Goal: Information Seeking & Learning: Compare options

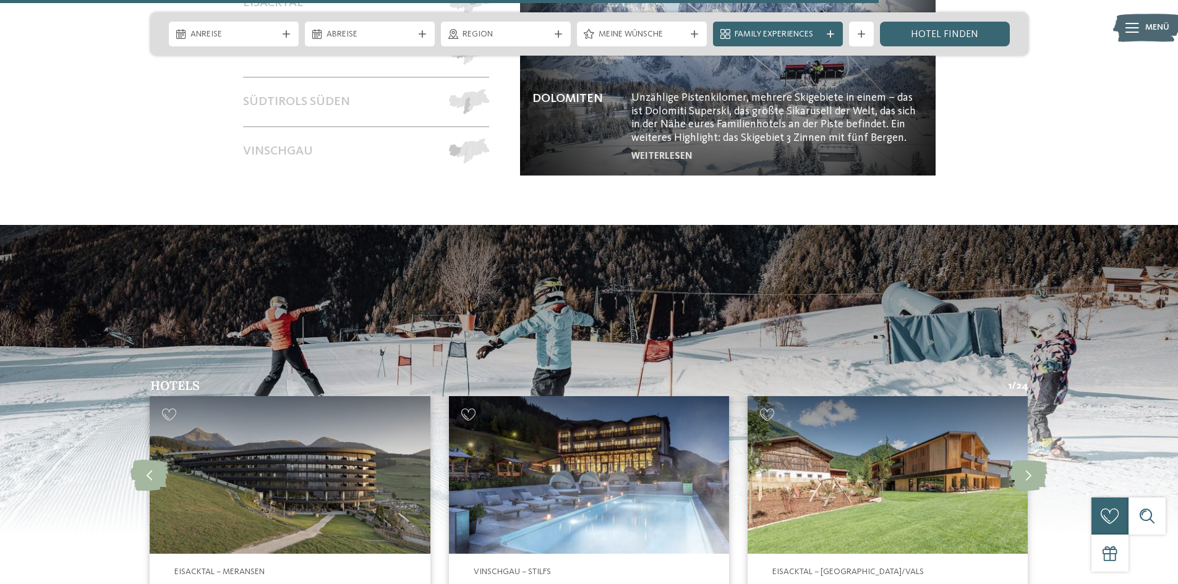
scroll to position [2659, 0]
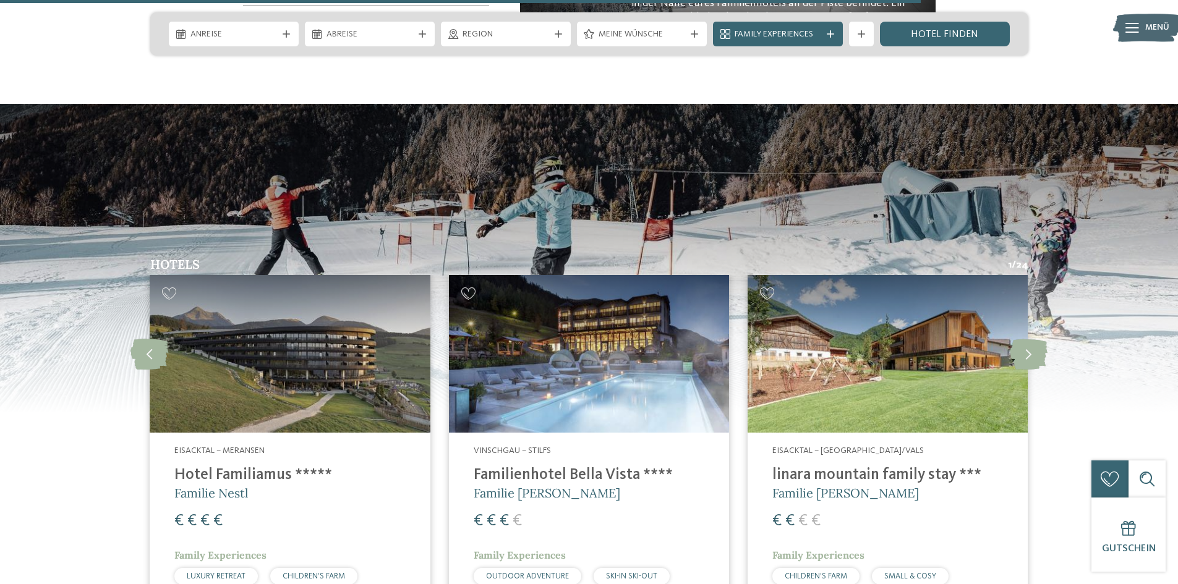
click at [529, 306] on img at bounding box center [589, 354] width 280 height 158
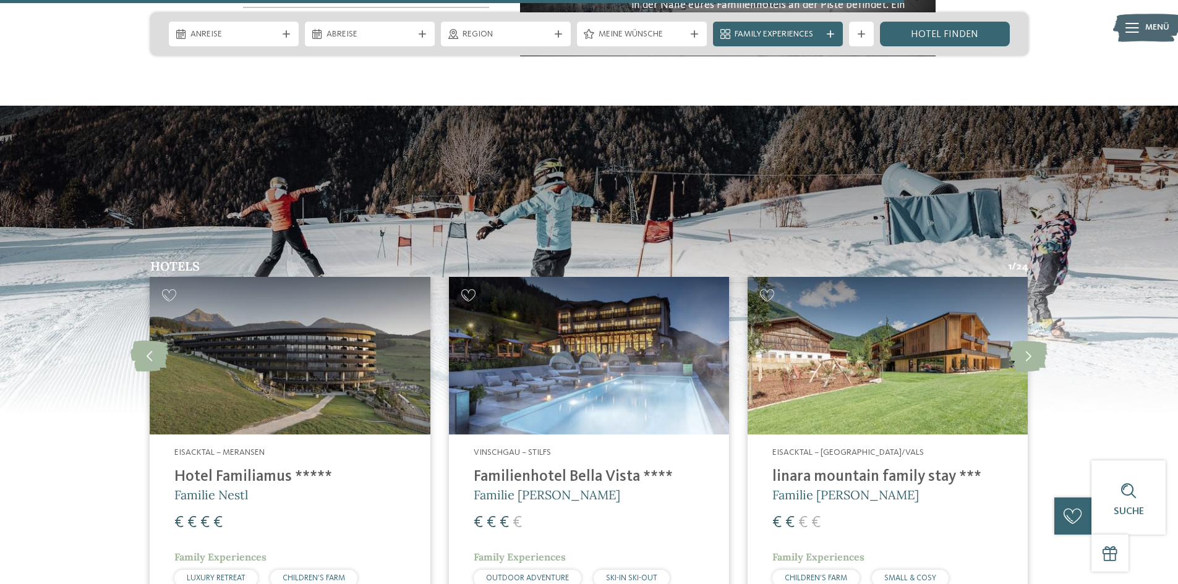
scroll to position [2598, 0]
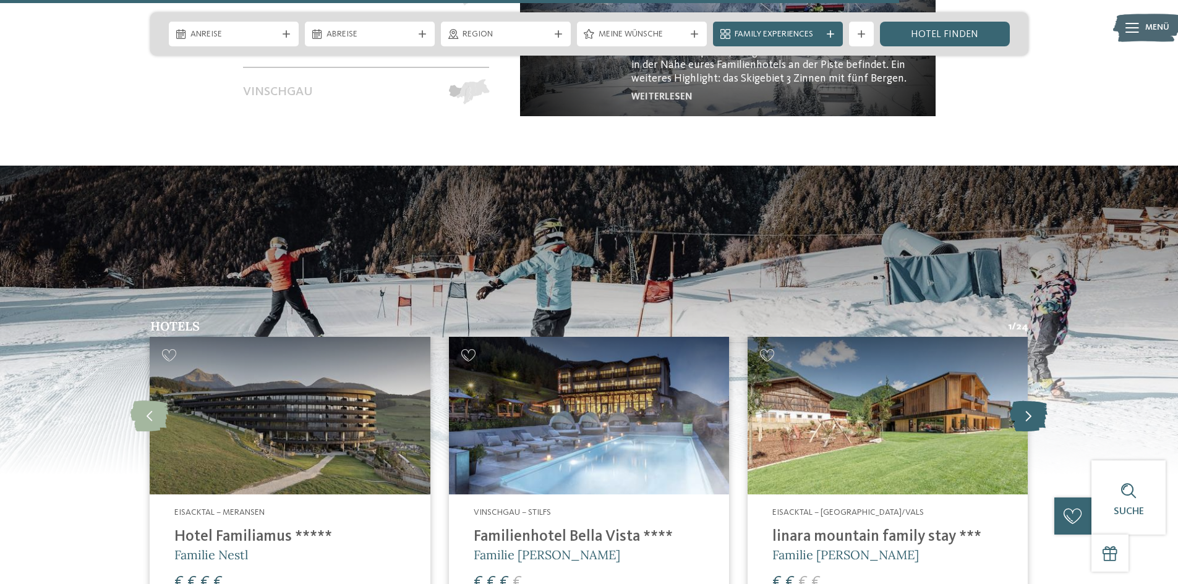
click at [1021, 400] on icon at bounding box center [1029, 415] width 38 height 31
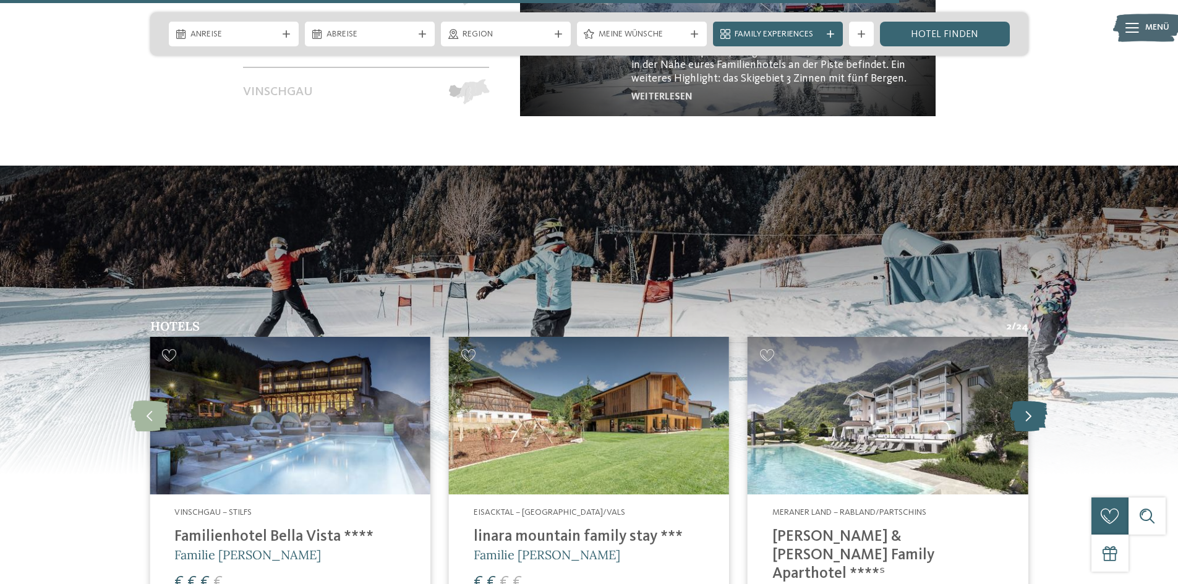
click at [1021, 400] on icon at bounding box center [1029, 415] width 38 height 31
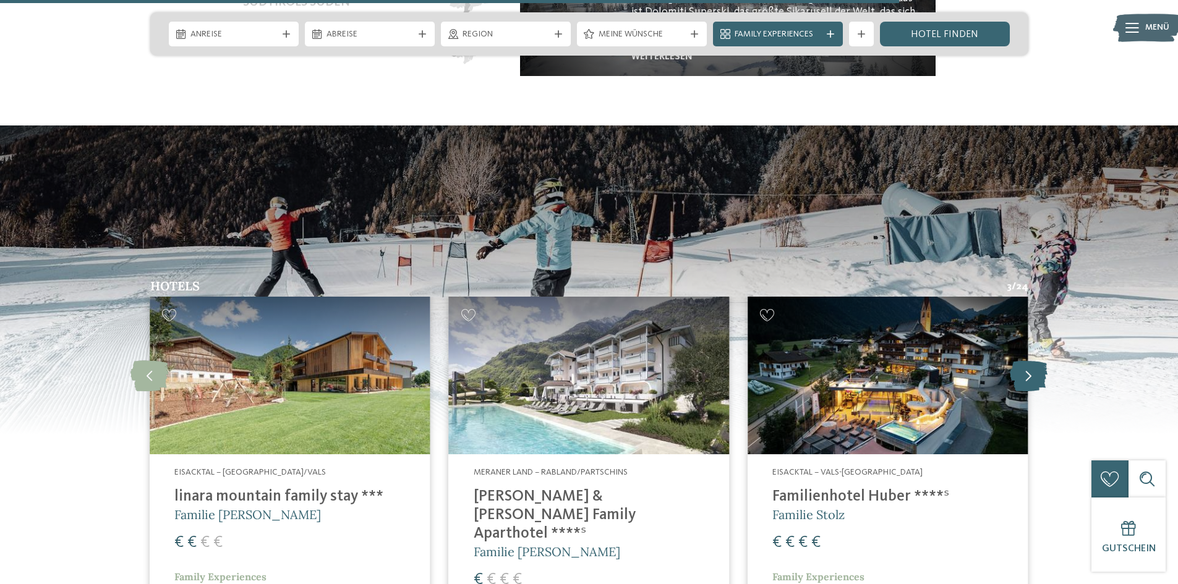
scroll to position [2659, 0]
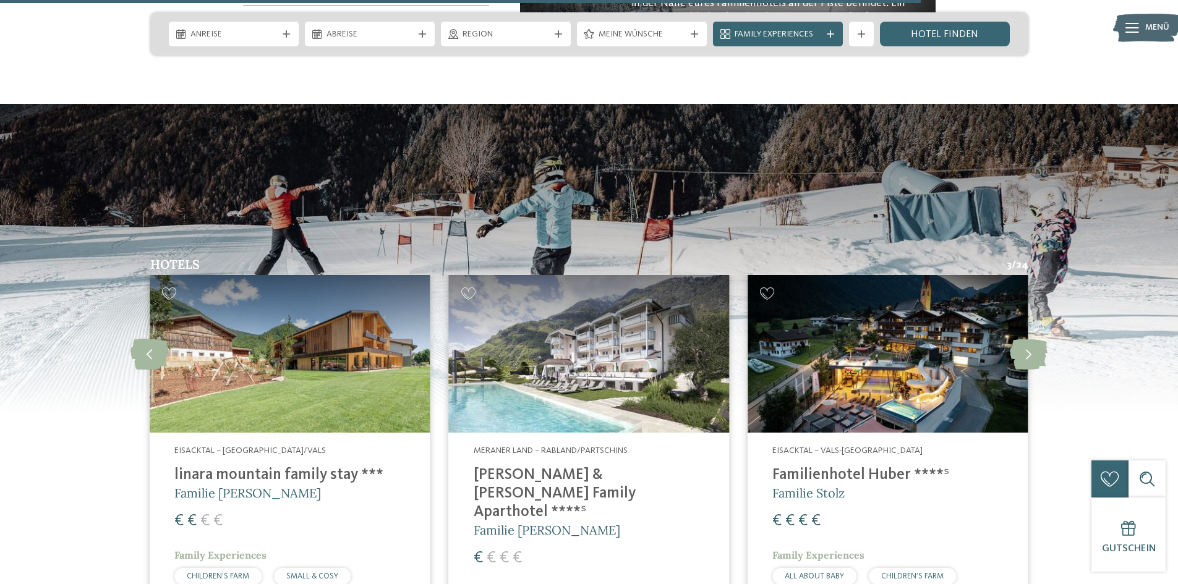
click at [925, 329] on img at bounding box center [888, 354] width 280 height 158
click at [1027, 338] on icon at bounding box center [1029, 353] width 38 height 31
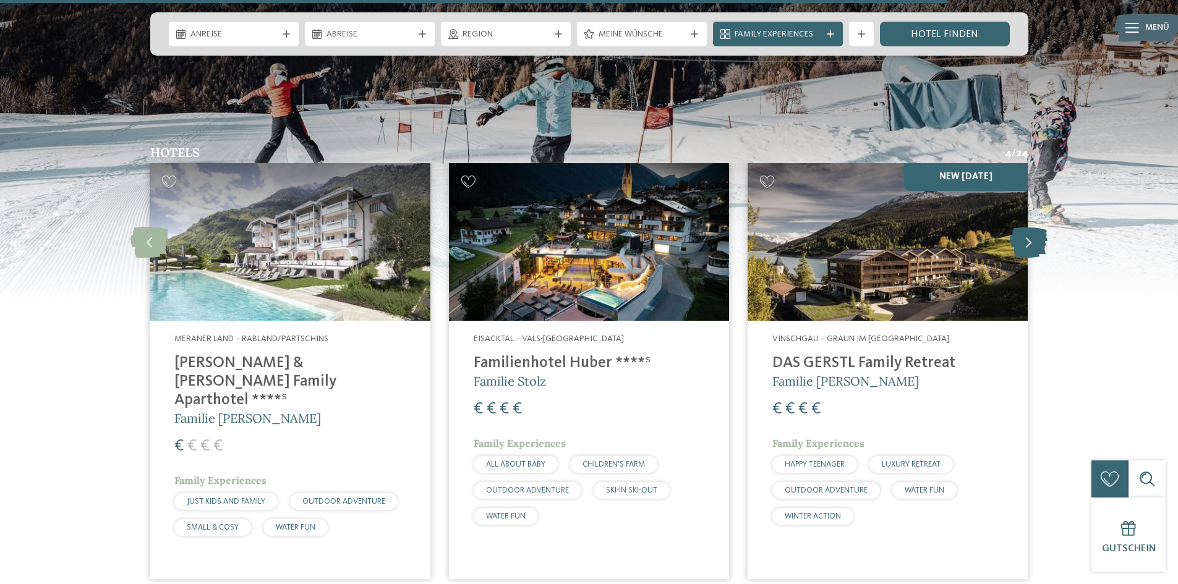
scroll to position [2783, 0]
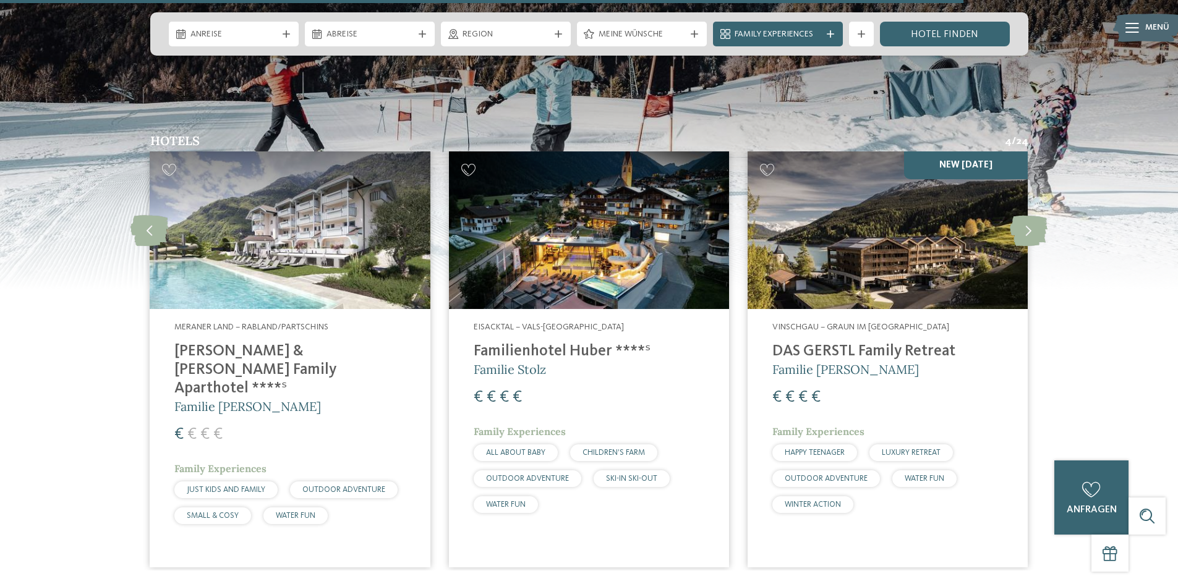
click at [859, 241] on img at bounding box center [888, 231] width 280 height 158
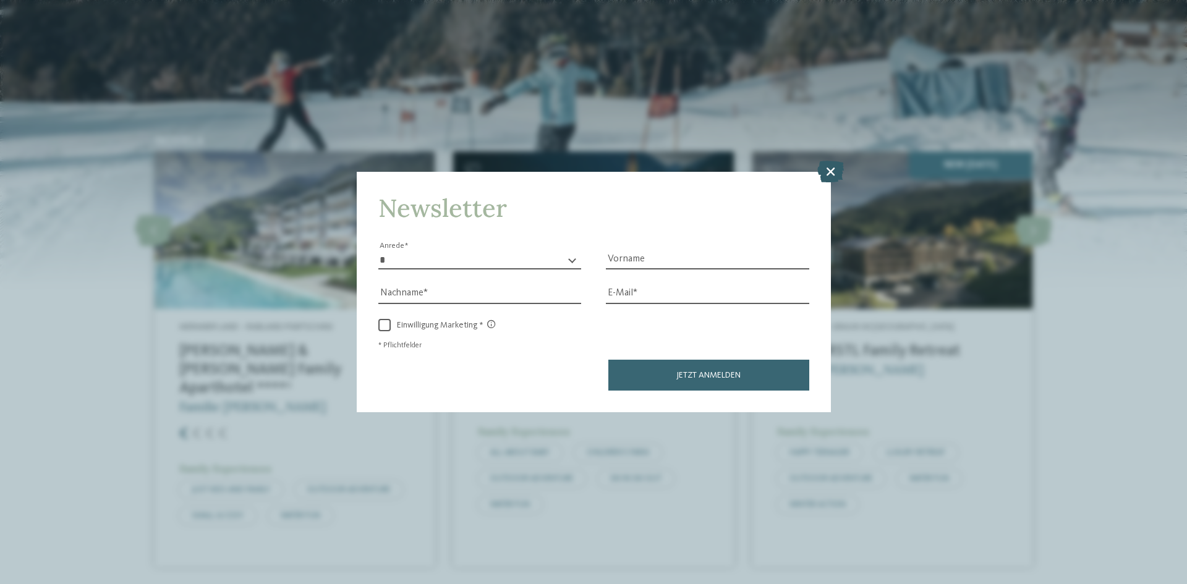
click at [829, 171] on icon at bounding box center [831, 172] width 27 height 22
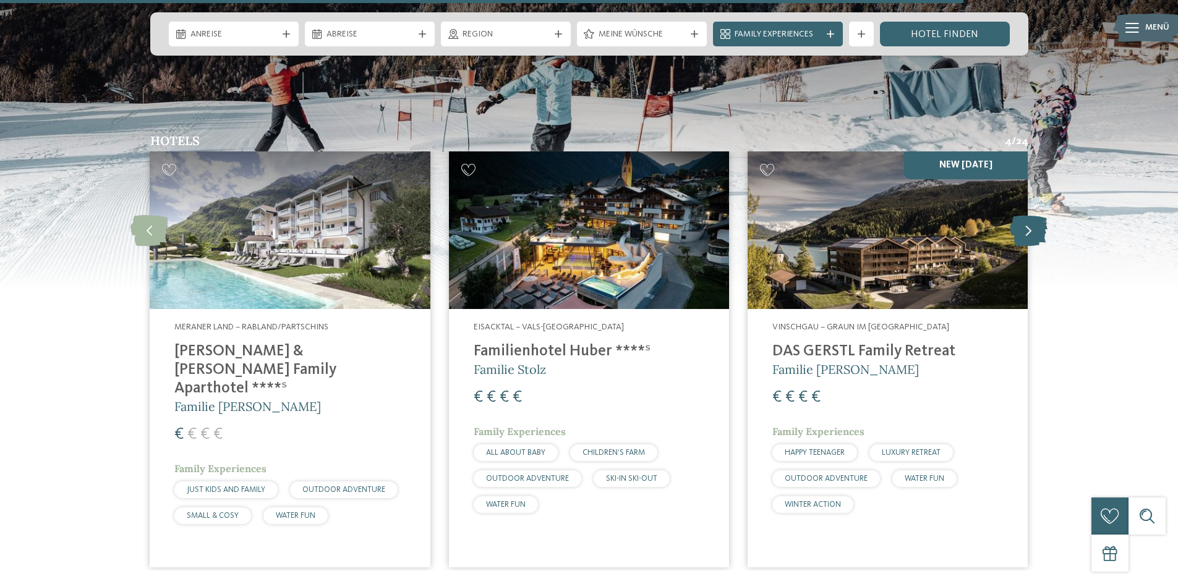
click at [1033, 215] on icon at bounding box center [1029, 230] width 38 height 31
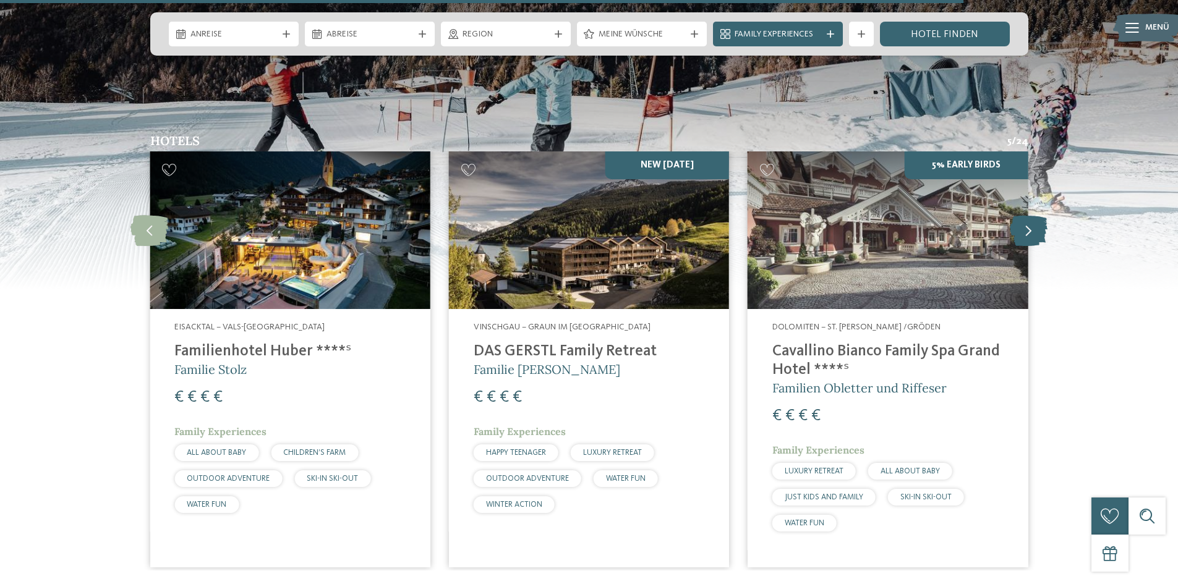
click at [1033, 215] on icon at bounding box center [1029, 230] width 38 height 31
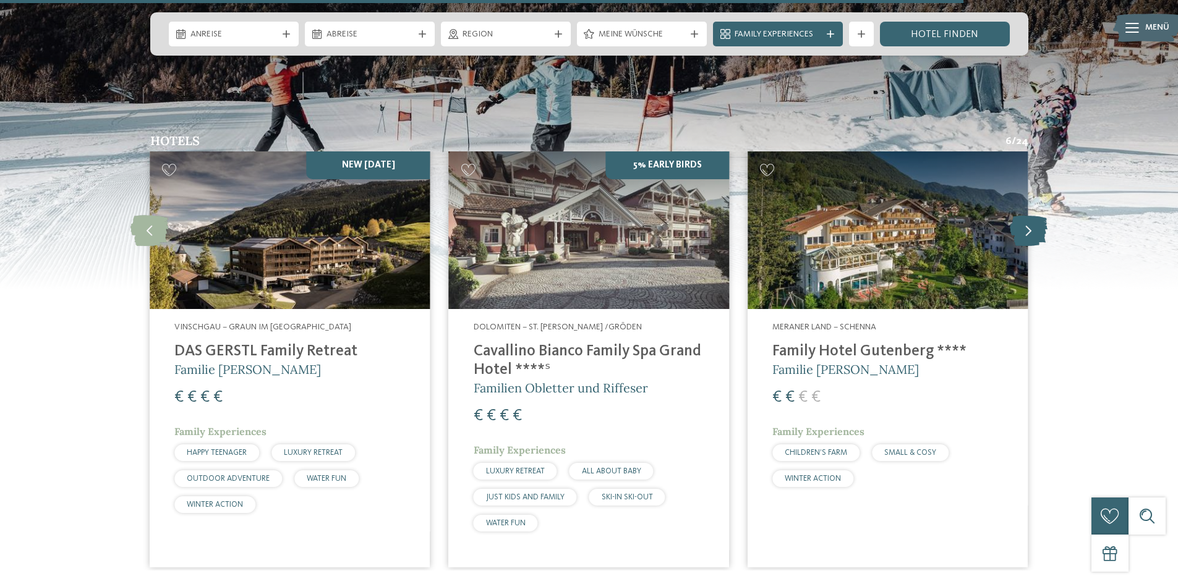
click at [1033, 215] on icon at bounding box center [1029, 230] width 38 height 31
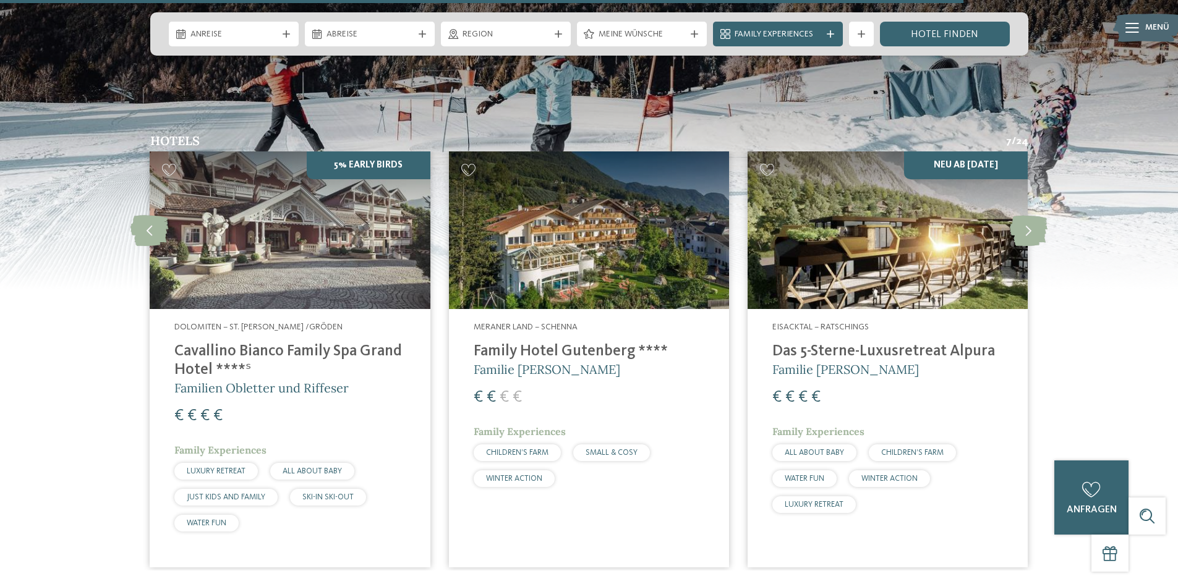
click at [792, 216] on img at bounding box center [888, 231] width 280 height 158
click at [1024, 215] on icon at bounding box center [1029, 230] width 38 height 31
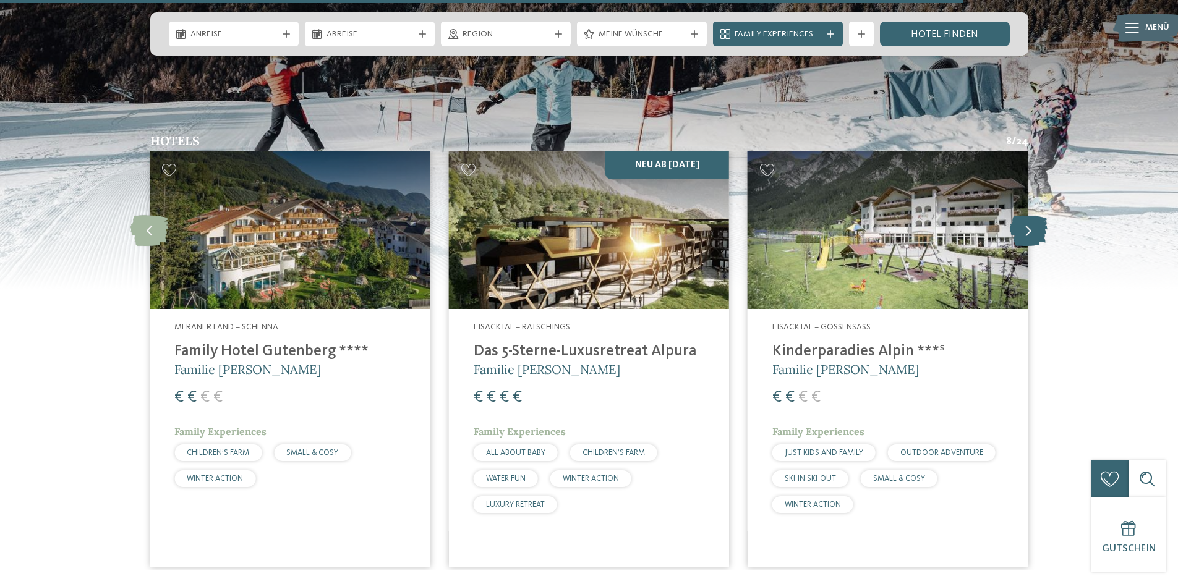
click at [1024, 215] on icon at bounding box center [1029, 230] width 38 height 31
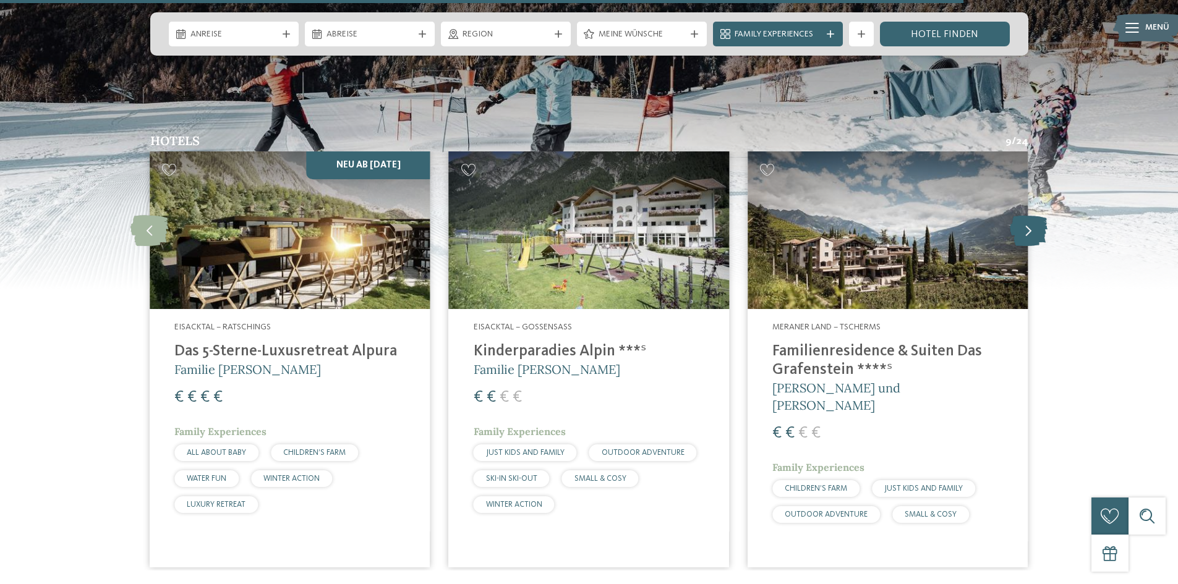
click at [1024, 215] on icon at bounding box center [1029, 230] width 38 height 31
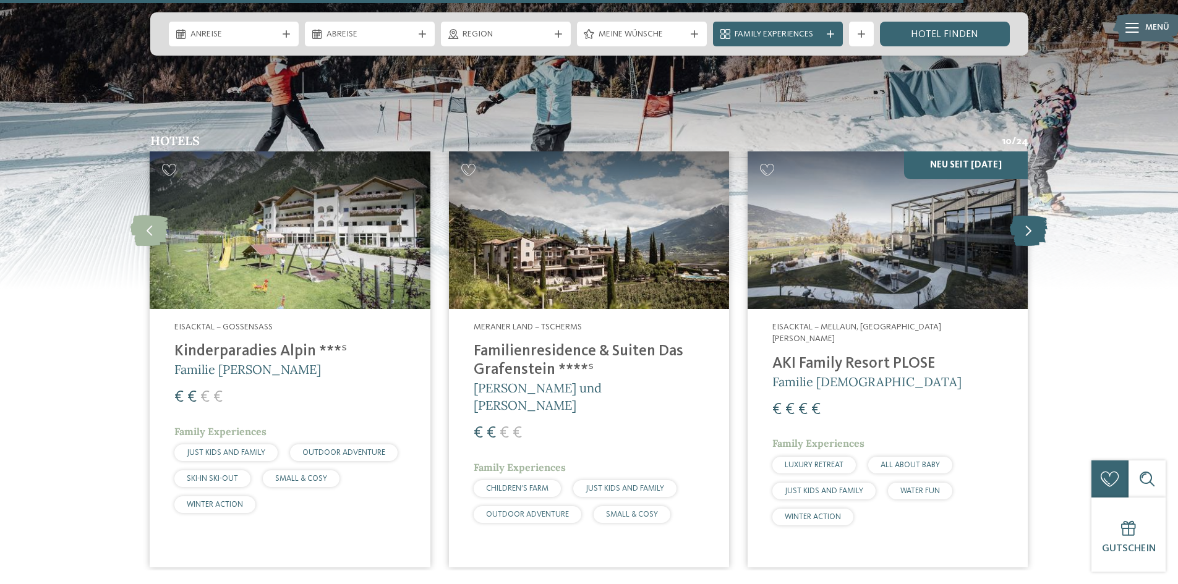
click at [1024, 215] on icon at bounding box center [1029, 230] width 38 height 31
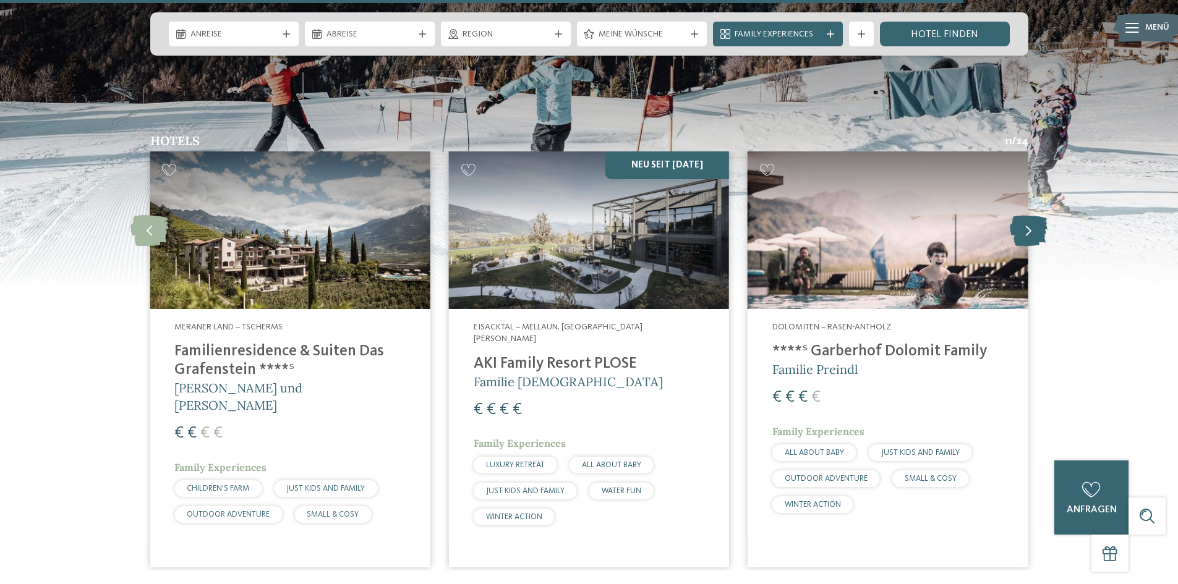
click at [1024, 215] on icon at bounding box center [1029, 230] width 38 height 31
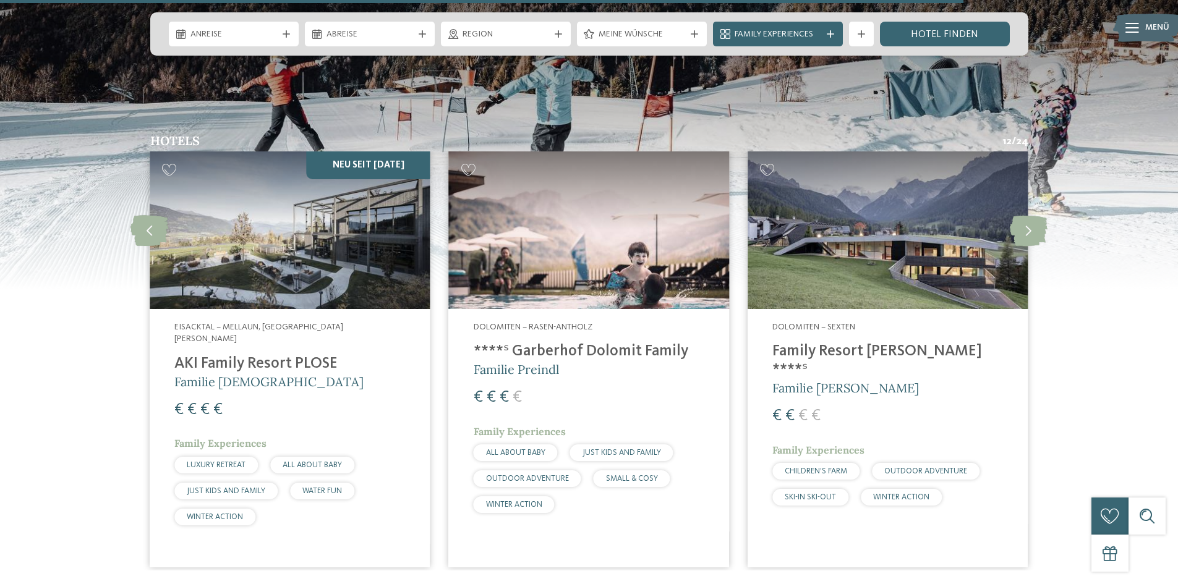
click at [857, 230] on img at bounding box center [888, 231] width 280 height 158
click at [1027, 215] on icon at bounding box center [1029, 230] width 38 height 31
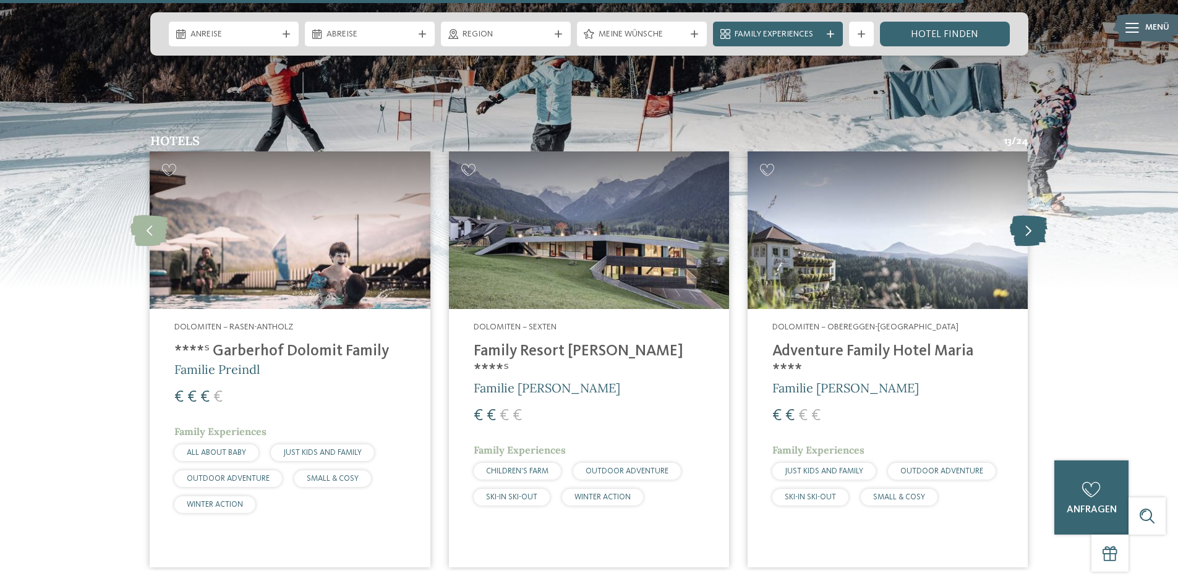
click at [1027, 215] on icon at bounding box center [1029, 230] width 38 height 31
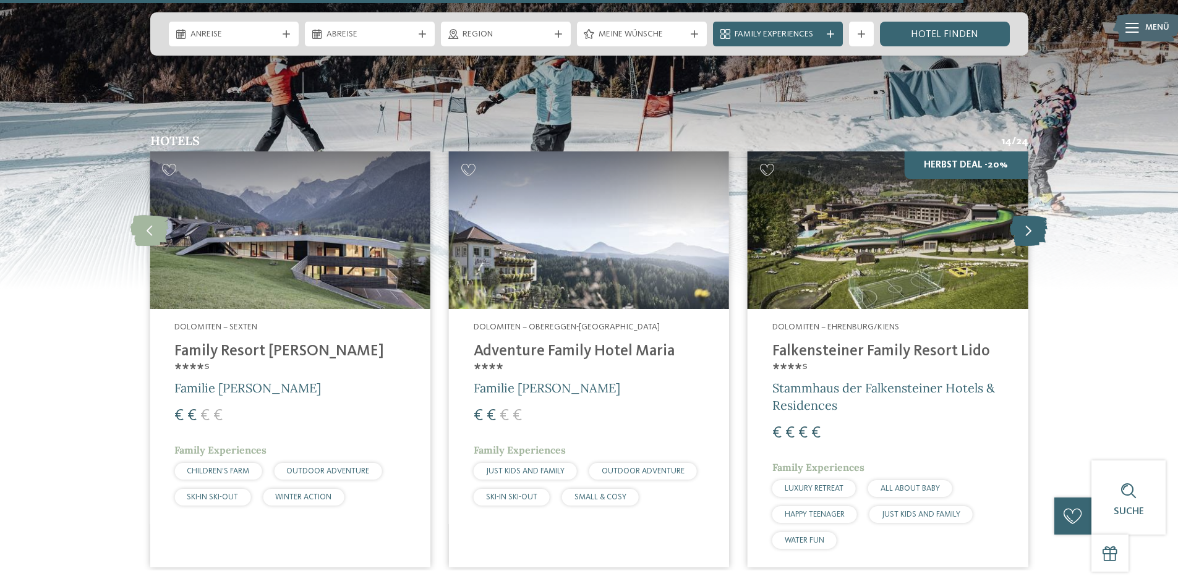
click at [1027, 215] on icon at bounding box center [1029, 230] width 38 height 31
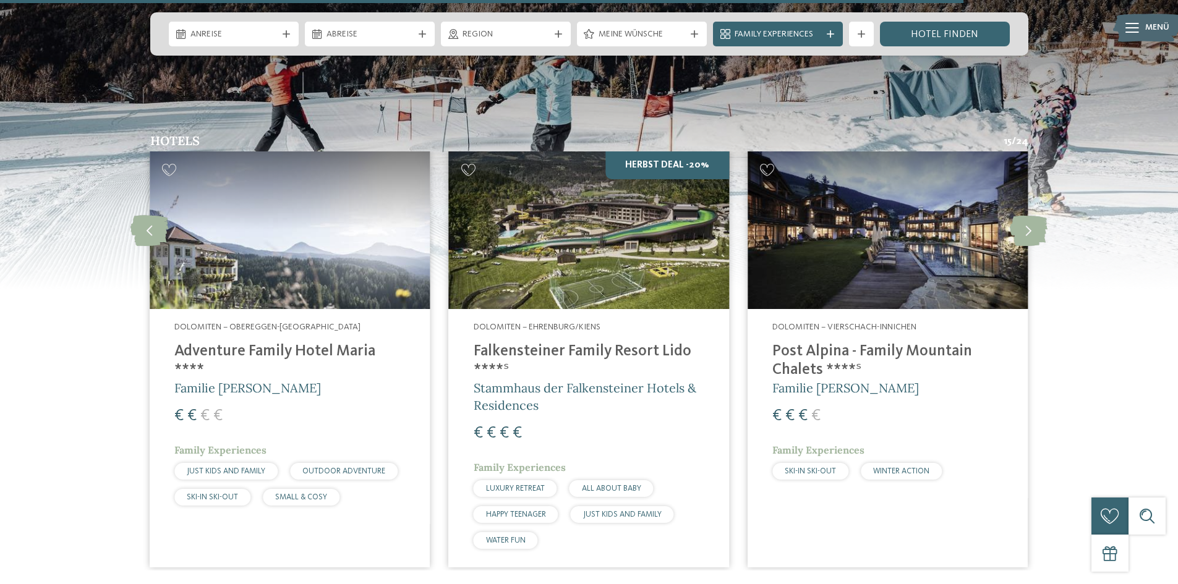
click at [914, 188] on img at bounding box center [888, 231] width 280 height 158
click at [843, 309] on div "Dolomiten – Vierschach-Innichen Post Alpina - Family Mountain Chalets ****ˢ Fam…" at bounding box center [888, 403] width 280 height 189
click at [1022, 215] on icon at bounding box center [1029, 230] width 38 height 31
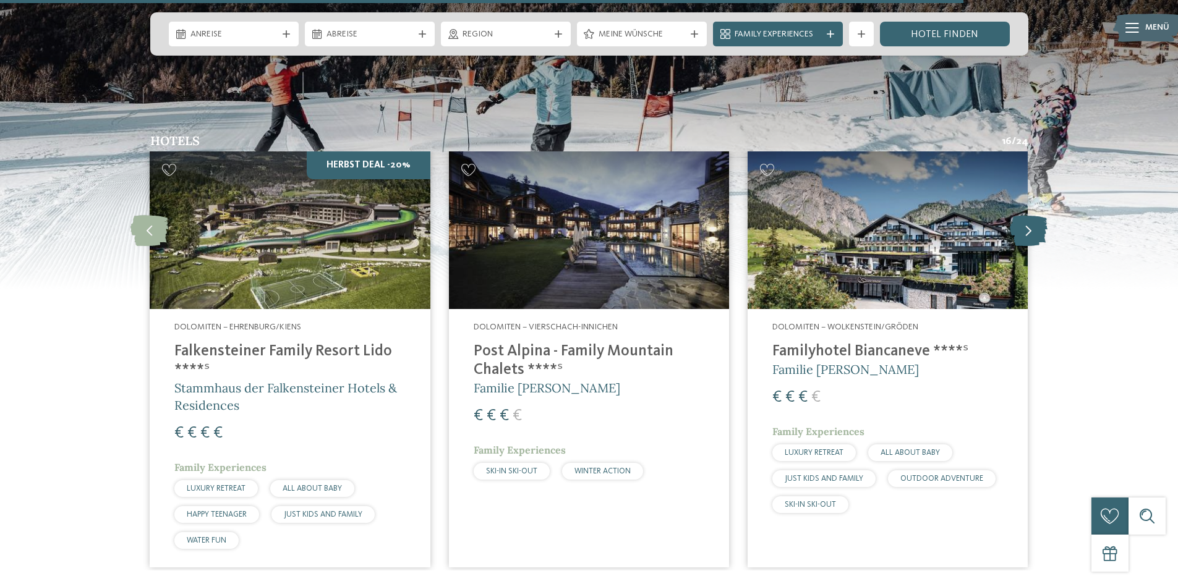
click at [1023, 215] on icon at bounding box center [1029, 230] width 38 height 31
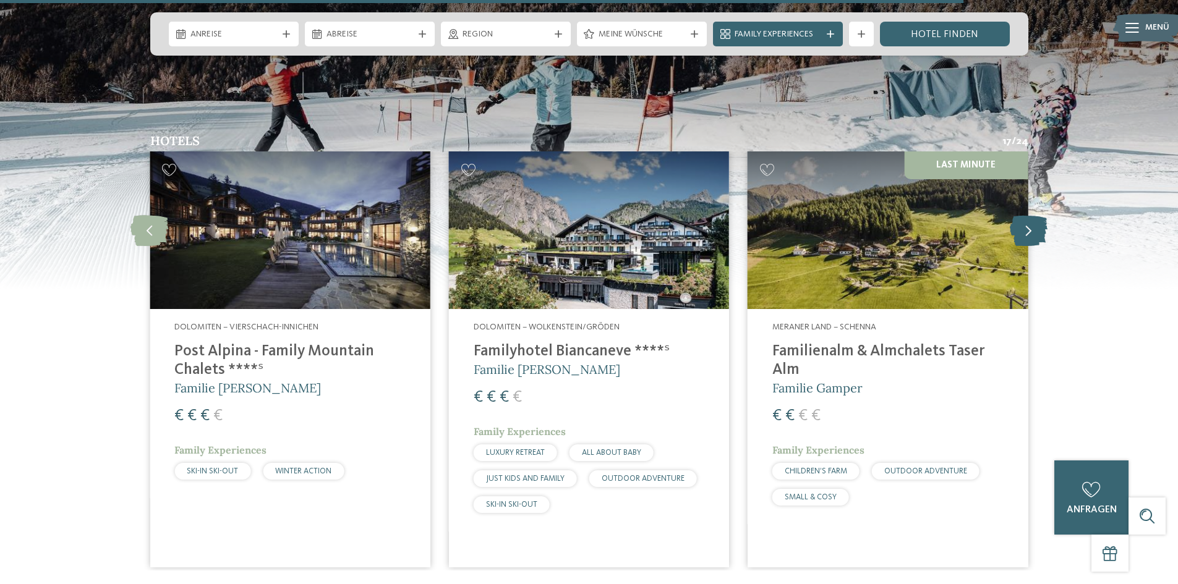
click at [1023, 215] on icon at bounding box center [1029, 230] width 38 height 31
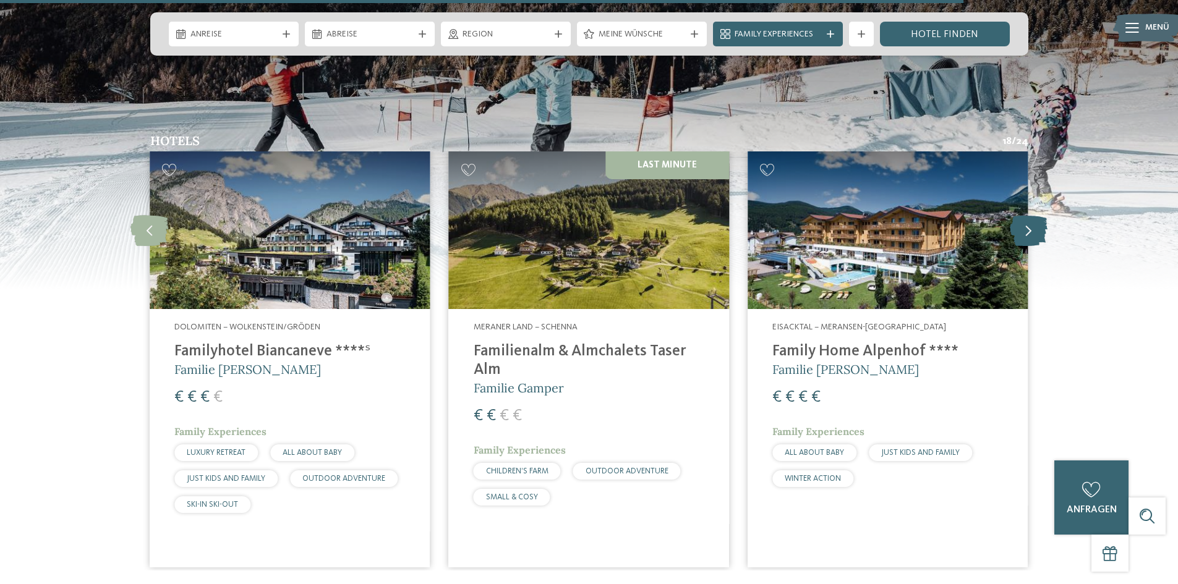
click at [1023, 215] on icon at bounding box center [1029, 230] width 38 height 31
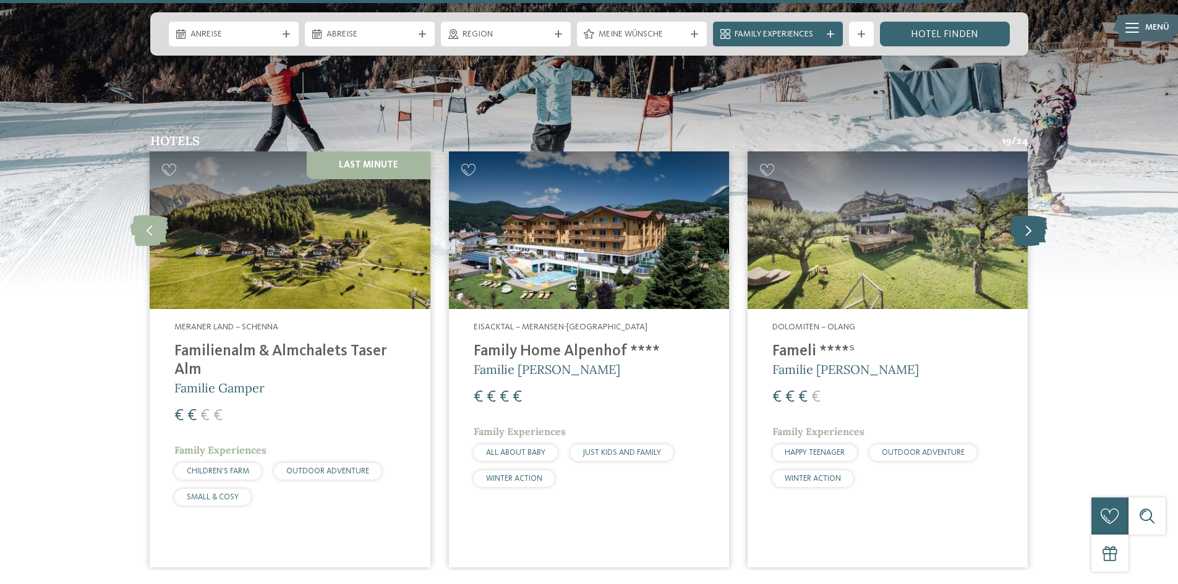
click at [1023, 215] on icon at bounding box center [1029, 230] width 38 height 31
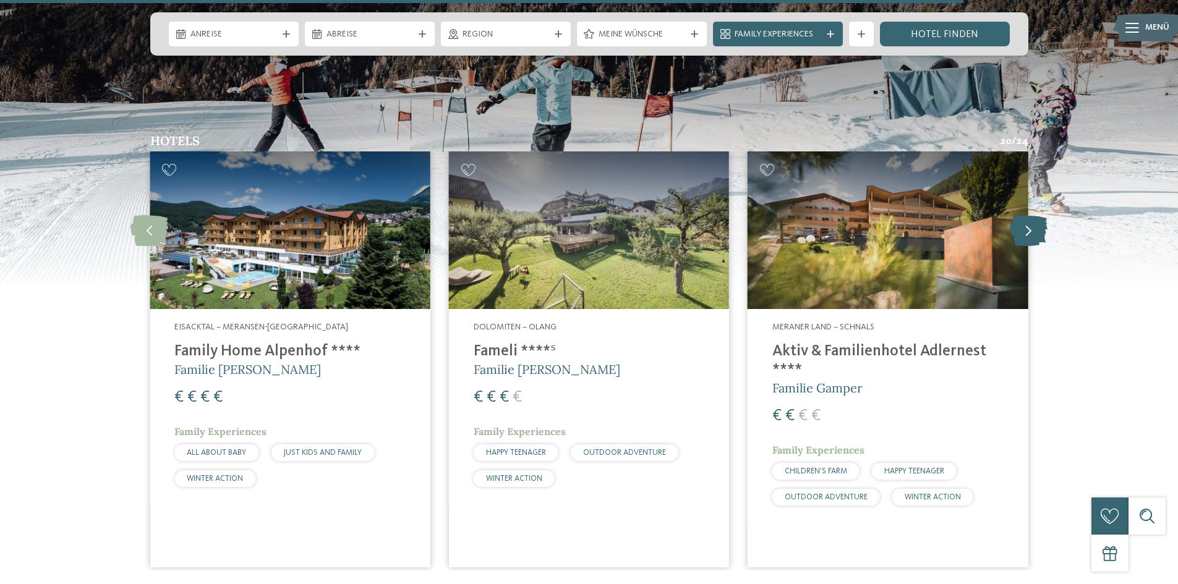
click at [1023, 215] on icon at bounding box center [1029, 230] width 38 height 31
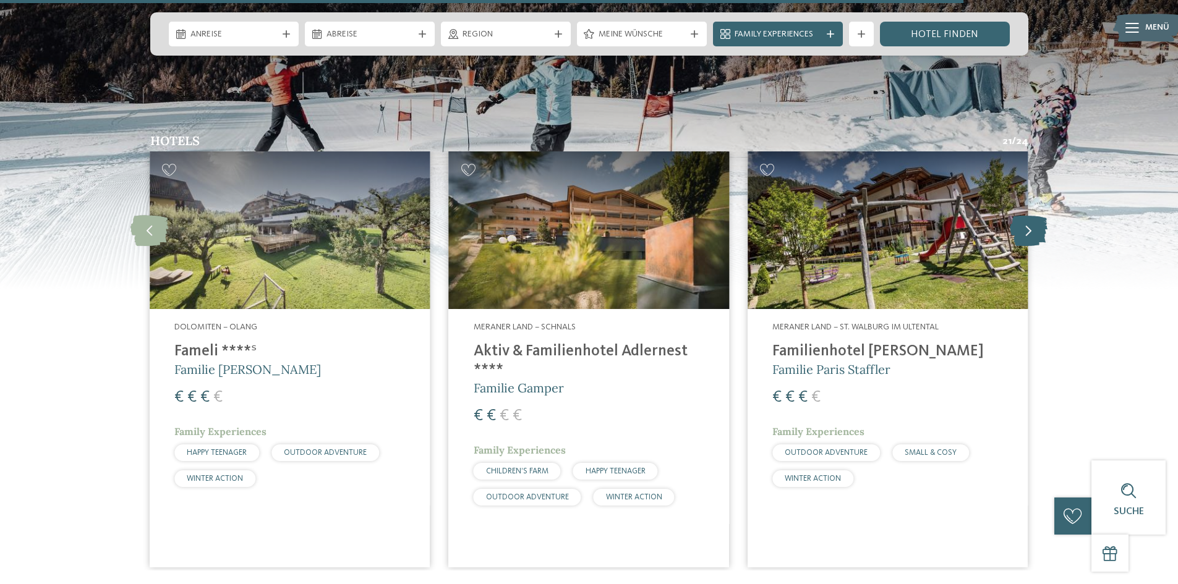
click at [1023, 215] on icon at bounding box center [1029, 230] width 38 height 31
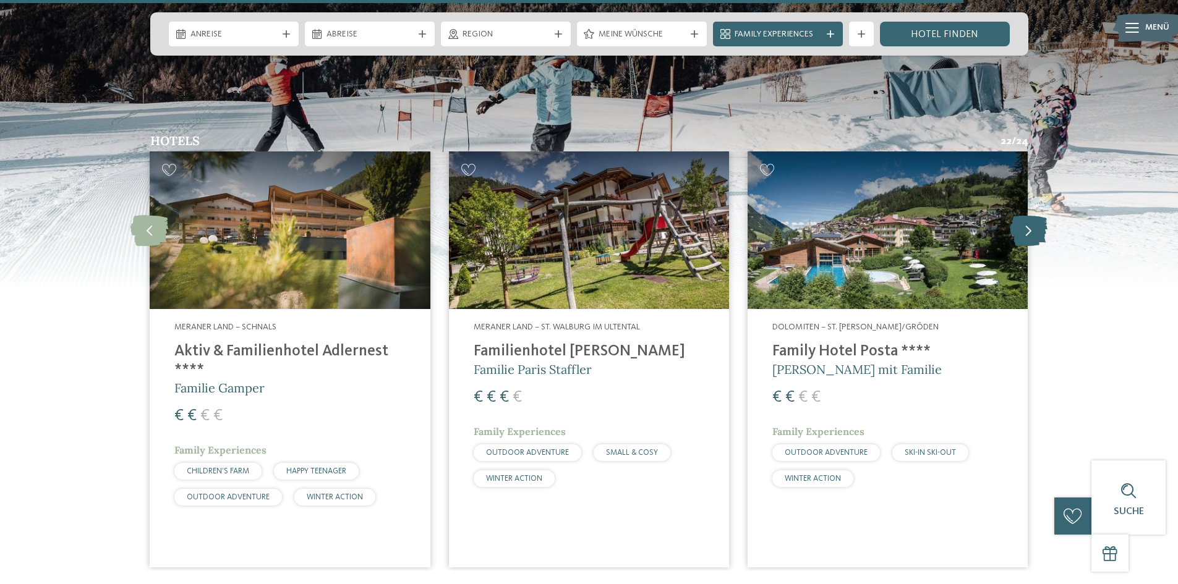
click at [1023, 215] on icon at bounding box center [1029, 230] width 38 height 31
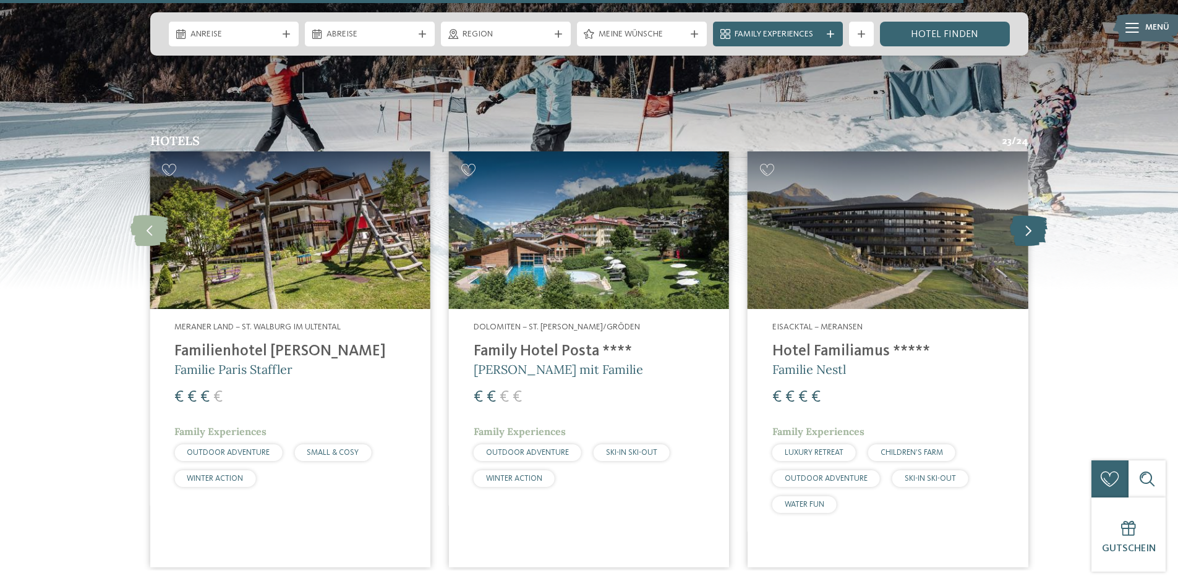
click at [1024, 215] on icon at bounding box center [1029, 230] width 38 height 31
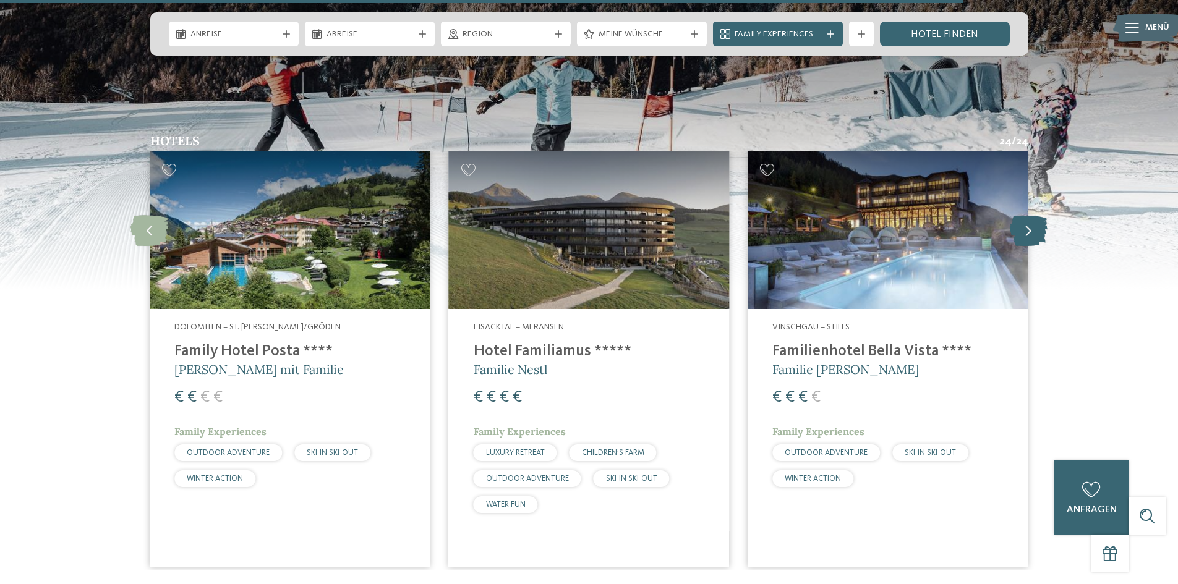
click at [1024, 215] on icon at bounding box center [1029, 230] width 38 height 31
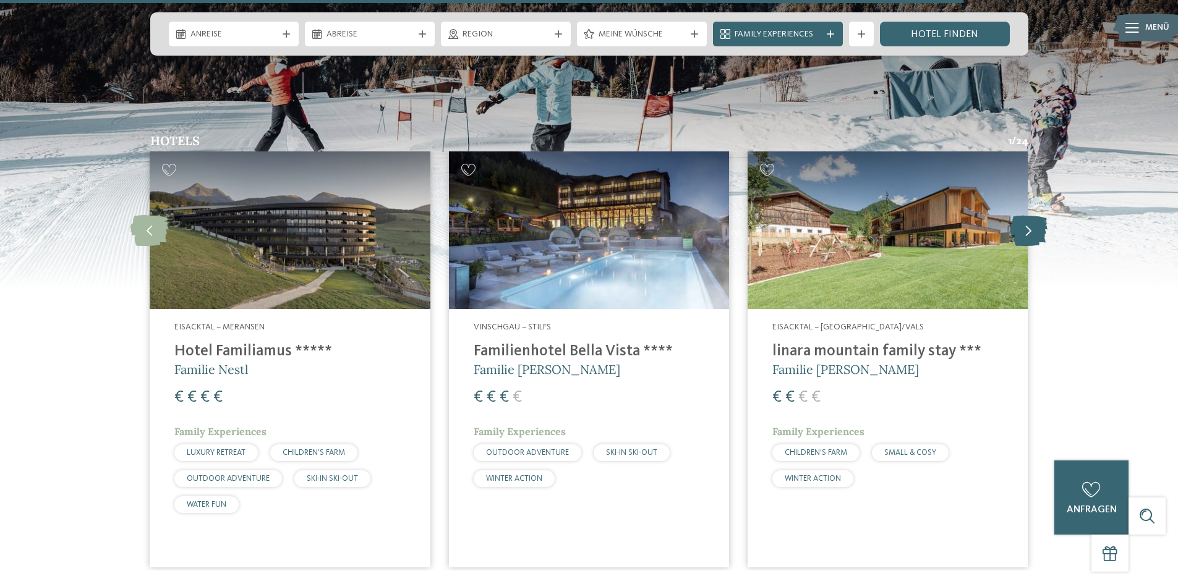
click at [1024, 215] on icon at bounding box center [1029, 230] width 38 height 31
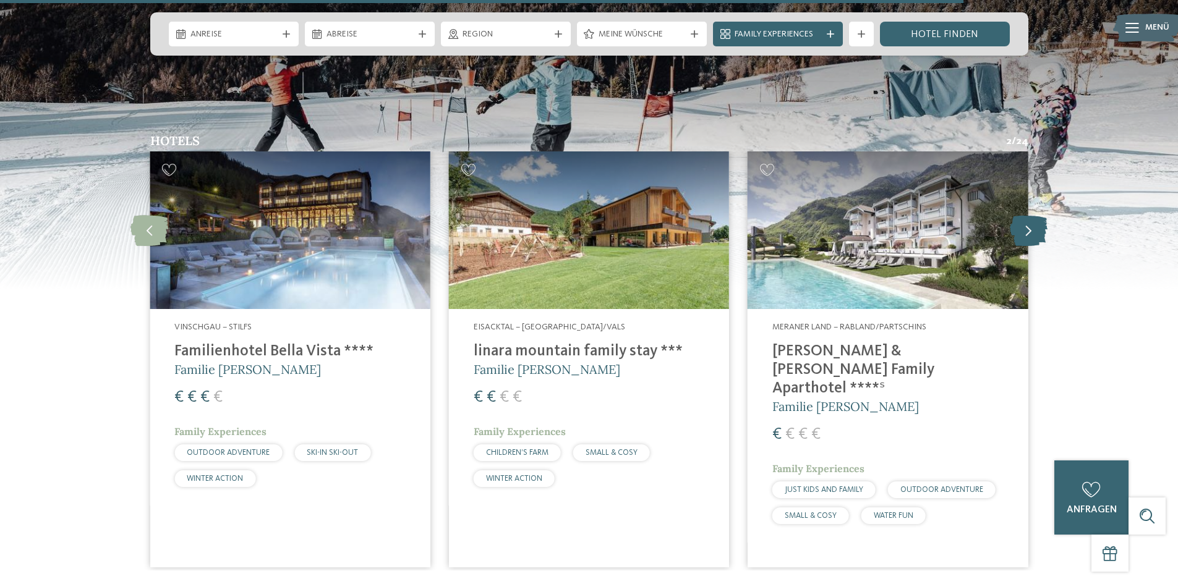
click at [1024, 215] on icon at bounding box center [1029, 230] width 38 height 31
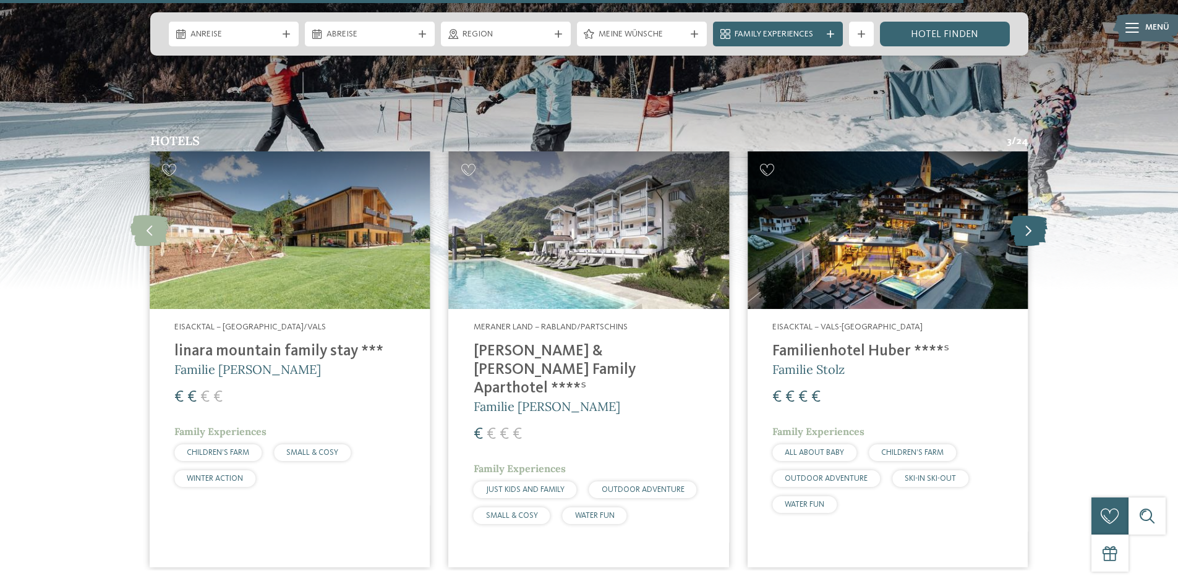
click at [1024, 215] on icon at bounding box center [1029, 230] width 38 height 31
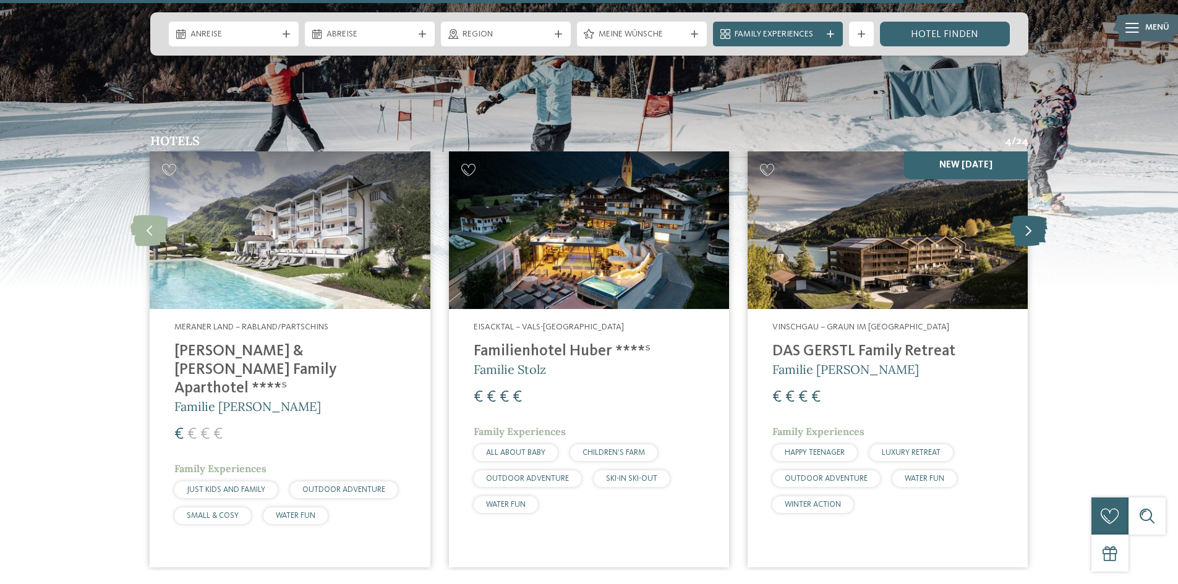
click at [1024, 215] on icon at bounding box center [1029, 230] width 38 height 31
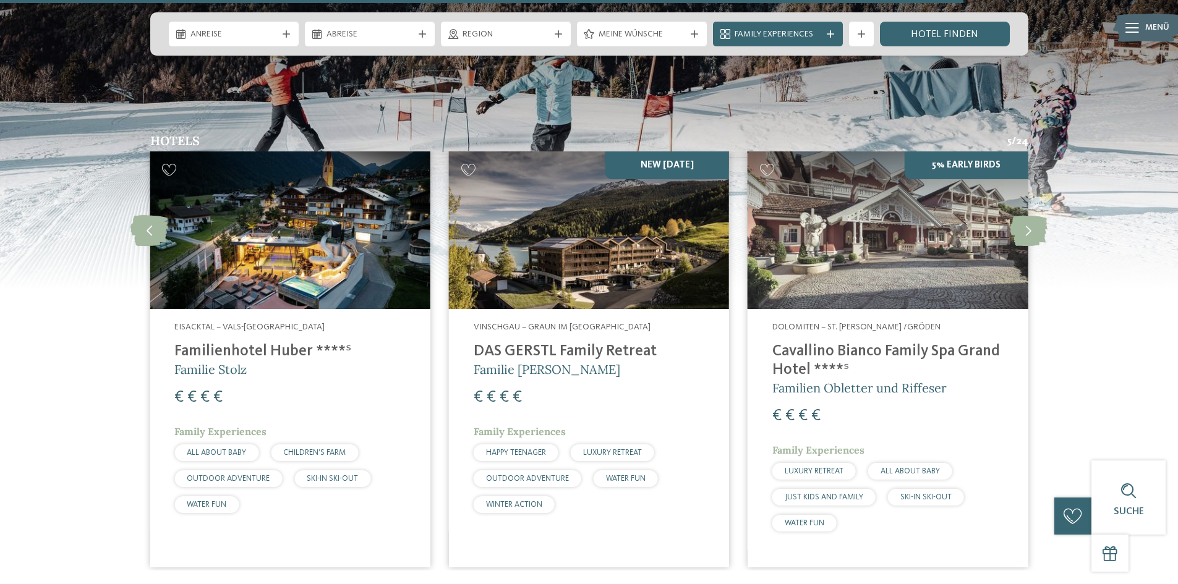
click at [649, 152] on img at bounding box center [589, 231] width 280 height 158
click at [625, 221] on img at bounding box center [589, 231] width 280 height 158
click at [518, 458] on div "Vinschgau – Graun im Vinschgau am Reschensee DAS GERSTL Family Retreat Familie …" at bounding box center [589, 420] width 280 height 223
click at [530, 361] on h5 "Familie [PERSON_NAME]" at bounding box center [589, 369] width 231 height 17
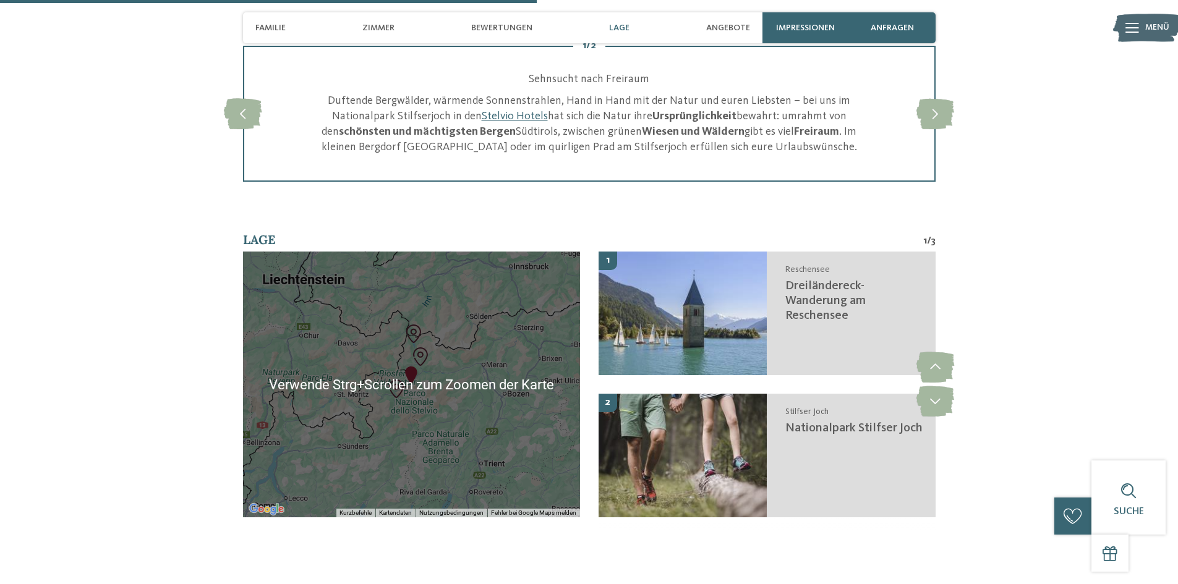
scroll to position [1732, 0]
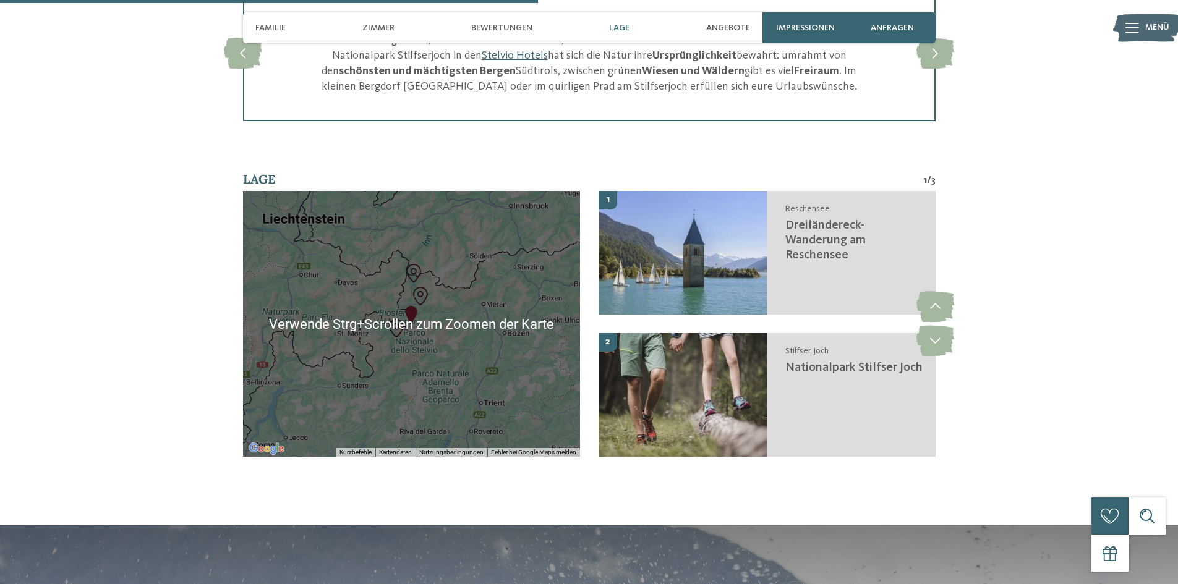
click at [414, 316] on img "Familienhotel Bella Vista" at bounding box center [411, 315] width 19 height 19
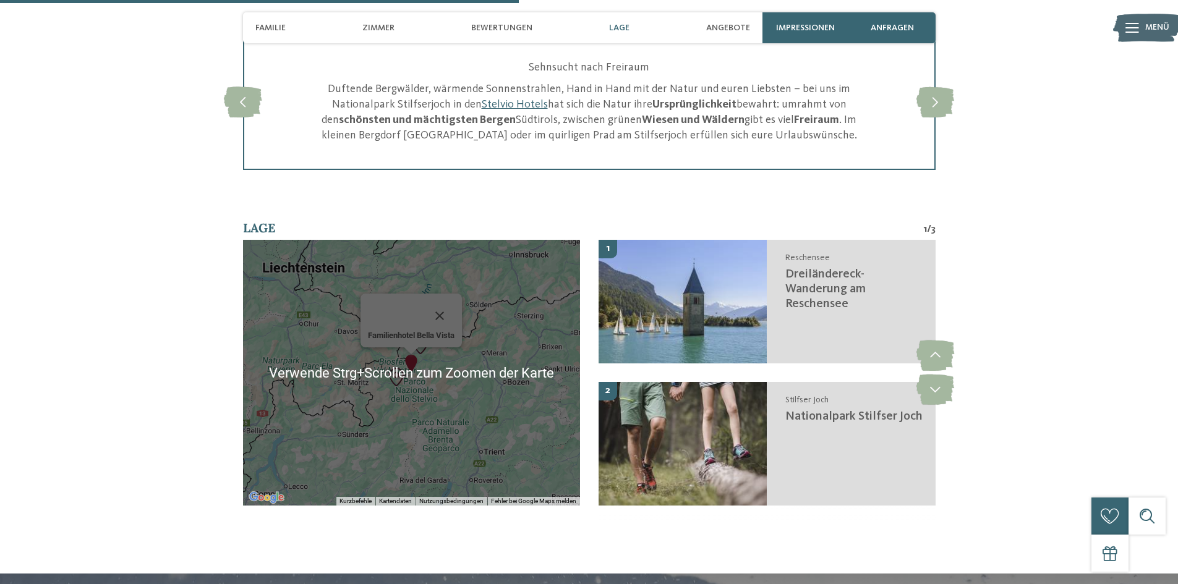
scroll to position [1670, 0]
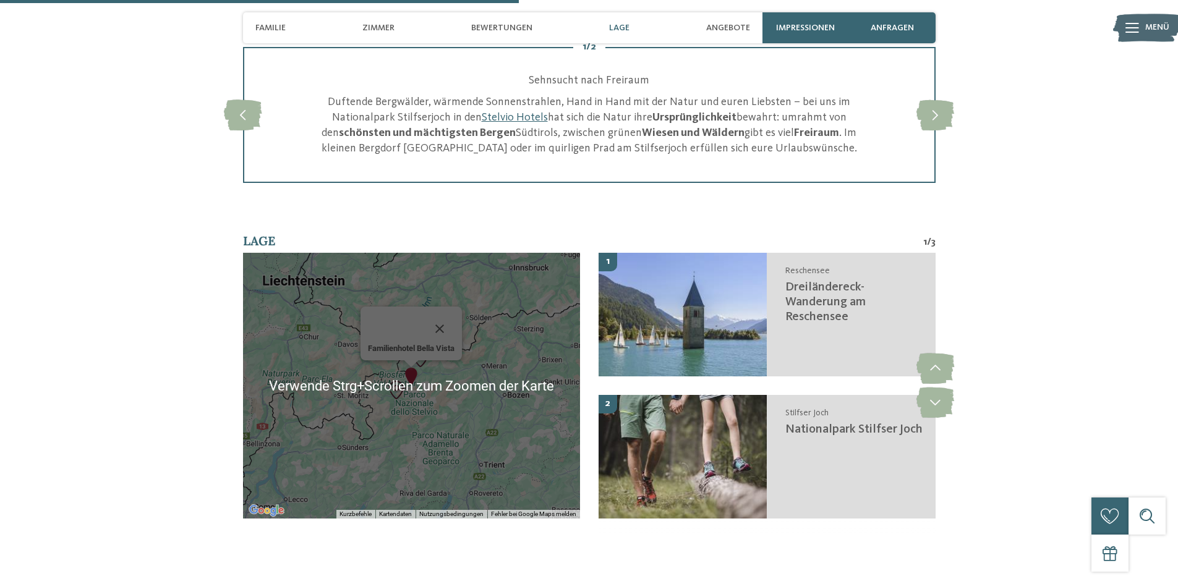
click at [460, 432] on div "Familienhotel Bella Vista" at bounding box center [411, 386] width 337 height 266
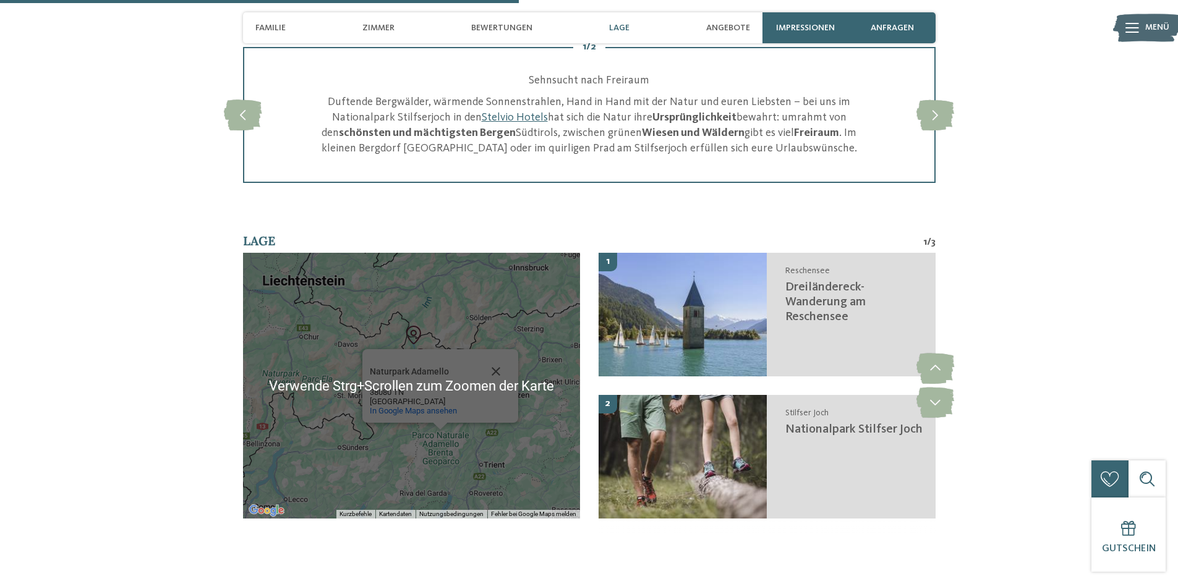
click at [297, 550] on div "zurück zur Hotelübersicht Vinschgau – Stilfs ab" at bounding box center [589, 221] width 1178 height 3658
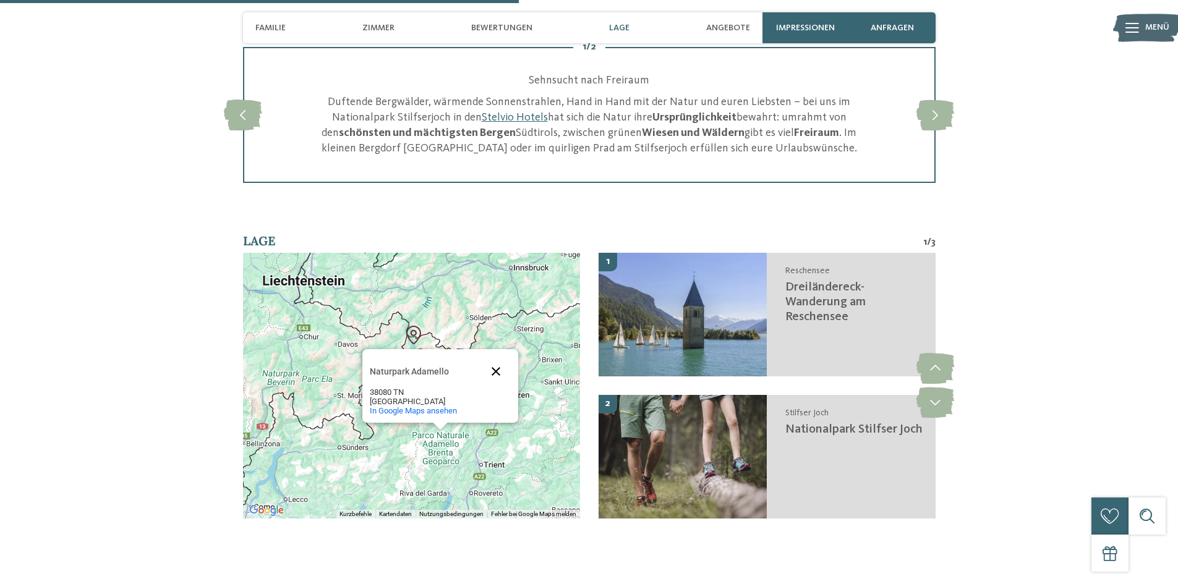
click at [497, 372] on button "Schließen" at bounding box center [496, 372] width 30 height 30
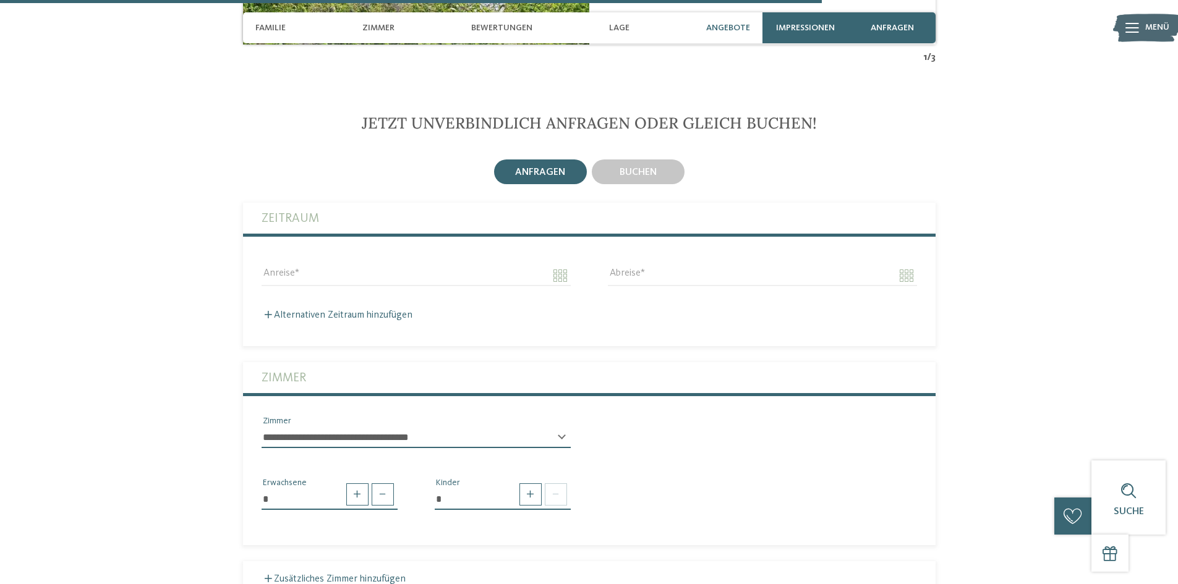
scroll to position [2474, 0]
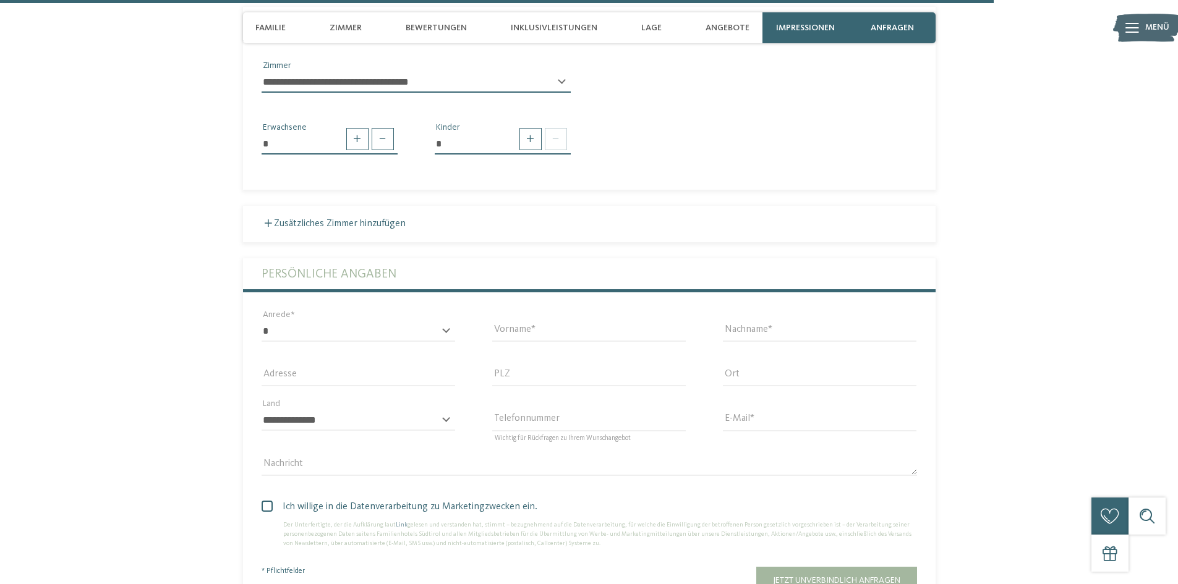
scroll to position [3402, 0]
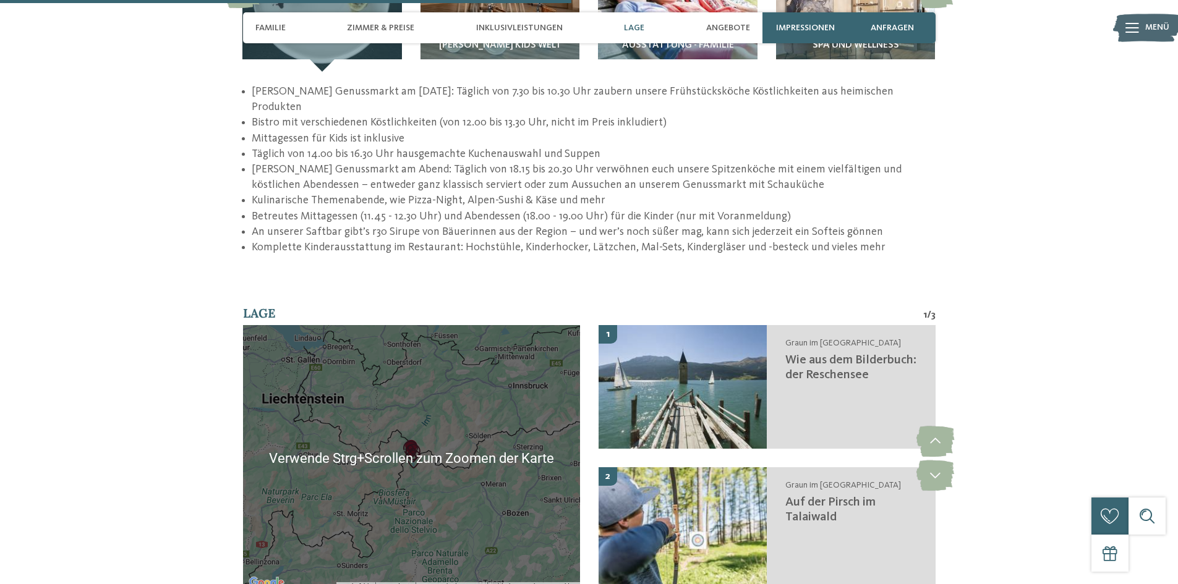
scroll to position [2041, 0]
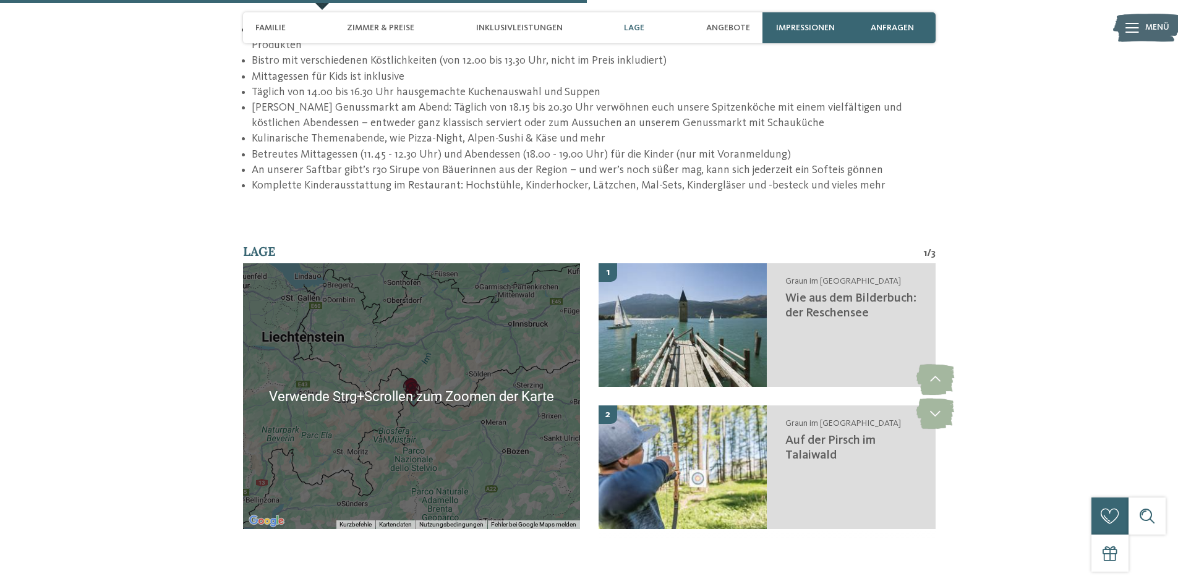
click at [405, 388] on img "Auf der Pirsch im Talaiwald" at bounding box center [413, 397] width 19 height 19
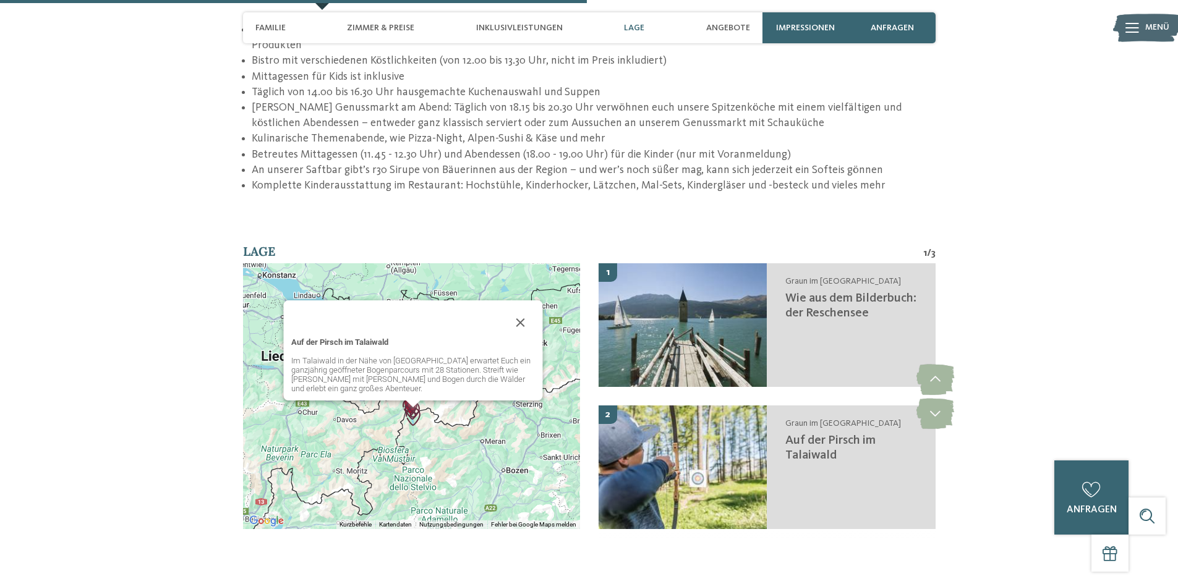
click at [527, 308] on button "Schließen" at bounding box center [521, 323] width 30 height 30
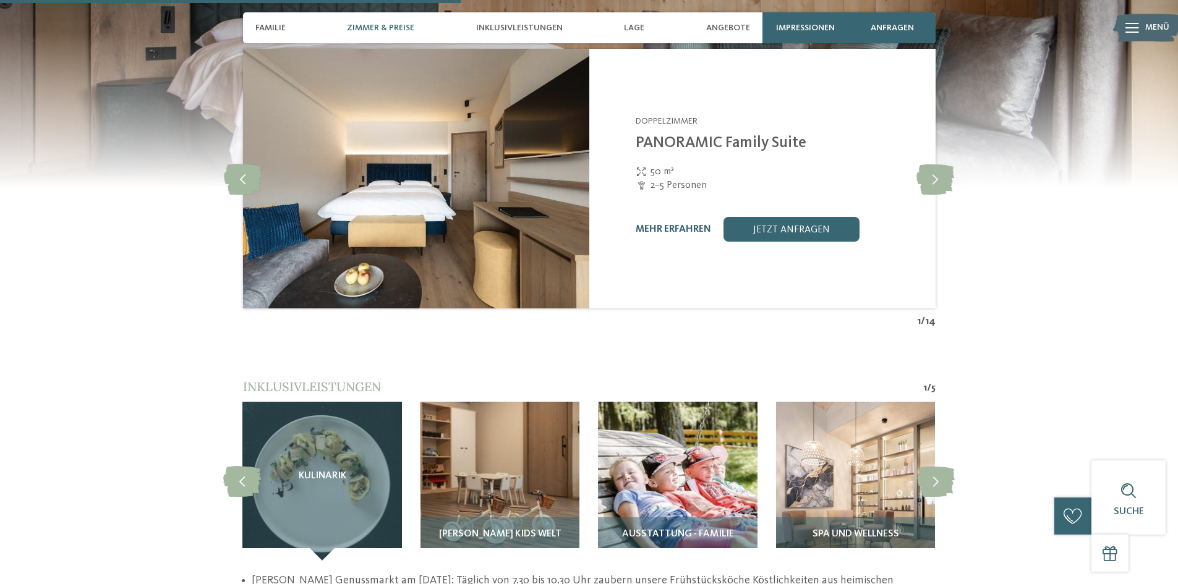
scroll to position [1608, 0]
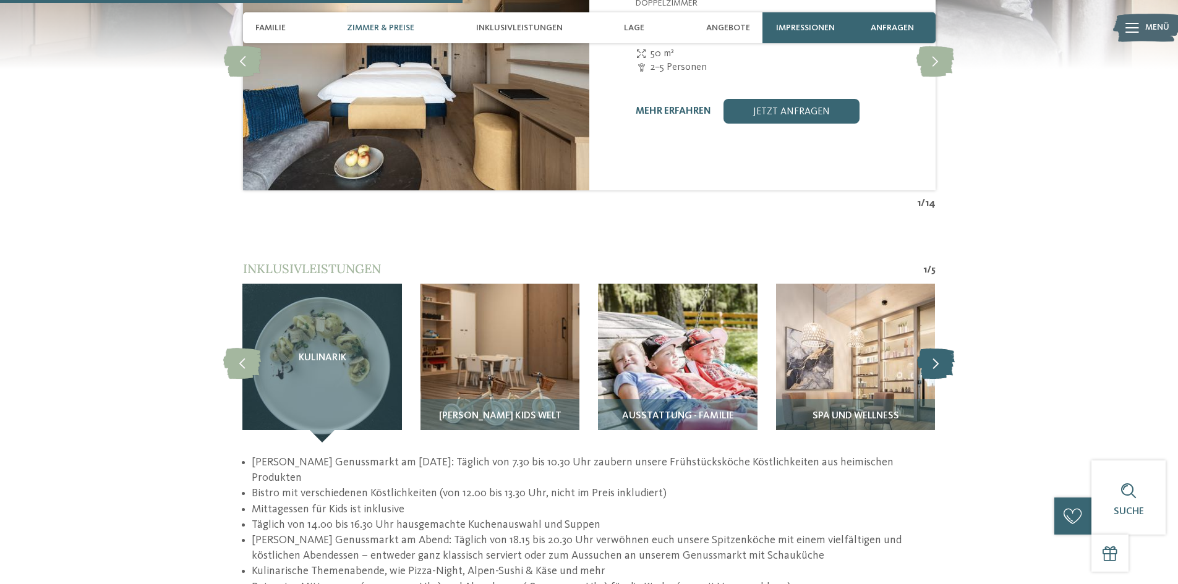
click at [931, 348] on icon at bounding box center [936, 363] width 38 height 31
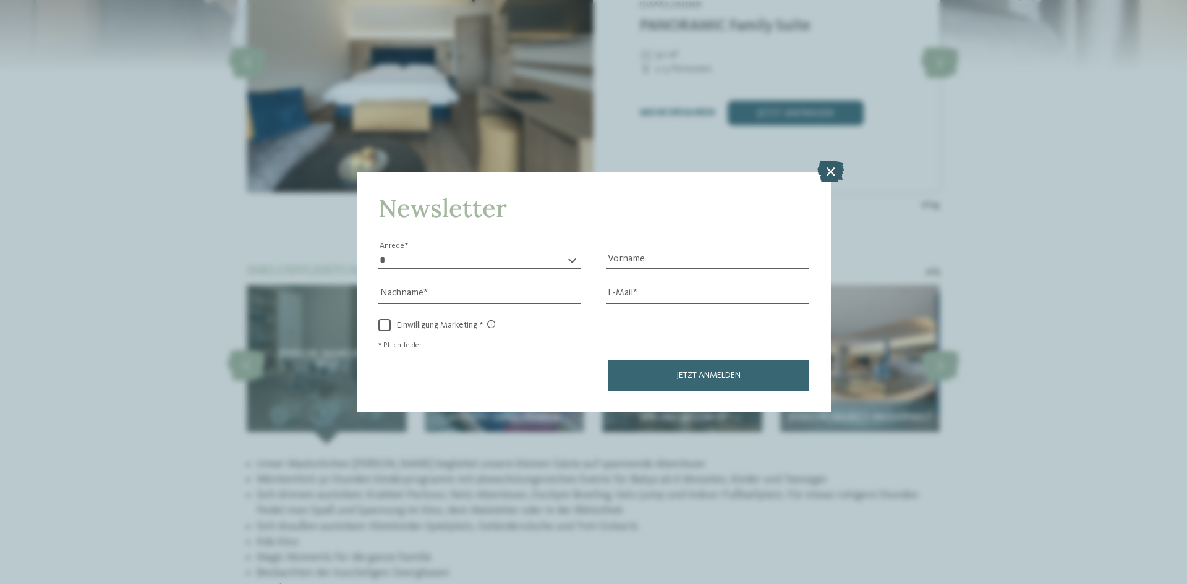
click at [827, 161] on icon at bounding box center [831, 172] width 27 height 22
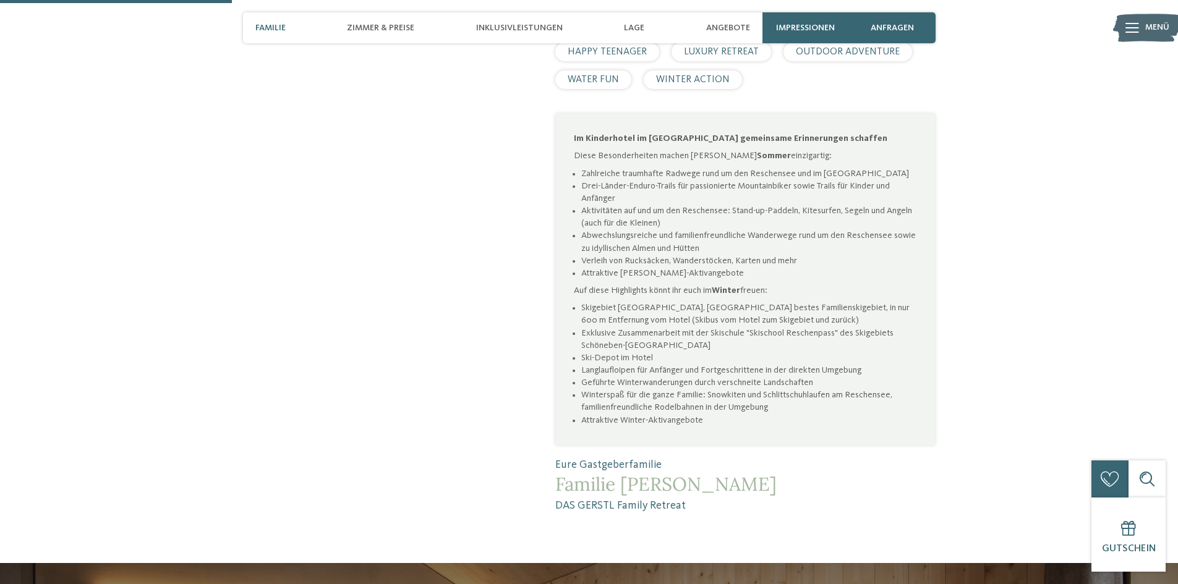
scroll to position [804, 0]
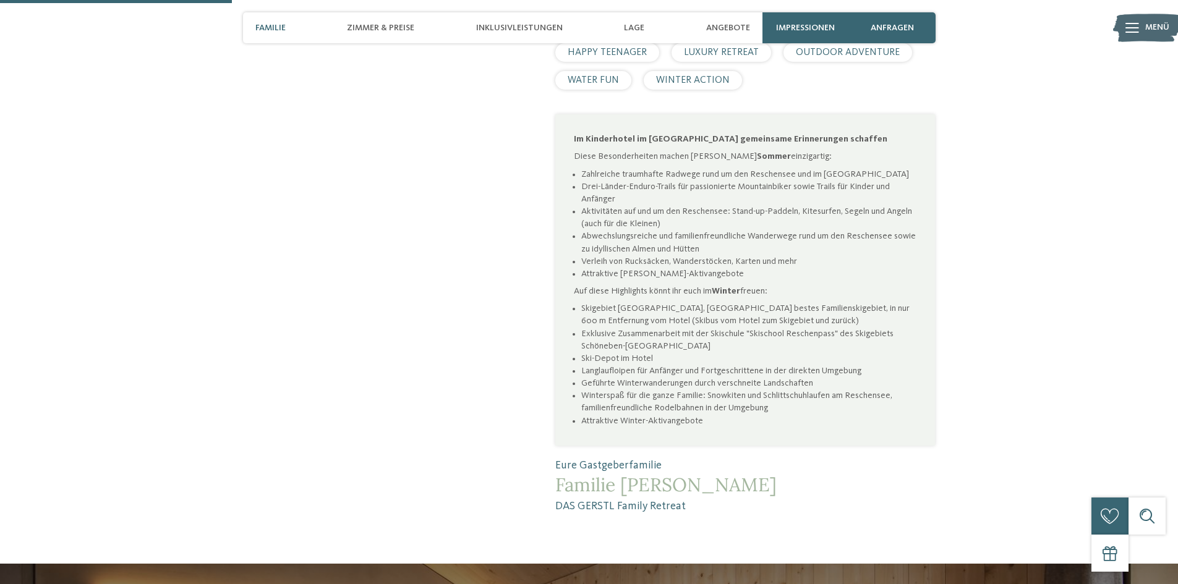
click at [1134, 27] on icon at bounding box center [1133, 28] width 14 height 10
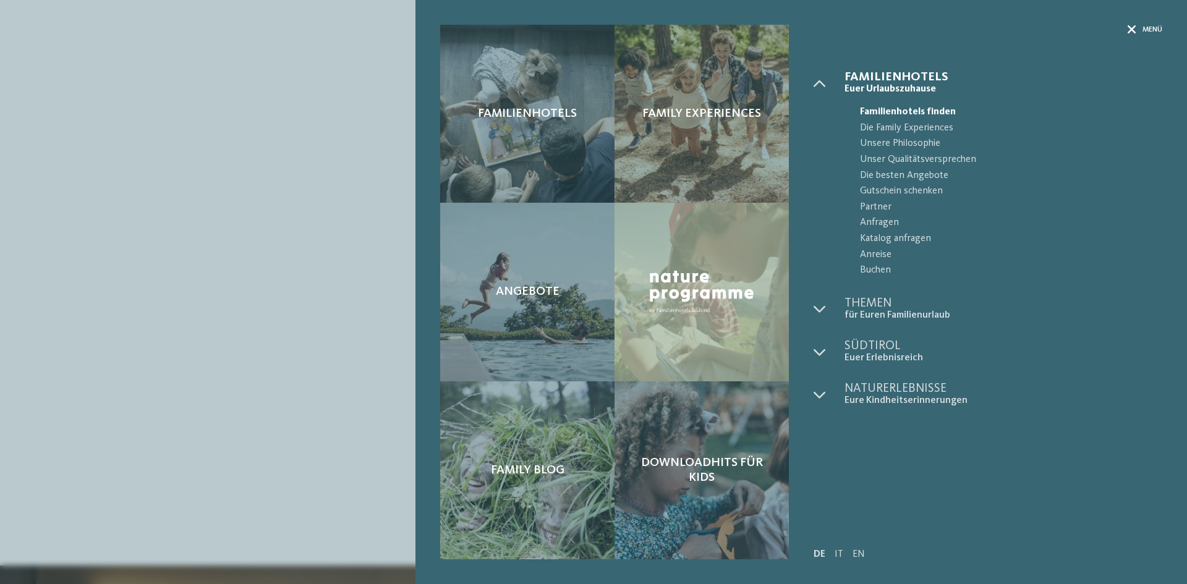
click at [1131, 28] on icon at bounding box center [1132, 29] width 9 height 9
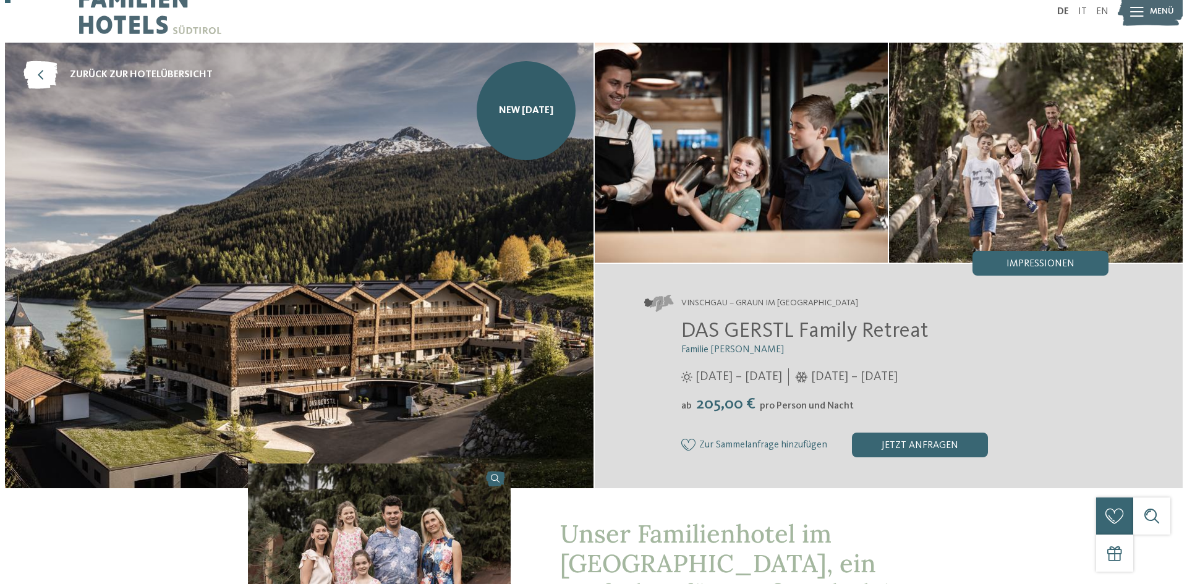
scroll to position [0, 0]
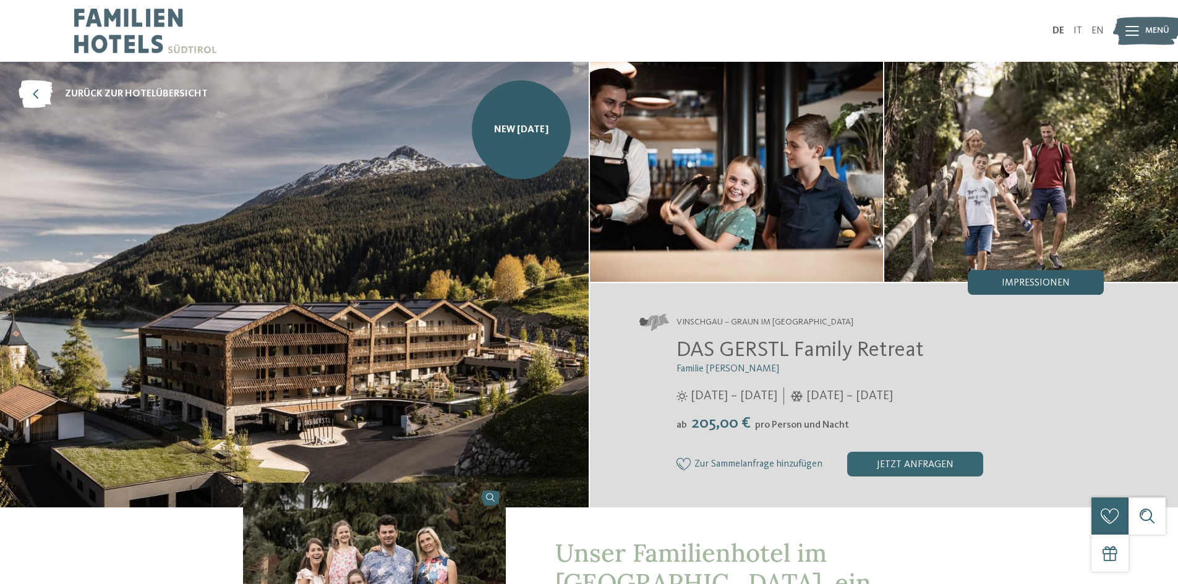
click at [1008, 290] on div "Impressionen" at bounding box center [1036, 282] width 136 height 25
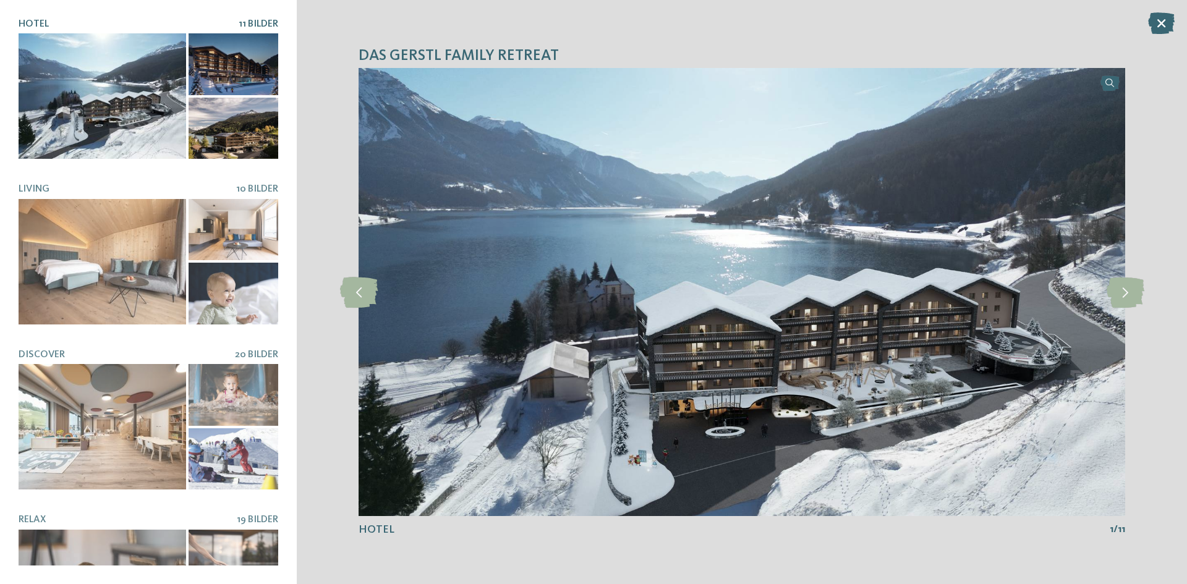
click at [213, 68] on div at bounding box center [234, 64] width 90 height 62
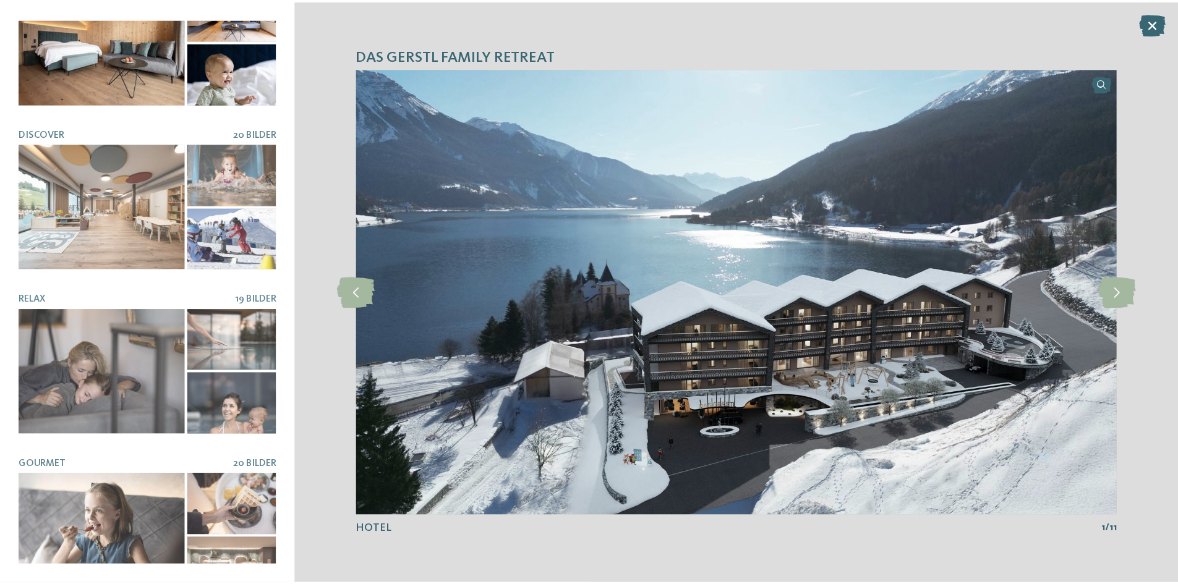
scroll to position [240, 0]
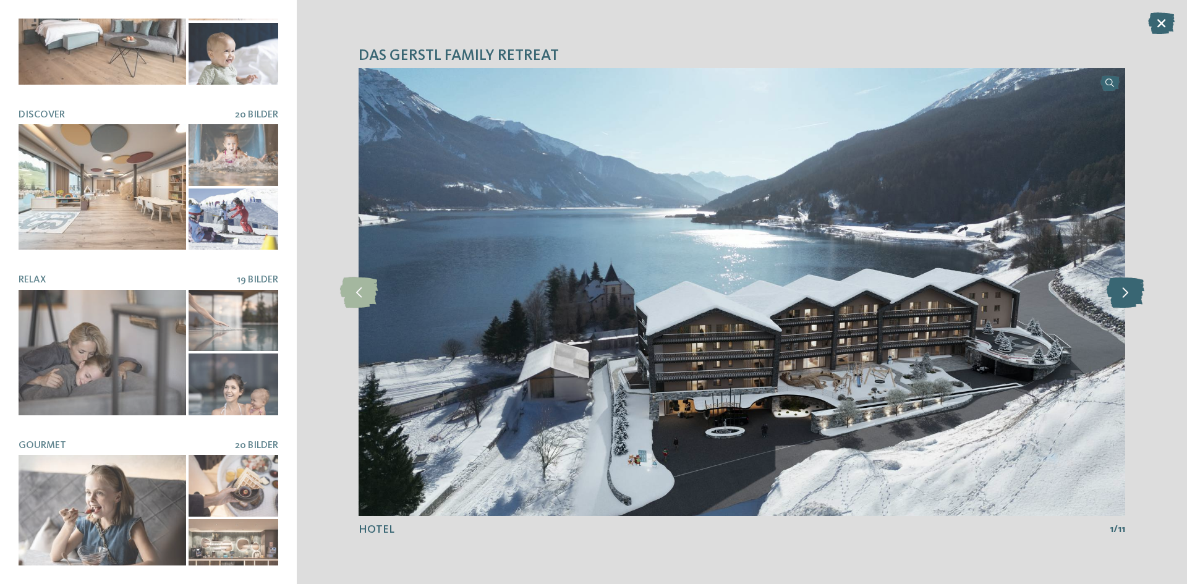
click at [1128, 291] on icon at bounding box center [1126, 292] width 38 height 31
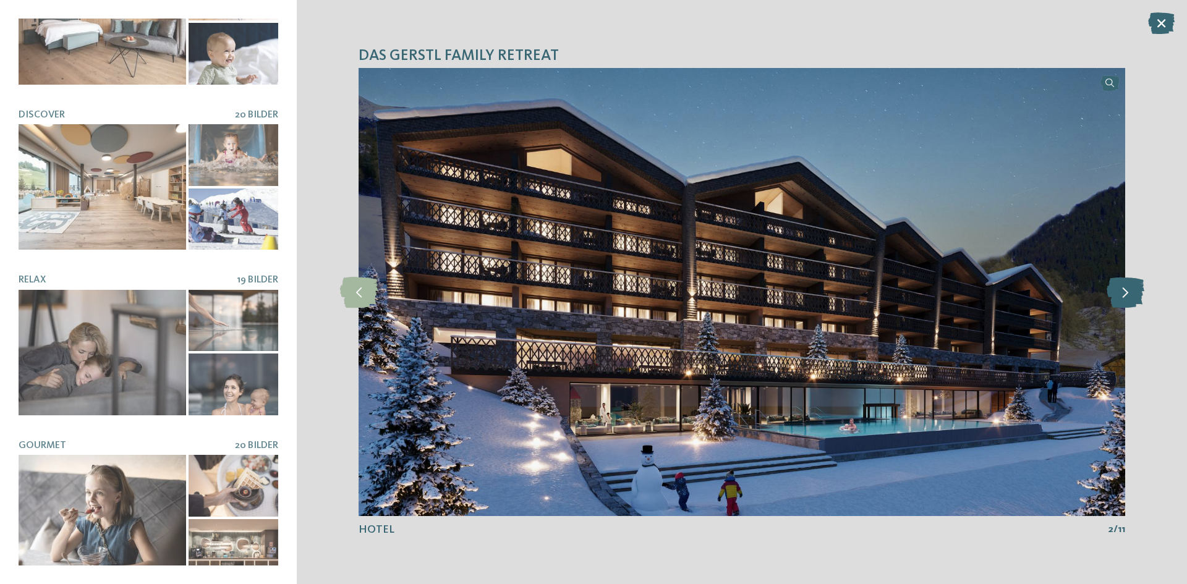
click at [1128, 291] on icon at bounding box center [1126, 292] width 38 height 31
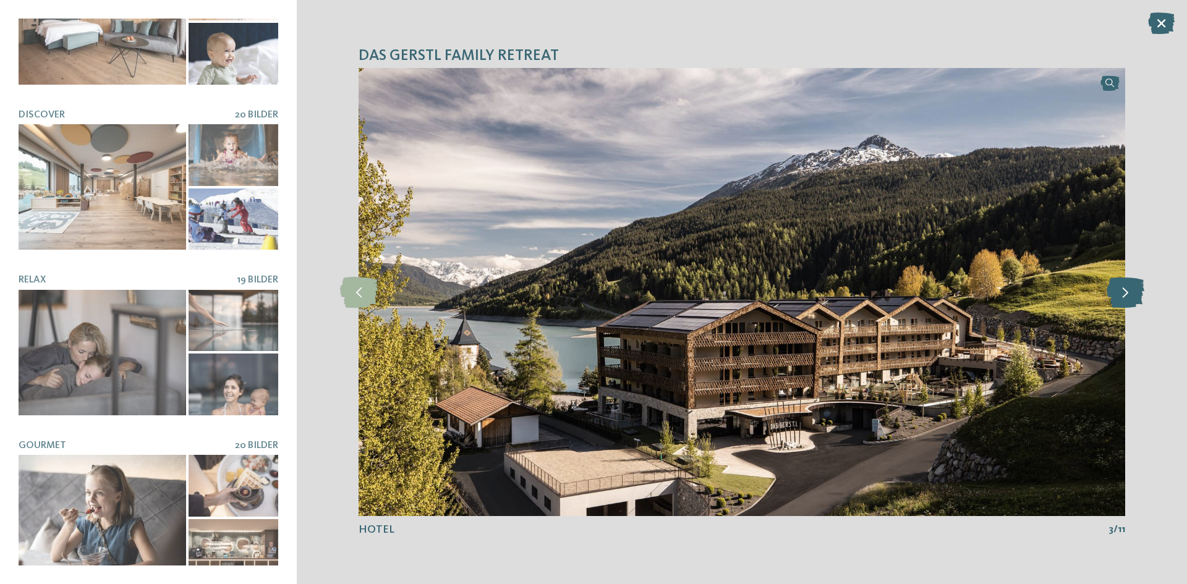
click at [1128, 291] on icon at bounding box center [1126, 292] width 38 height 31
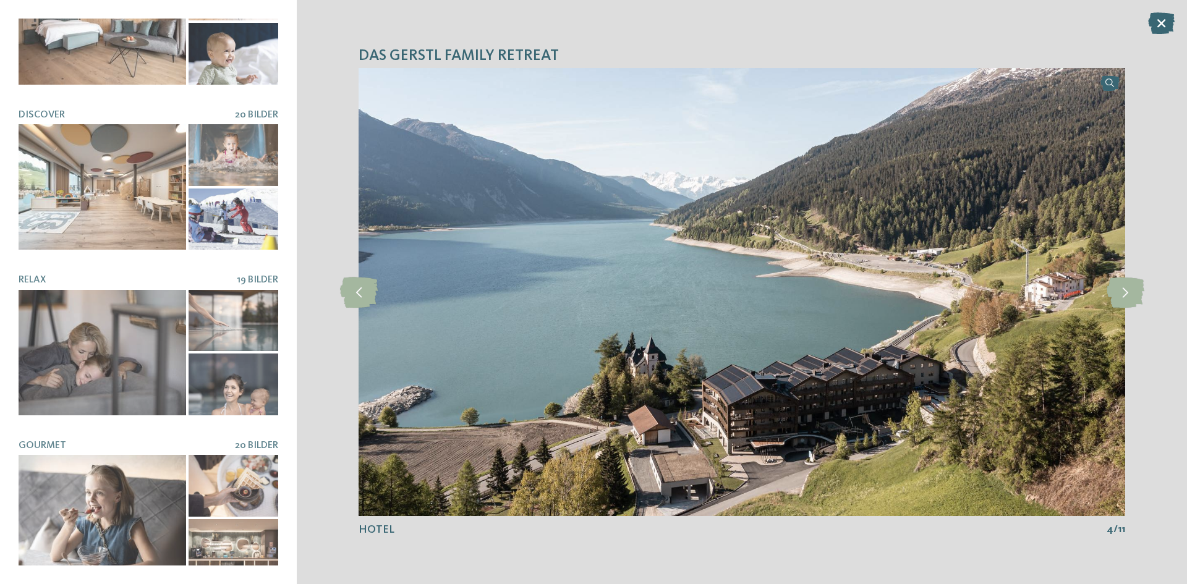
click at [1110, 82] on link at bounding box center [742, 292] width 767 height 448
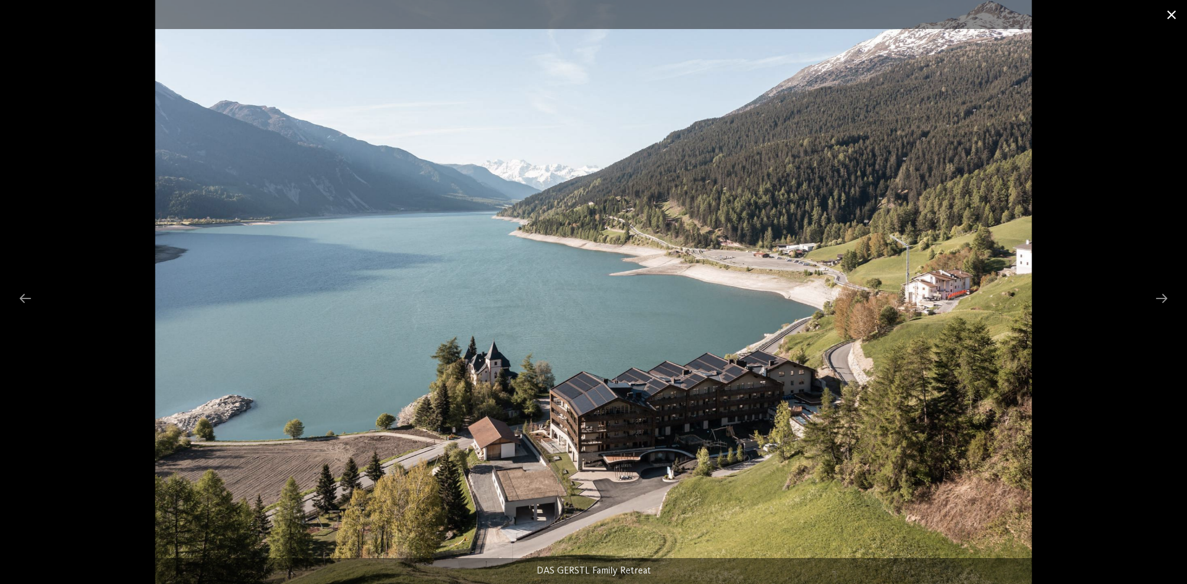
click at [1167, 16] on span at bounding box center [1172, 14] width 31 height 29
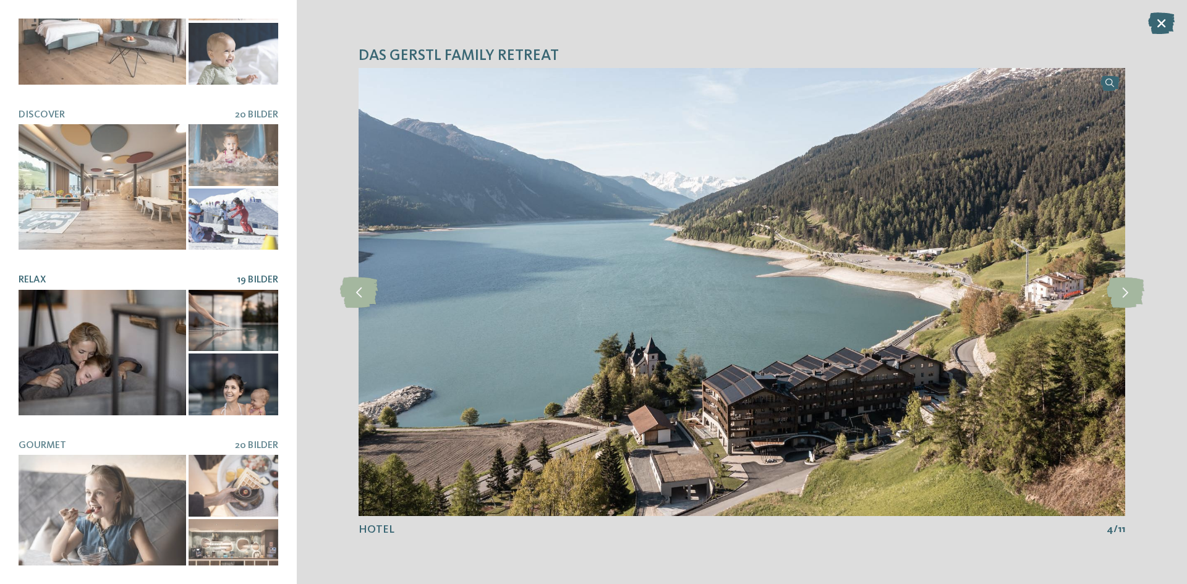
click at [111, 329] on div at bounding box center [103, 353] width 168 height 126
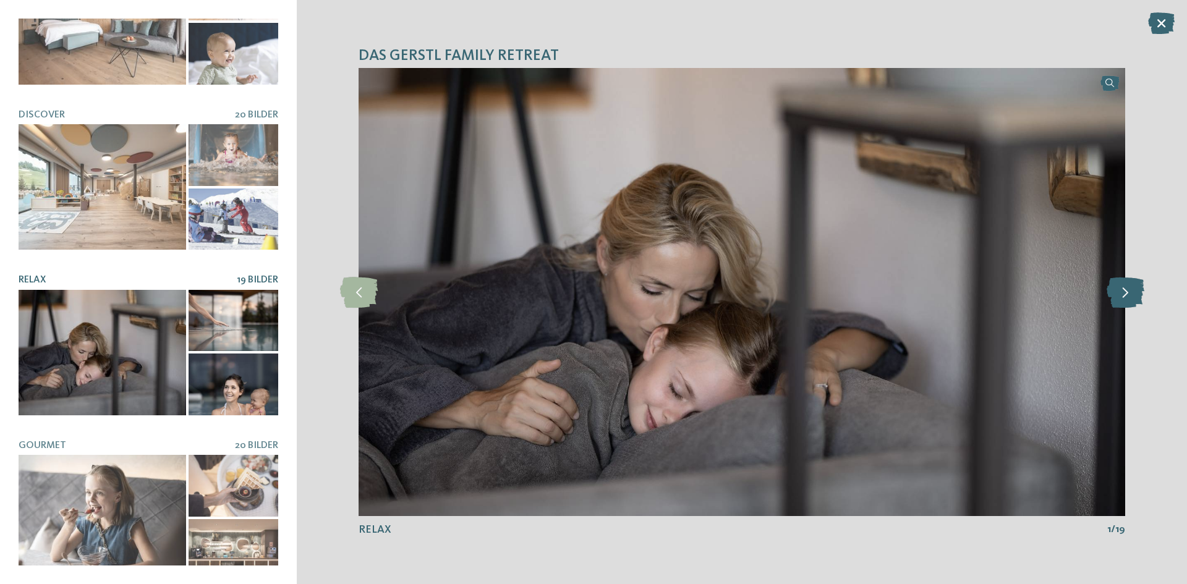
click at [1112, 297] on icon at bounding box center [1126, 292] width 38 height 31
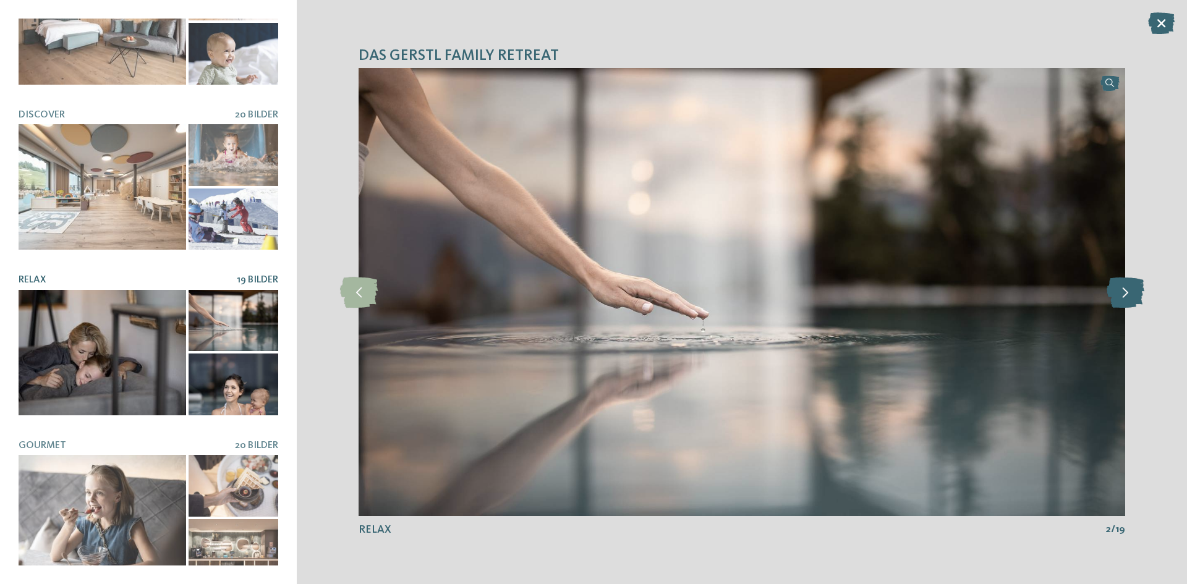
click at [1112, 297] on icon at bounding box center [1126, 292] width 38 height 31
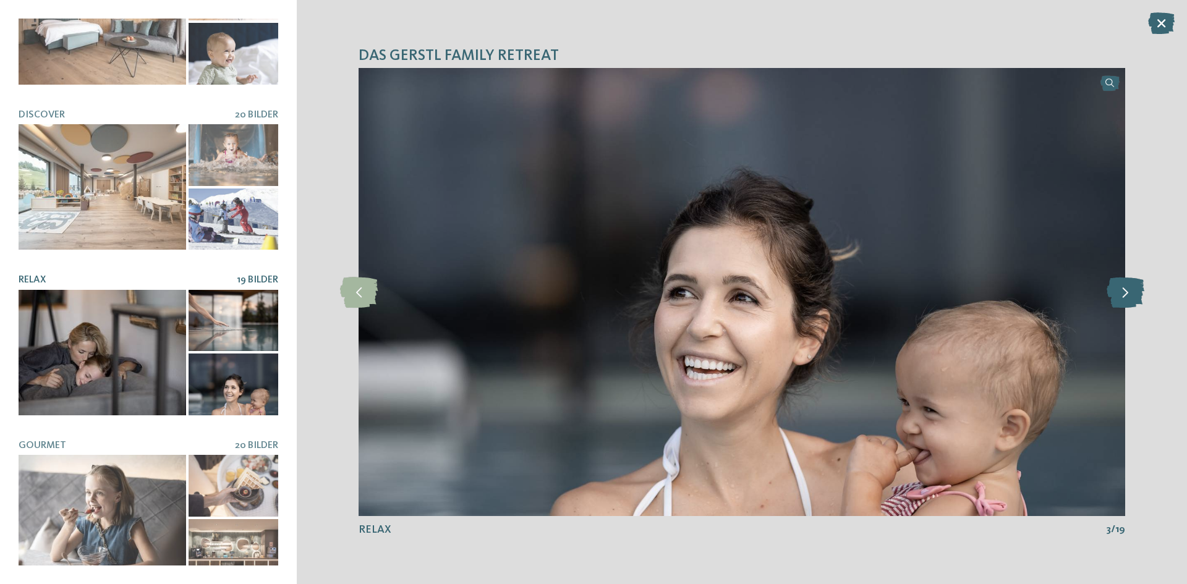
click at [1112, 297] on icon at bounding box center [1126, 292] width 38 height 31
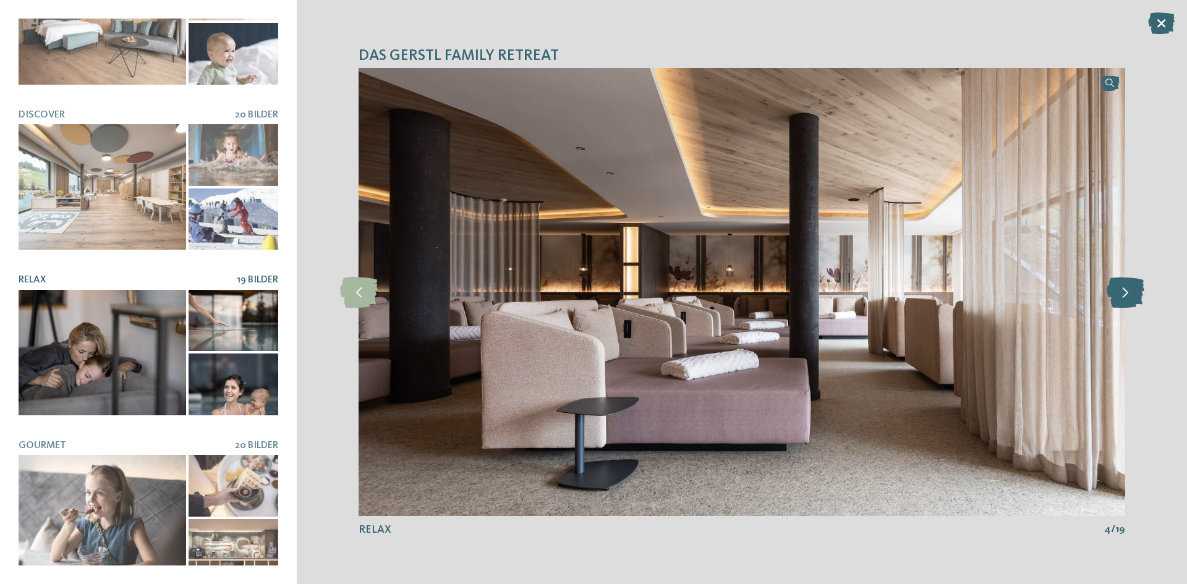
click at [1112, 297] on icon at bounding box center [1126, 292] width 38 height 31
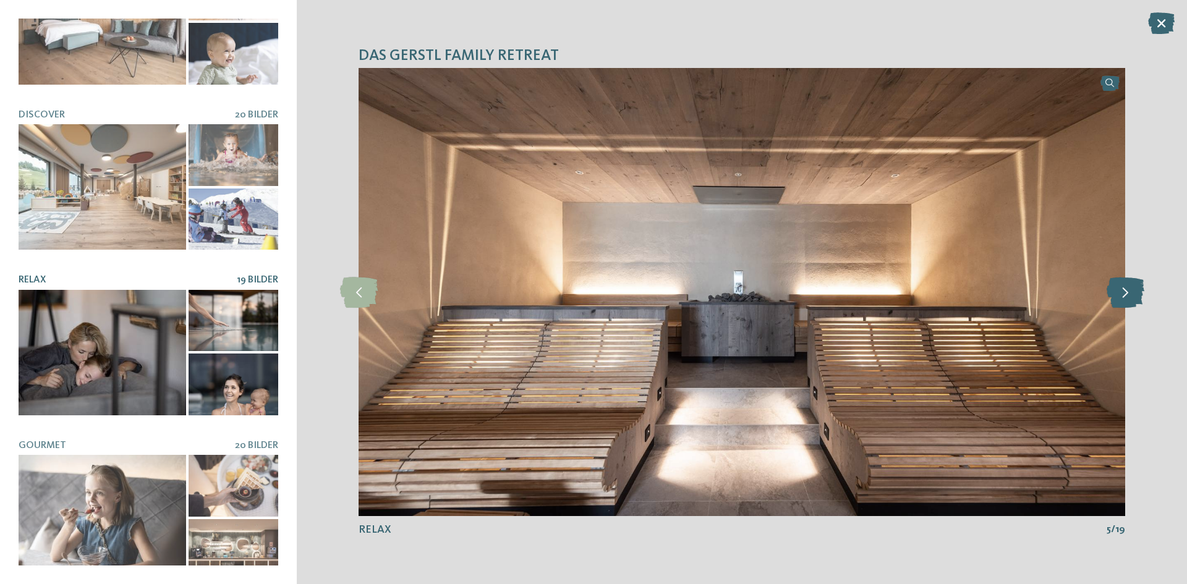
click at [1112, 297] on icon at bounding box center [1126, 292] width 38 height 31
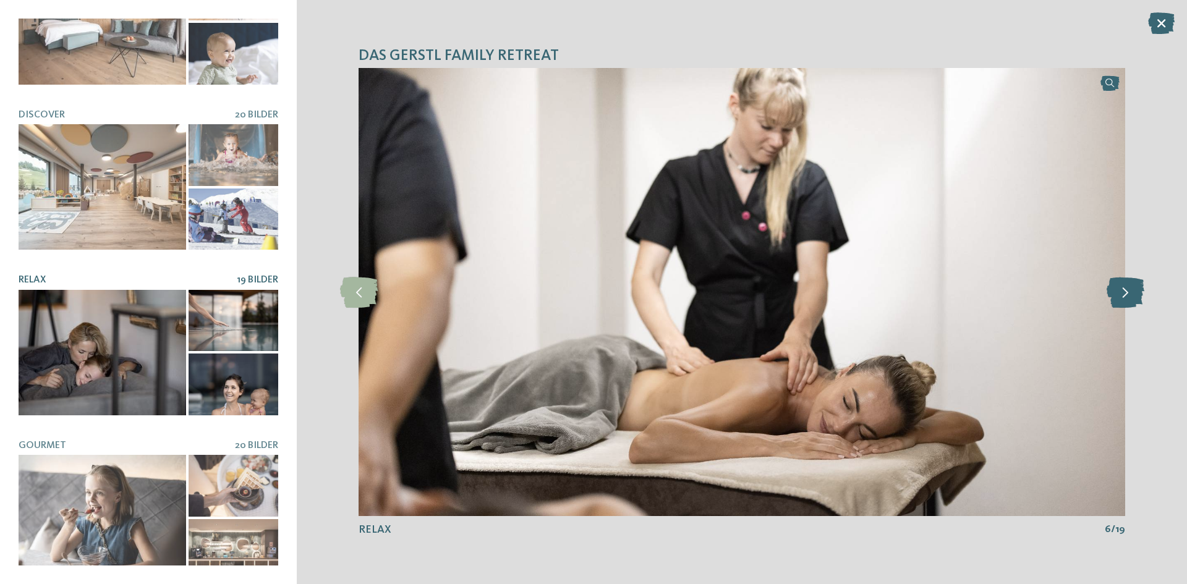
click at [1112, 297] on icon at bounding box center [1126, 292] width 38 height 31
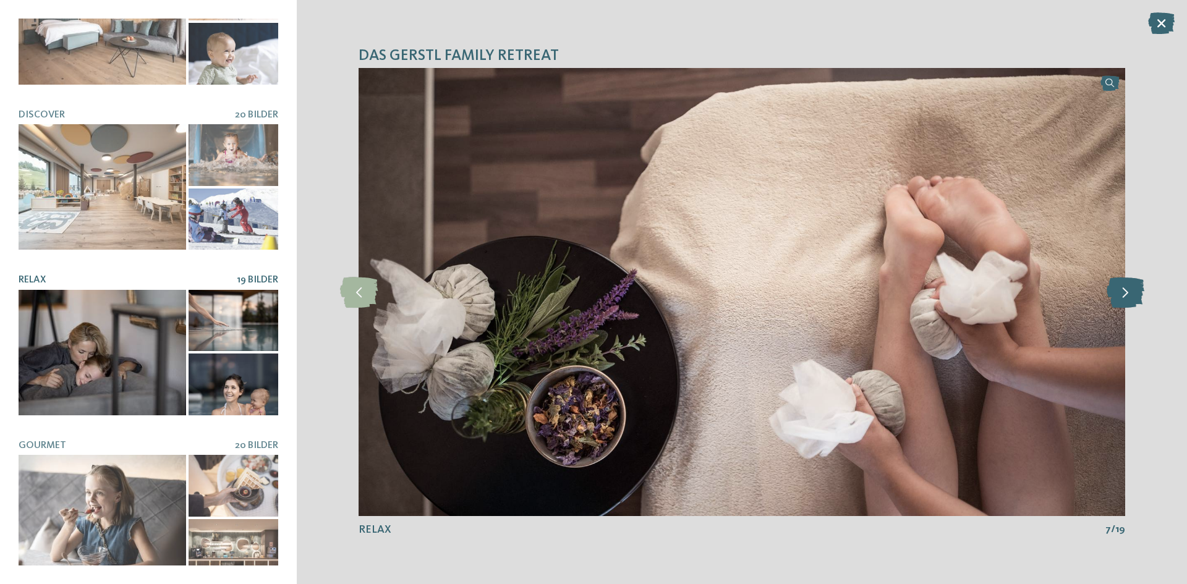
click at [1111, 296] on icon at bounding box center [1126, 292] width 38 height 31
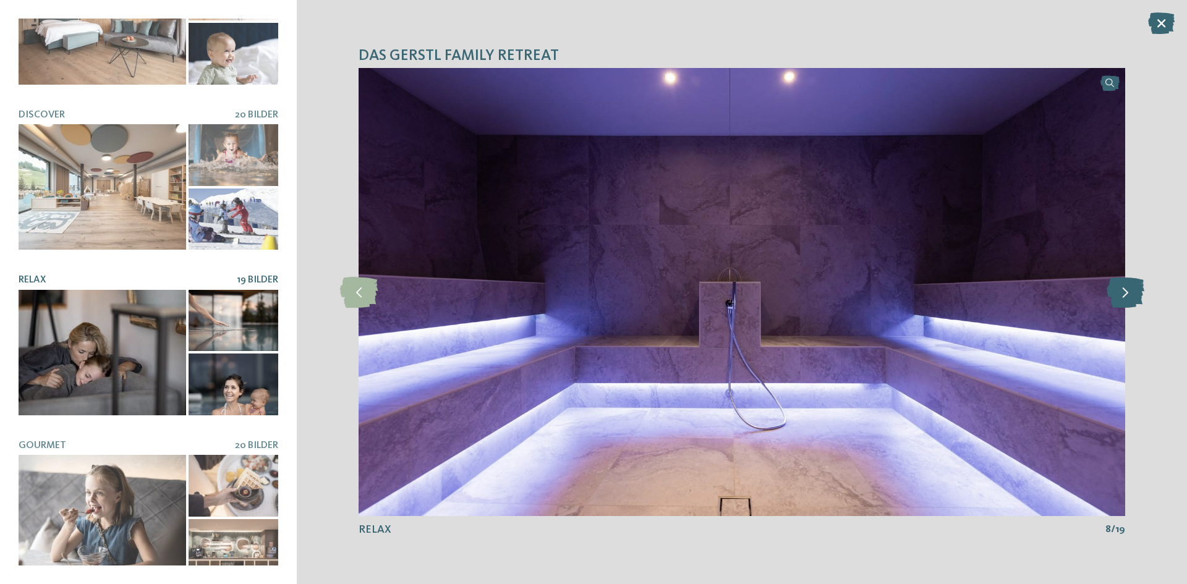
click at [1111, 296] on icon at bounding box center [1126, 292] width 38 height 31
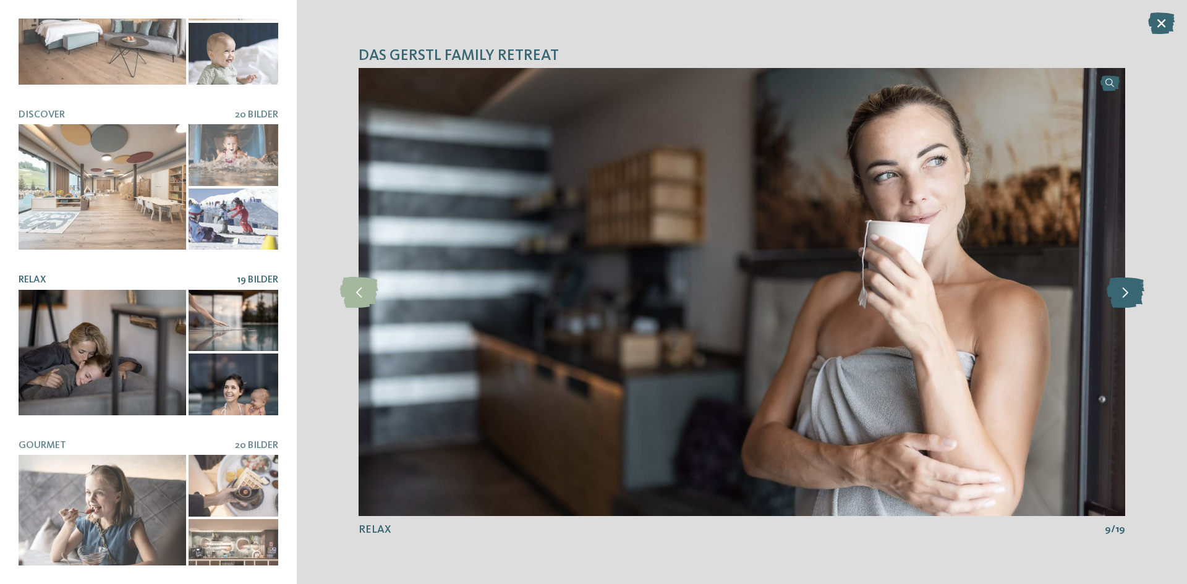
click at [1111, 296] on icon at bounding box center [1126, 292] width 38 height 31
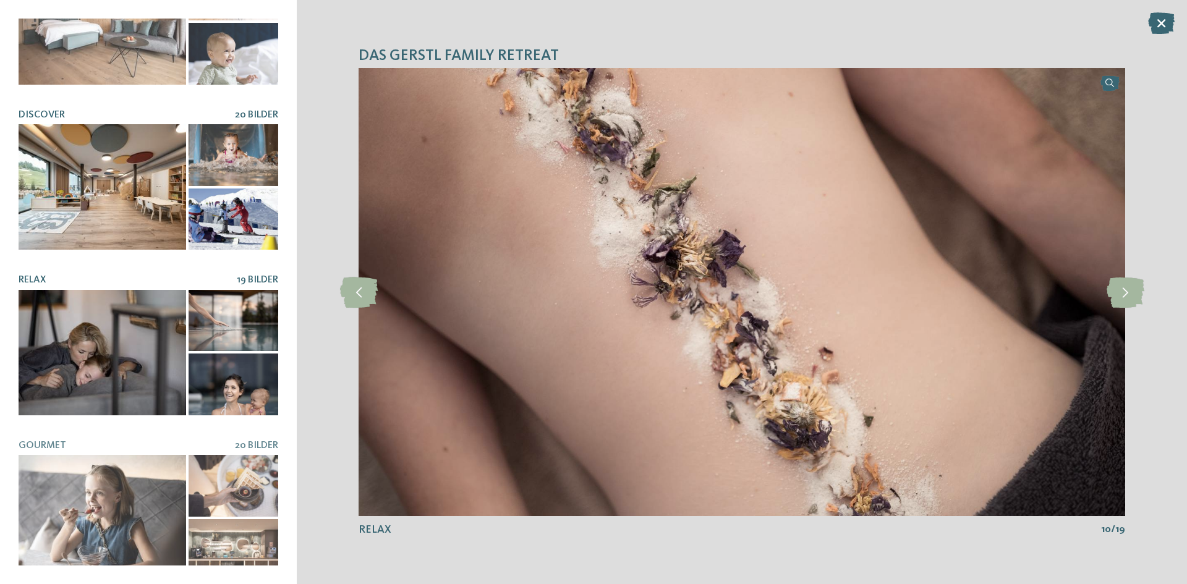
click at [246, 203] on div at bounding box center [234, 220] width 90 height 62
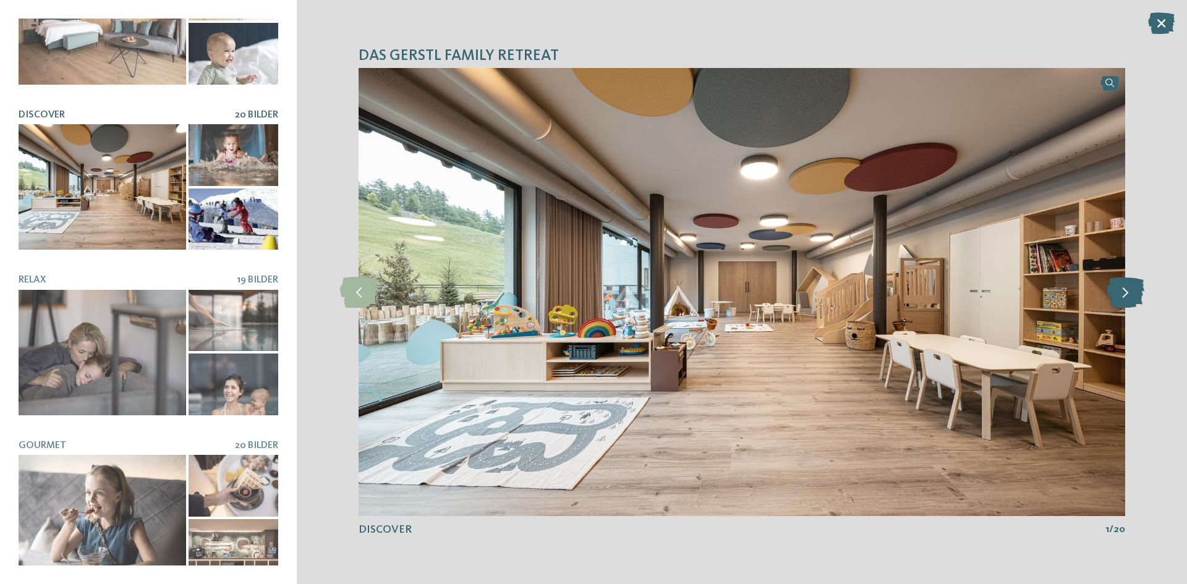
click at [1134, 289] on icon at bounding box center [1126, 292] width 38 height 31
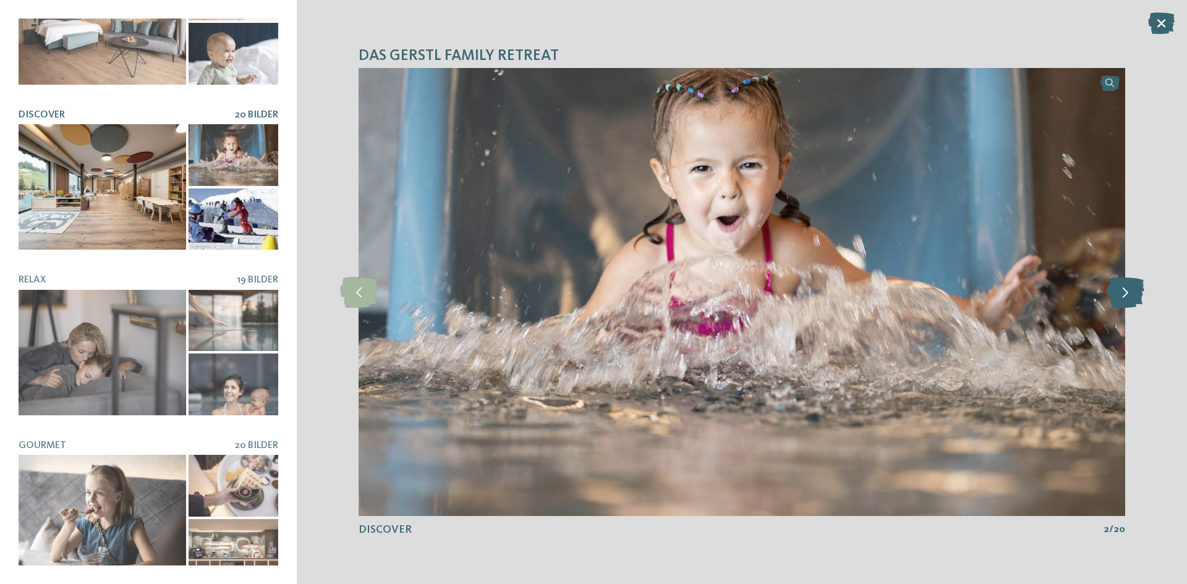
click at [1134, 289] on icon at bounding box center [1126, 292] width 38 height 31
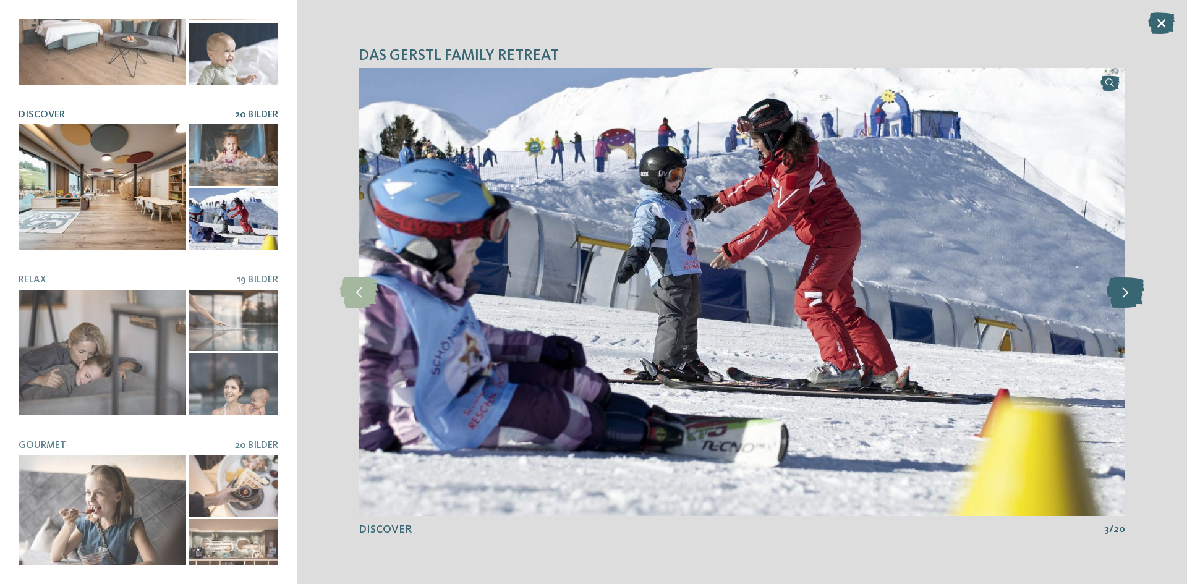
click at [1134, 289] on icon at bounding box center [1126, 292] width 38 height 31
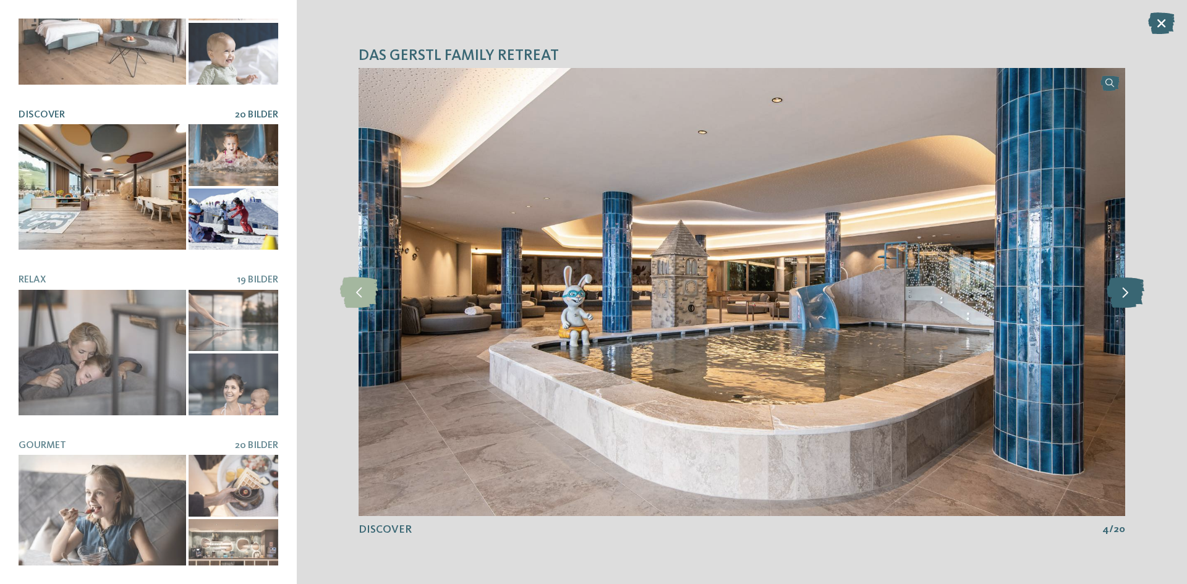
click at [1134, 289] on icon at bounding box center [1126, 292] width 38 height 31
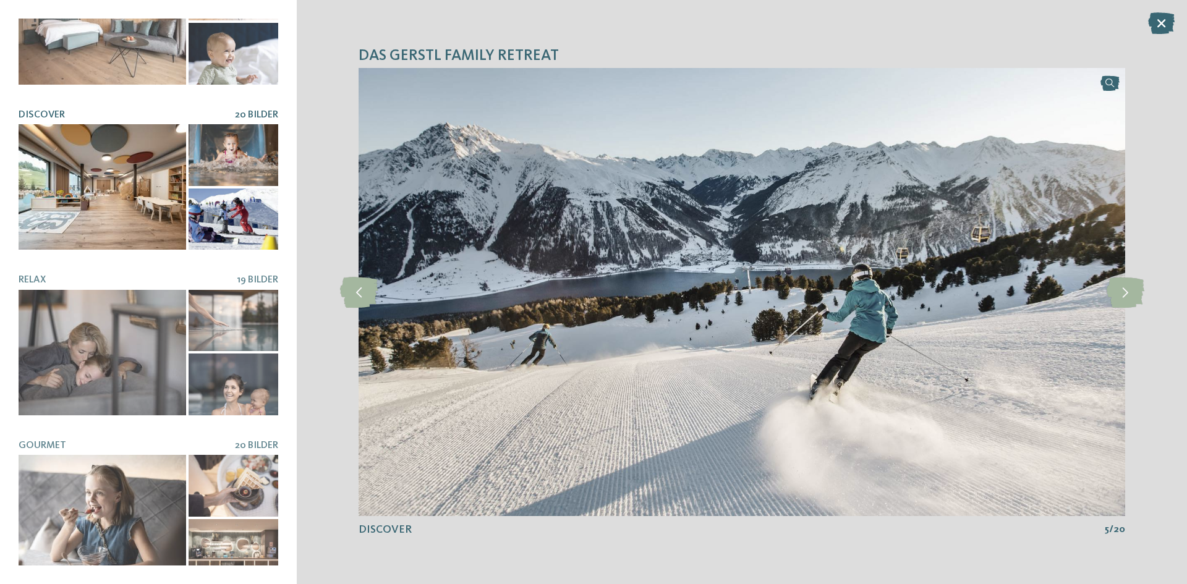
click at [1107, 88] on link at bounding box center [742, 292] width 767 height 448
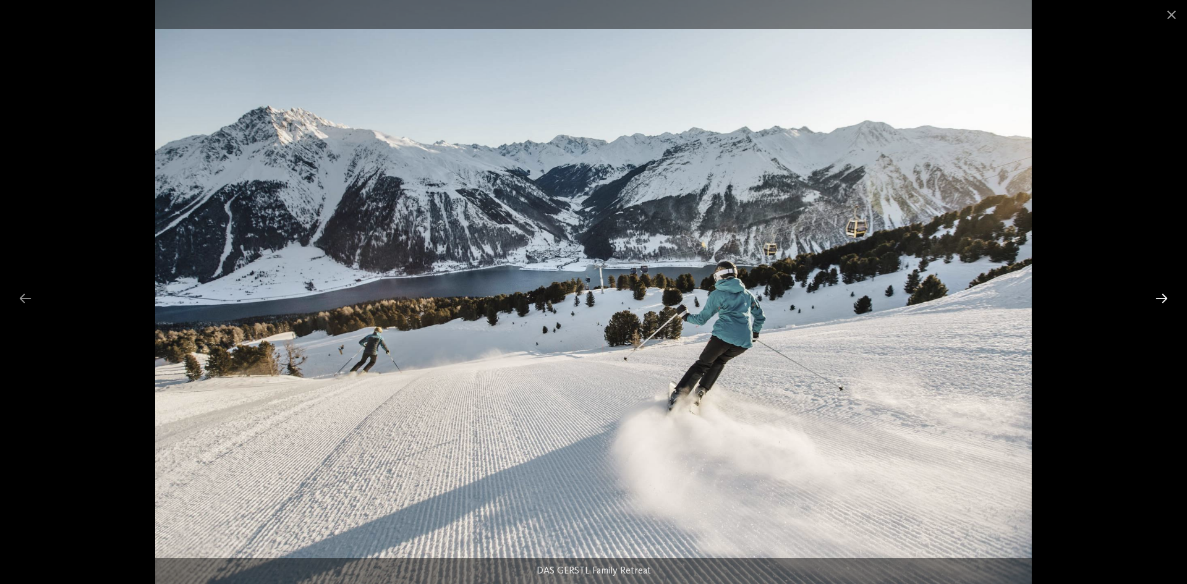
click at [1166, 300] on div at bounding box center [1162, 298] width 26 height 24
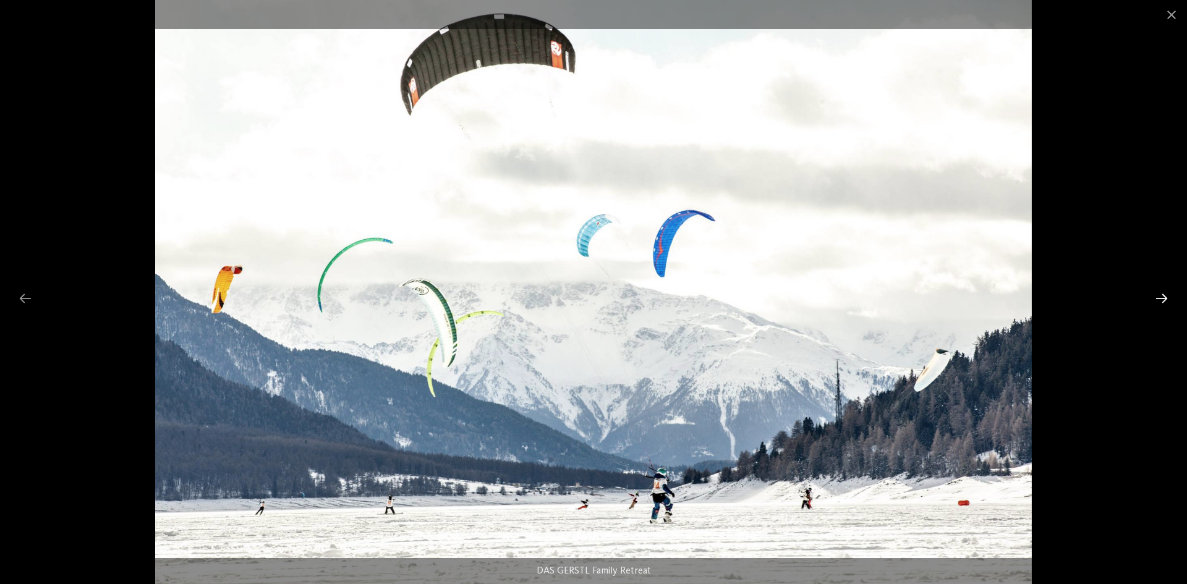
click at [1166, 300] on div at bounding box center [1162, 298] width 26 height 24
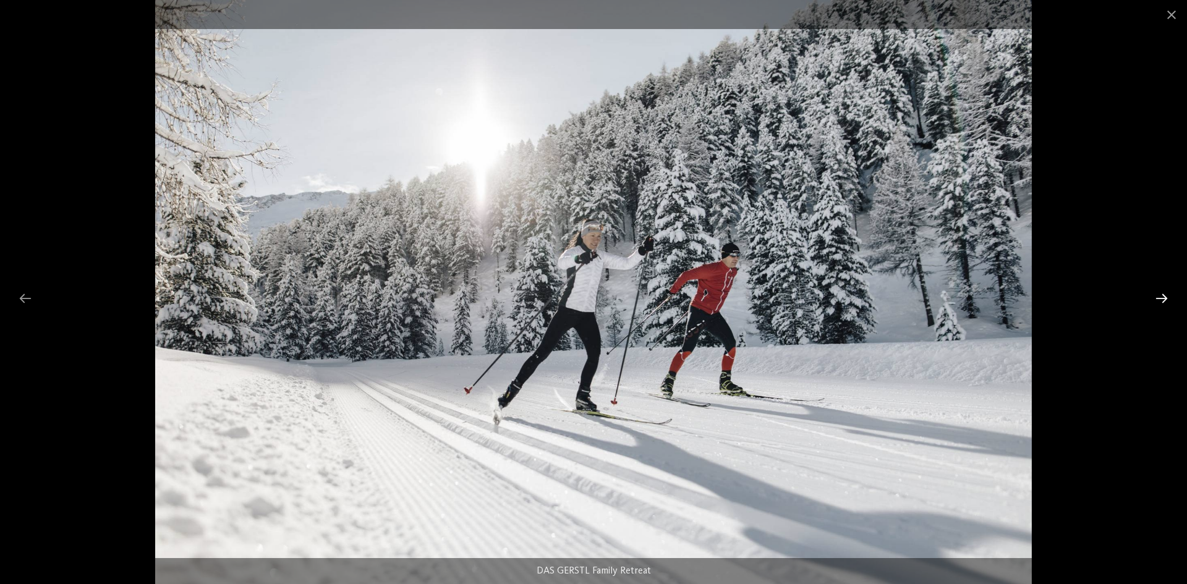
click at [1166, 300] on div at bounding box center [1162, 298] width 26 height 24
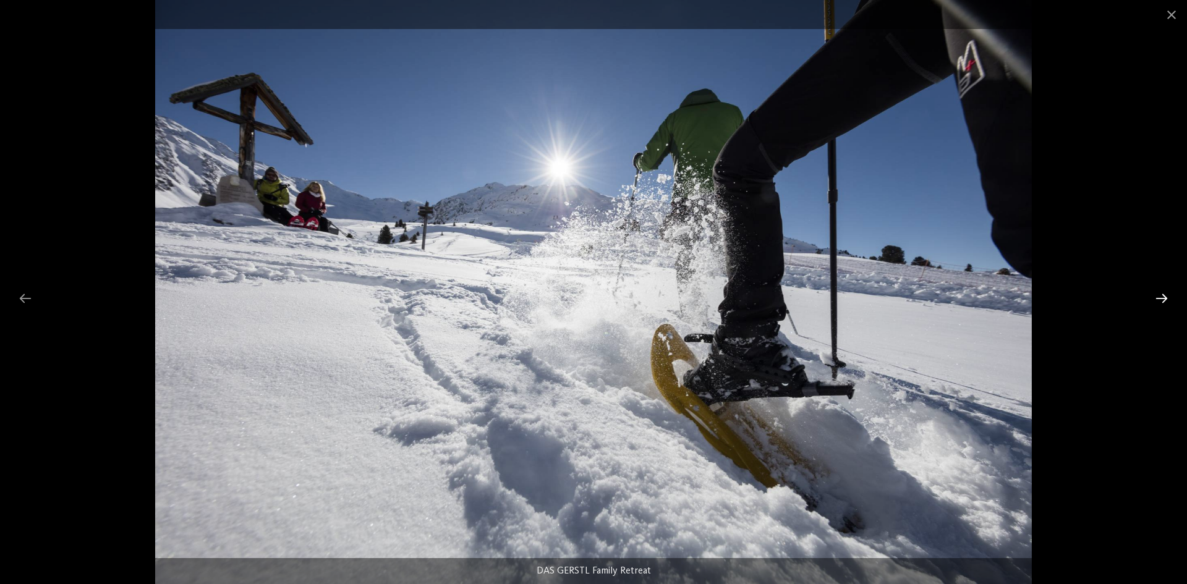
click at [1166, 300] on div at bounding box center [1162, 298] width 26 height 24
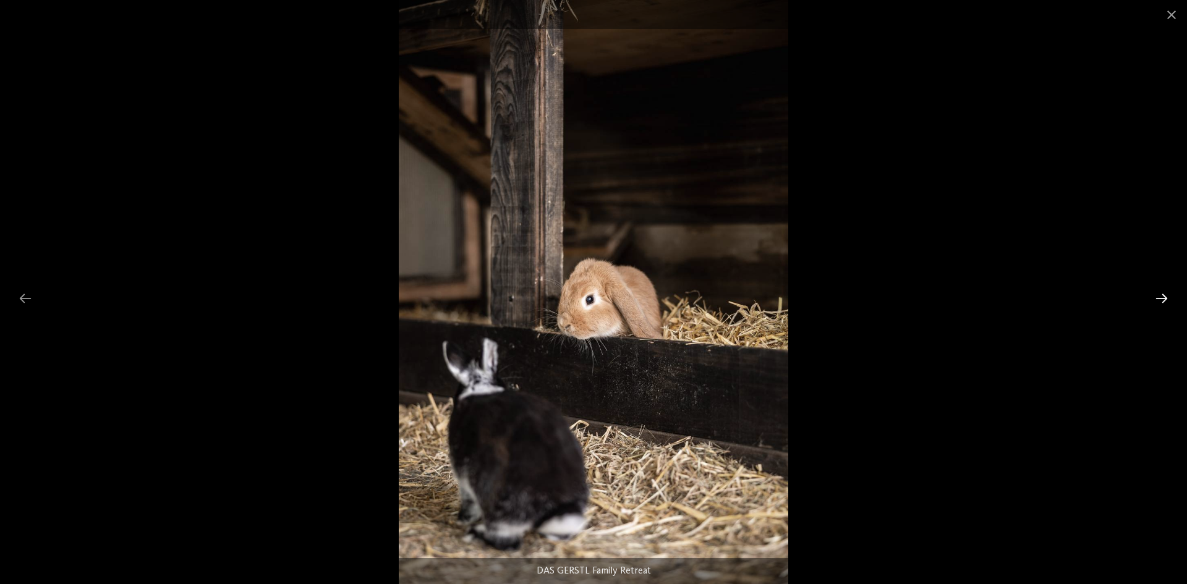
click at [1166, 300] on div at bounding box center [1162, 298] width 26 height 24
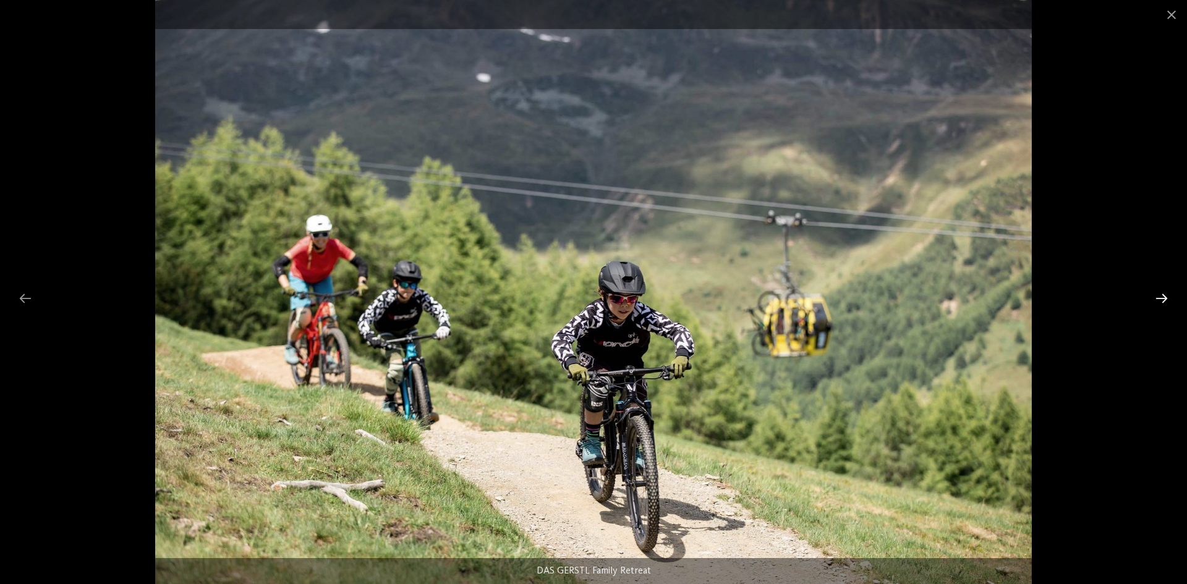
click at [1166, 300] on div at bounding box center [1162, 298] width 26 height 24
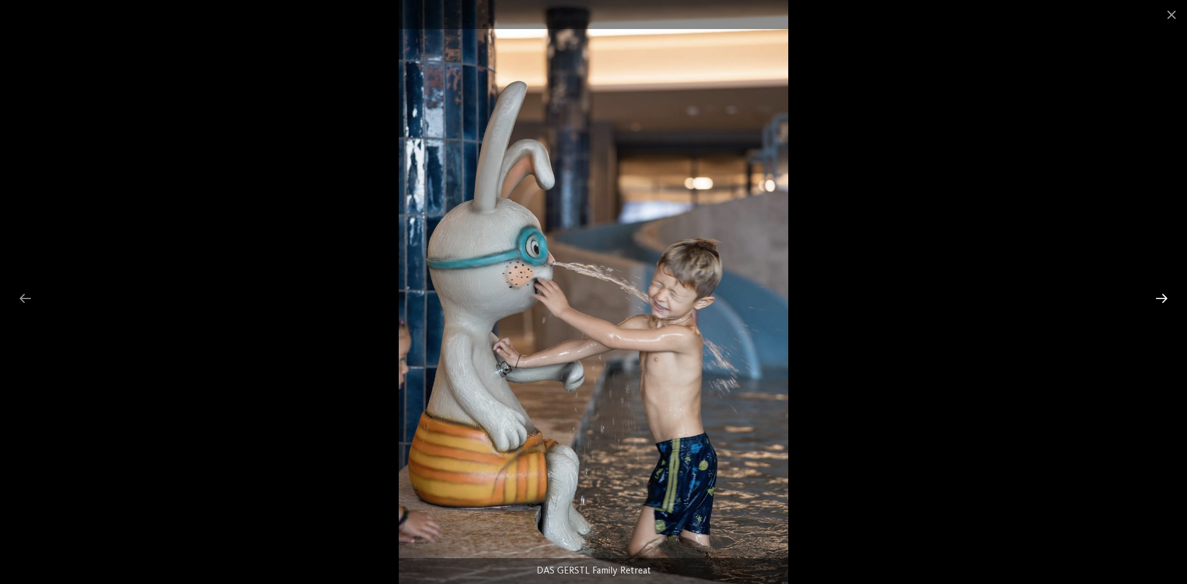
click at [1166, 300] on div at bounding box center [1162, 298] width 26 height 24
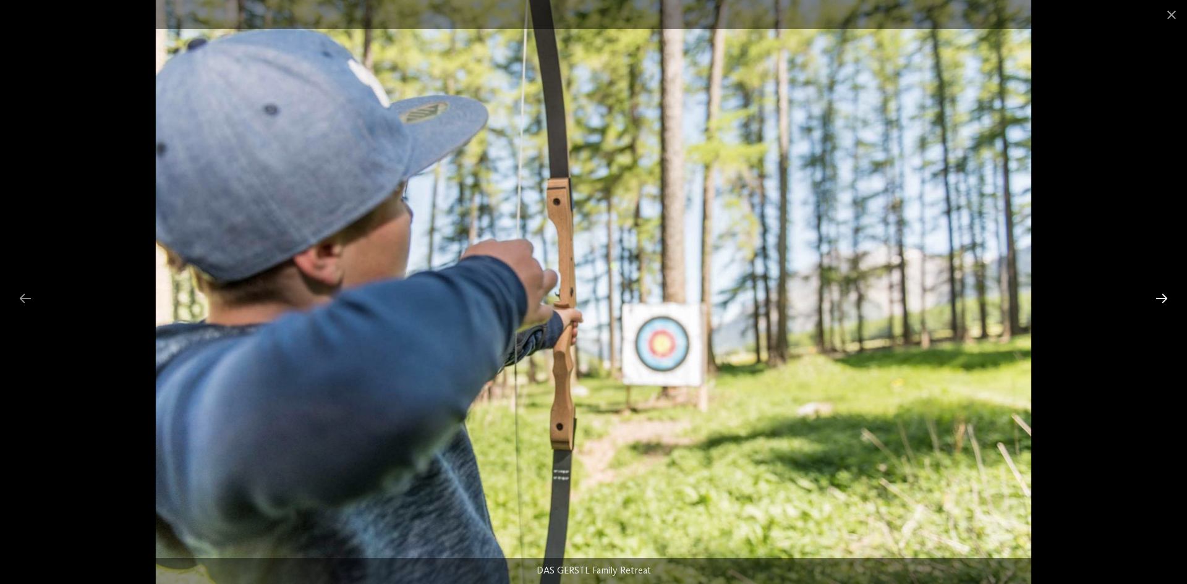
click at [1166, 300] on div at bounding box center [1162, 298] width 26 height 24
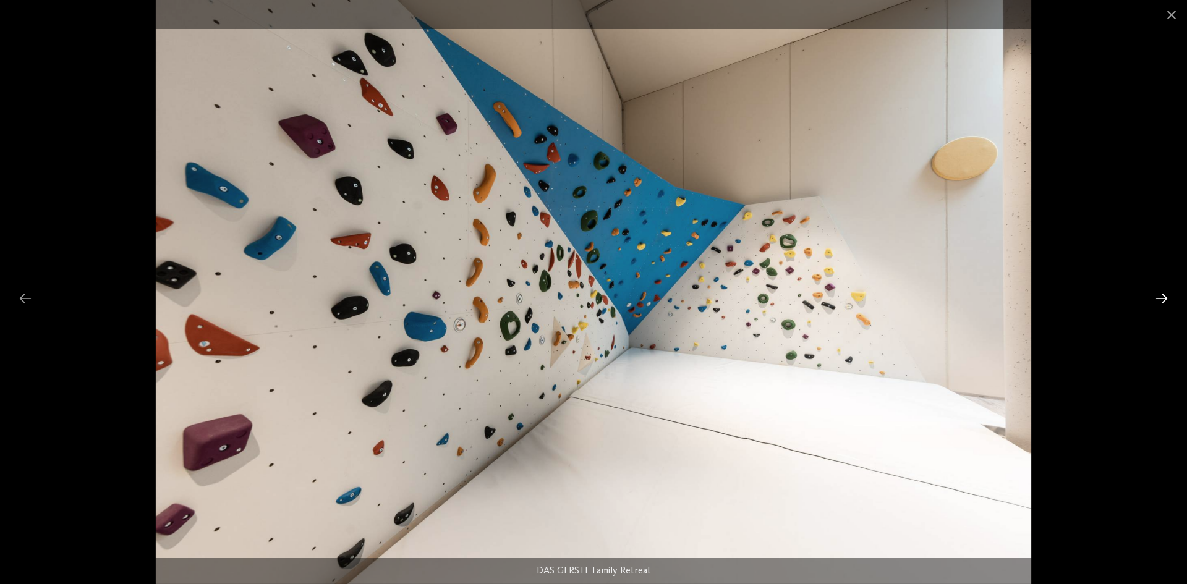
click at [1166, 300] on div at bounding box center [1162, 298] width 26 height 24
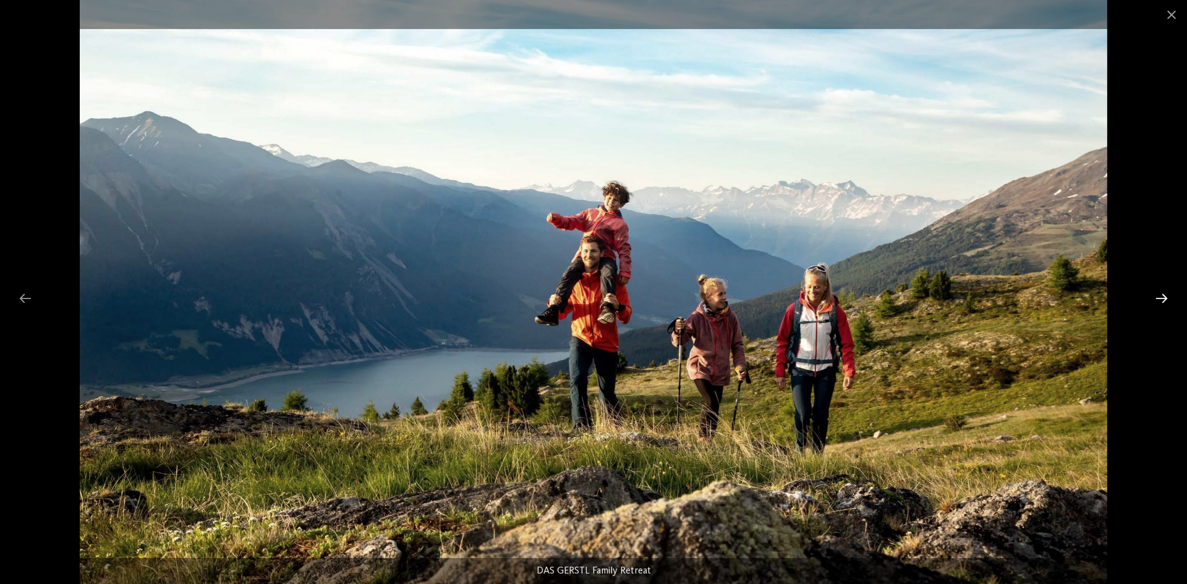
click at [1166, 300] on div at bounding box center [1162, 298] width 26 height 24
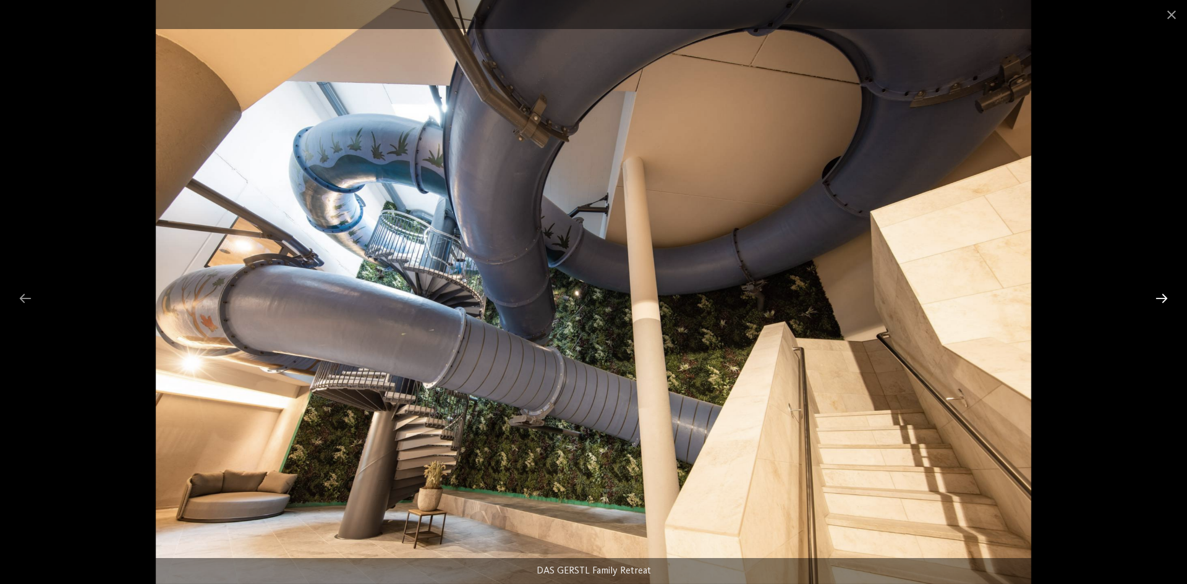
click at [1166, 300] on div at bounding box center [1162, 298] width 26 height 24
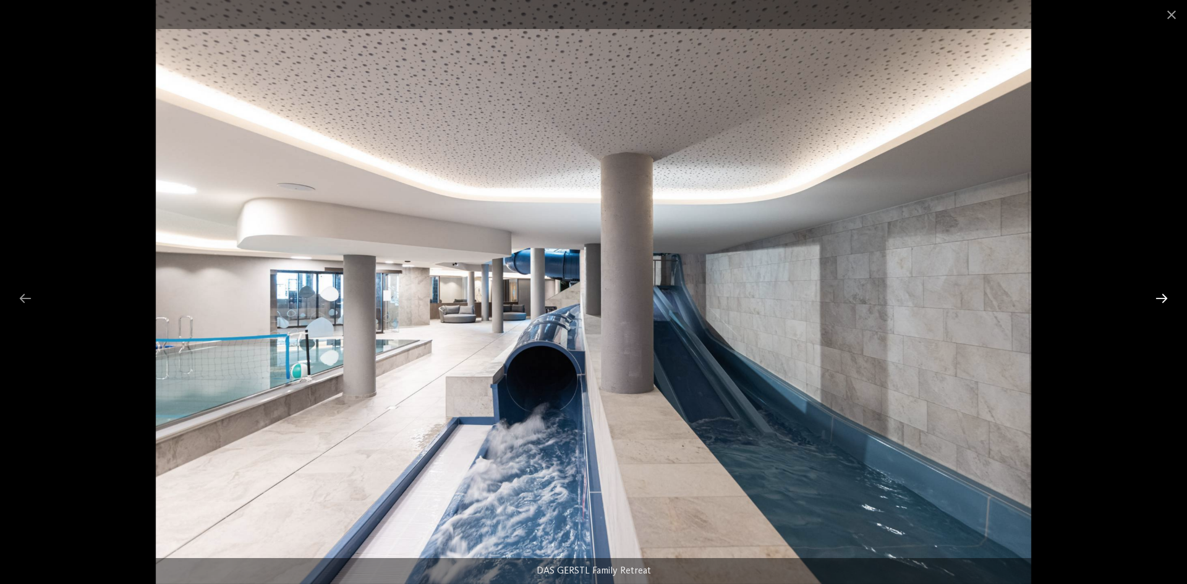
click at [1166, 300] on div at bounding box center [1162, 298] width 26 height 24
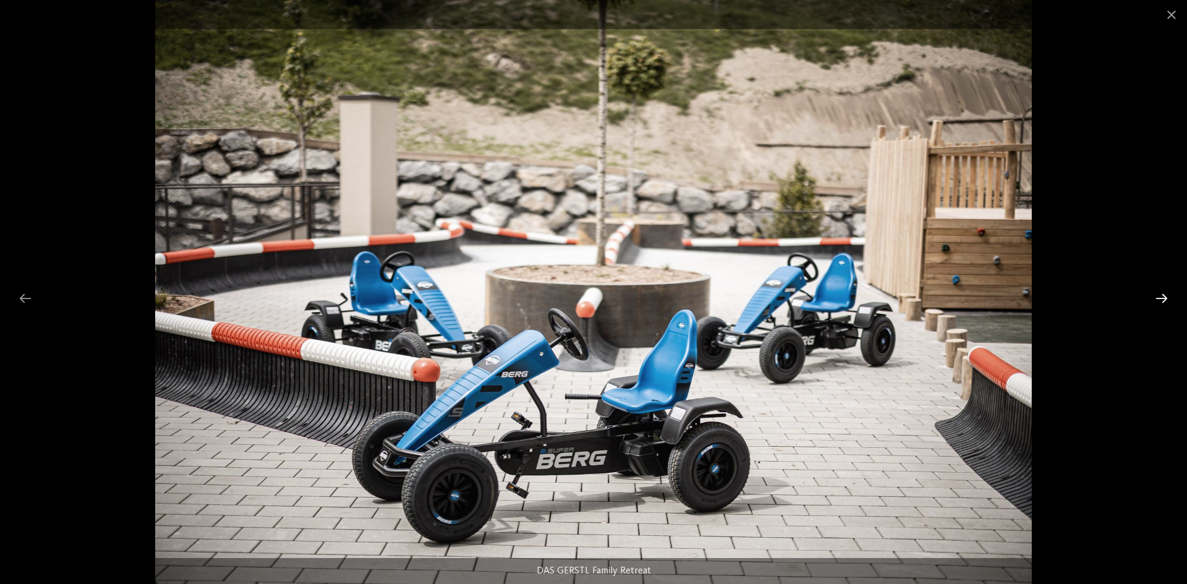
click at [1166, 300] on div at bounding box center [1162, 298] width 26 height 24
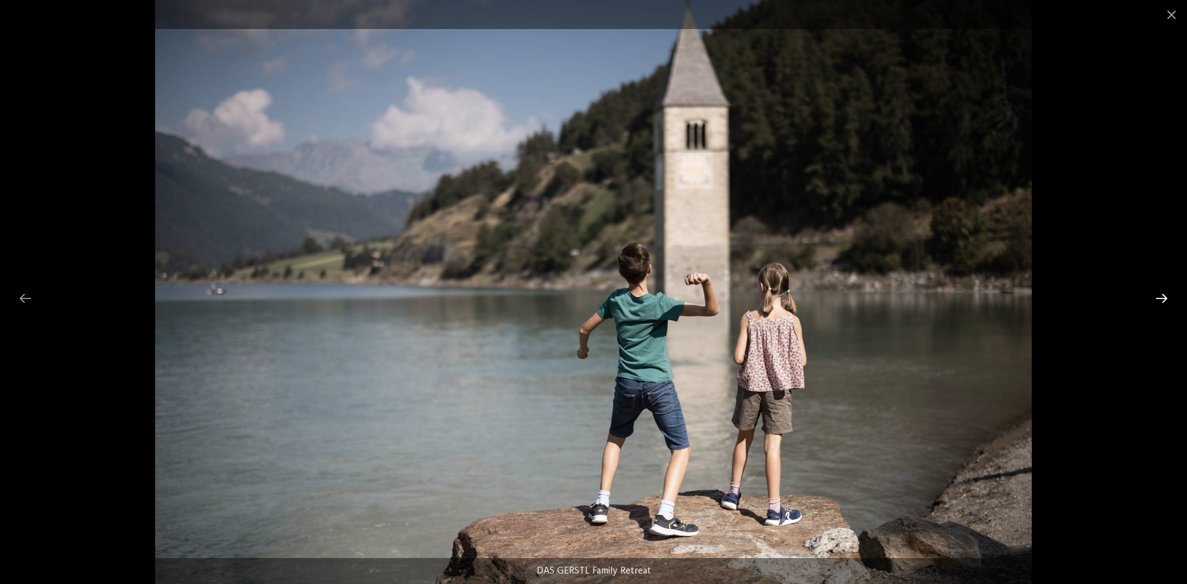
click at [1166, 300] on div at bounding box center [1162, 298] width 26 height 24
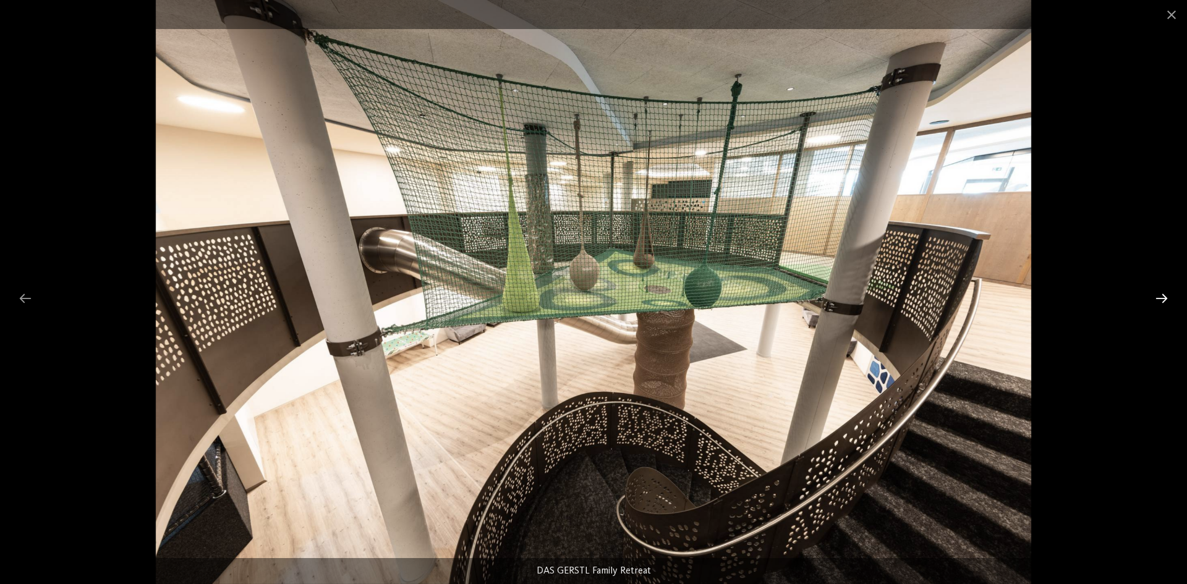
click at [1166, 300] on div at bounding box center [1162, 298] width 26 height 24
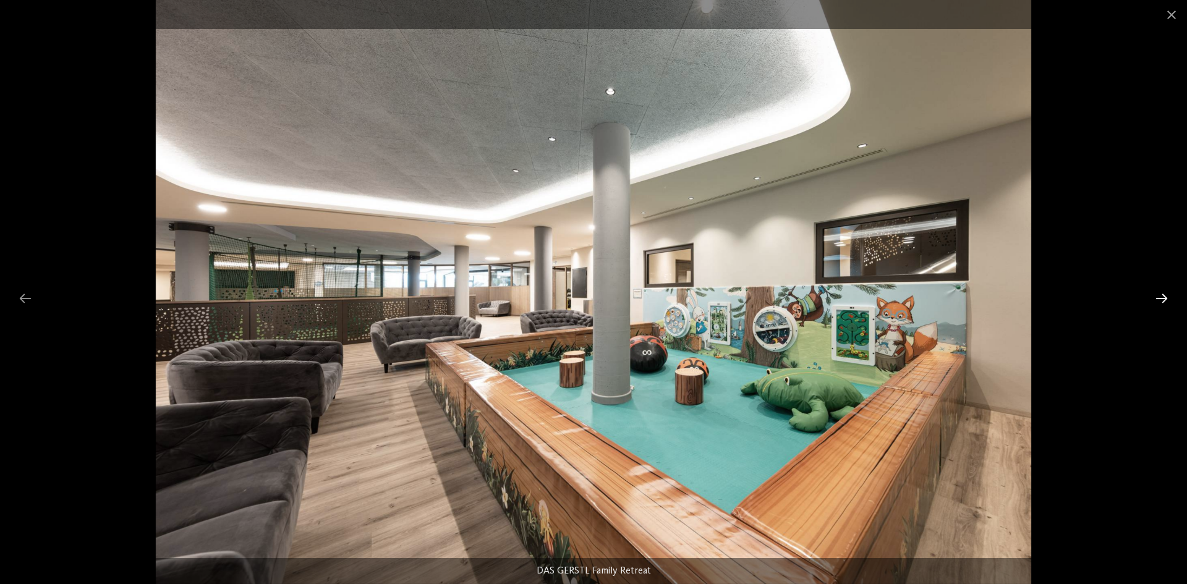
click at [1166, 300] on div at bounding box center [1162, 298] width 26 height 24
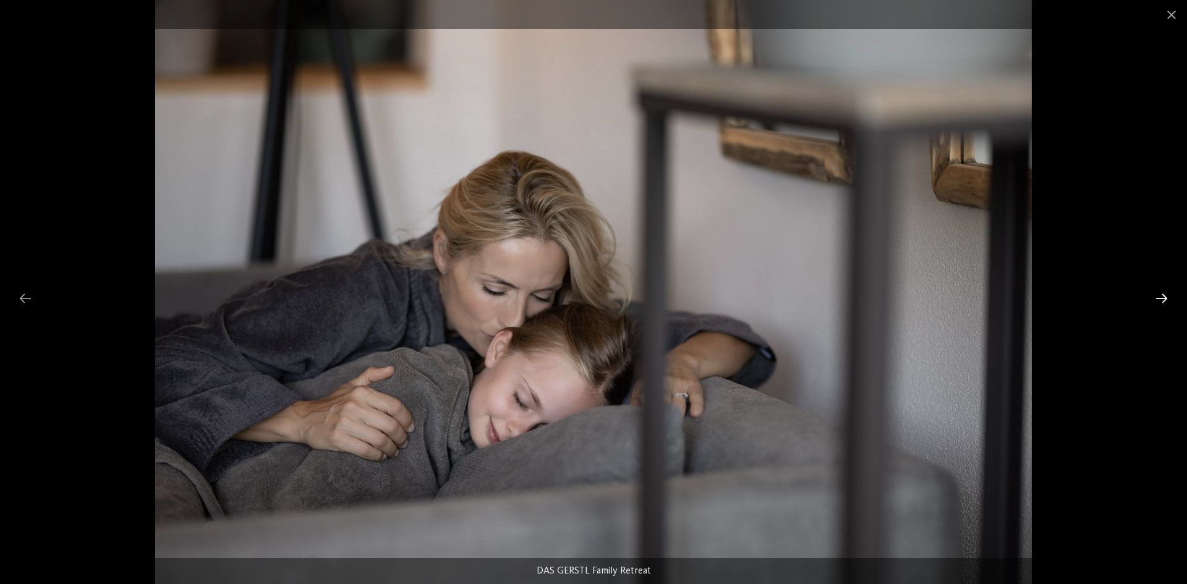
click at [1166, 300] on div at bounding box center [1162, 298] width 26 height 24
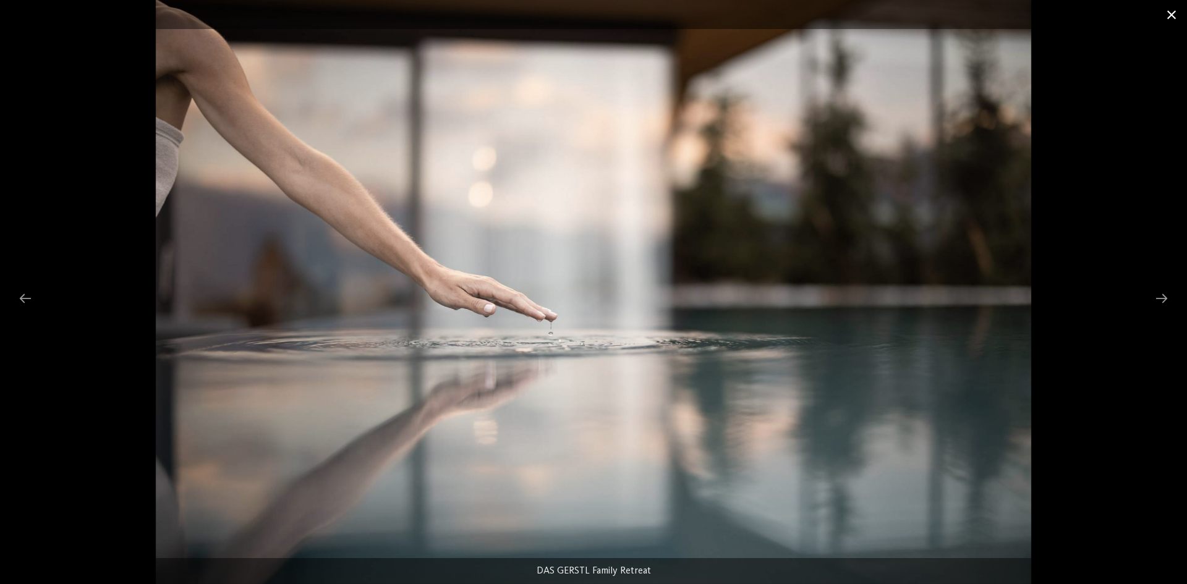
click at [1173, 17] on span at bounding box center [1172, 14] width 31 height 29
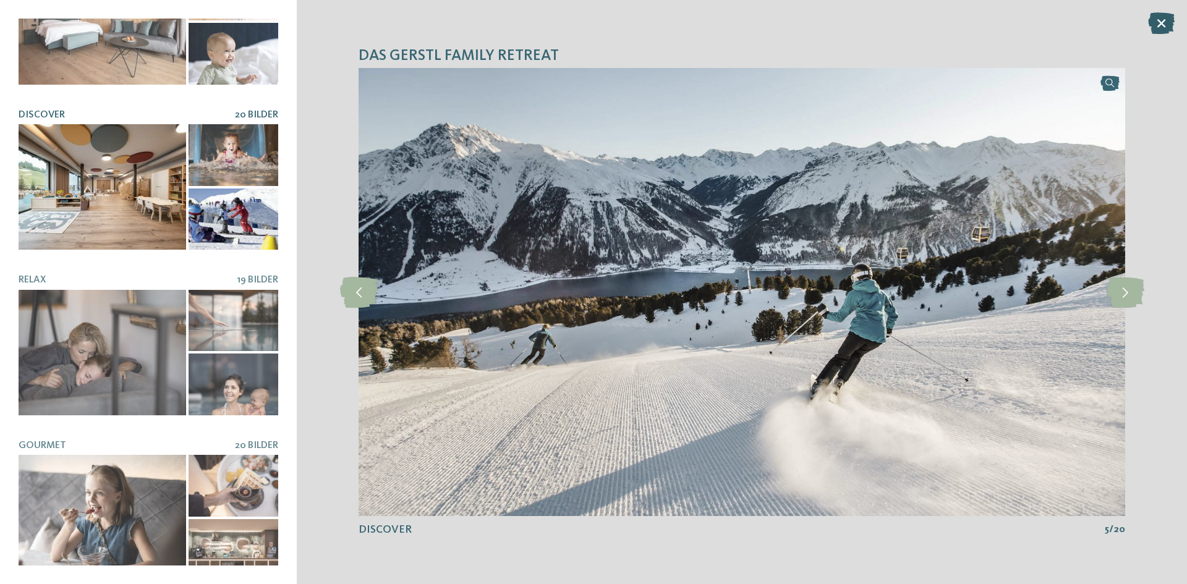
click at [1162, 14] on icon at bounding box center [1162, 23] width 27 height 22
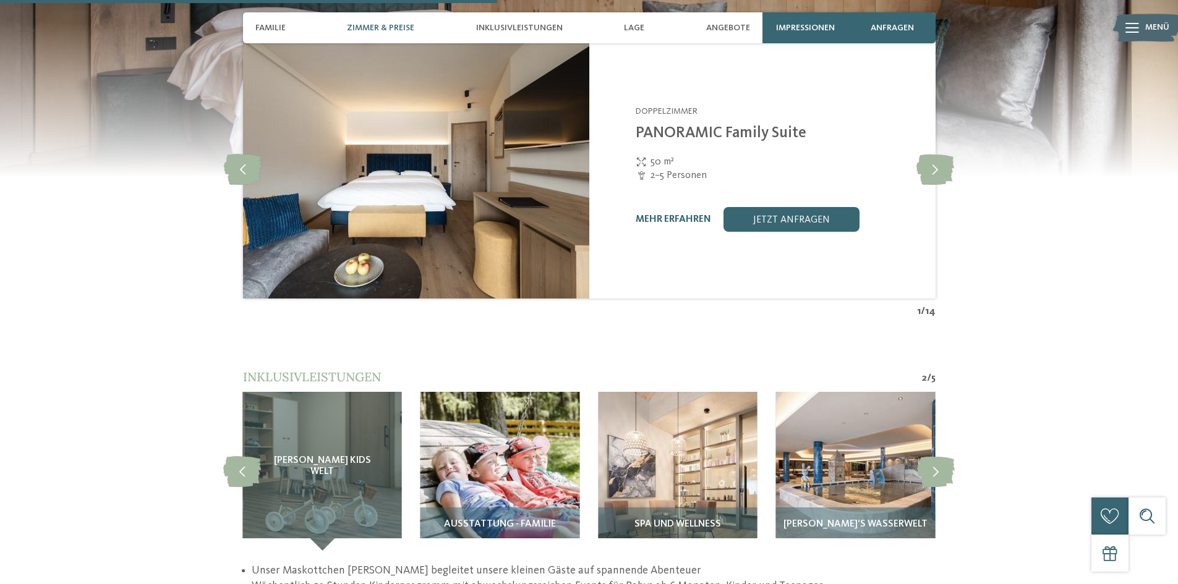
scroll to position [1361, 0]
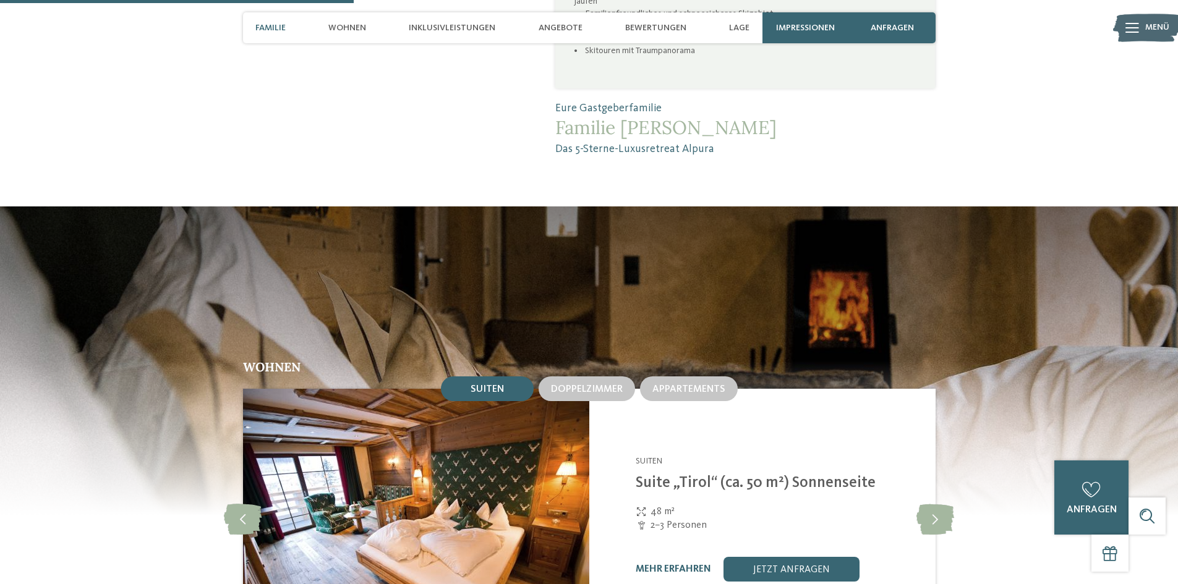
scroll to position [1484, 0]
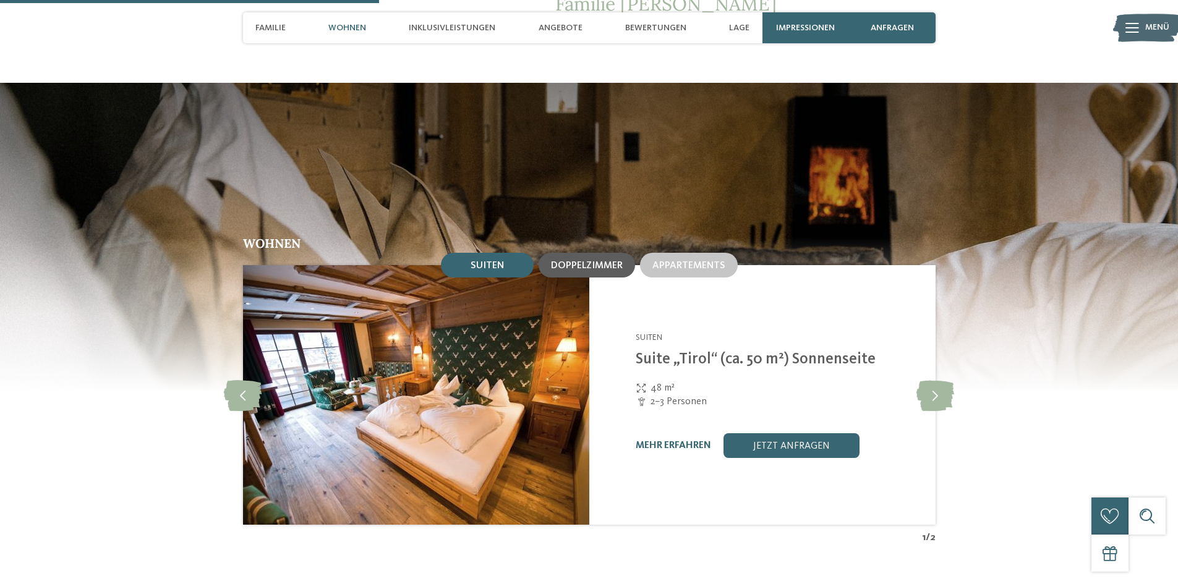
click at [578, 261] on span "Doppelzimmer" at bounding box center [587, 266] width 72 height 10
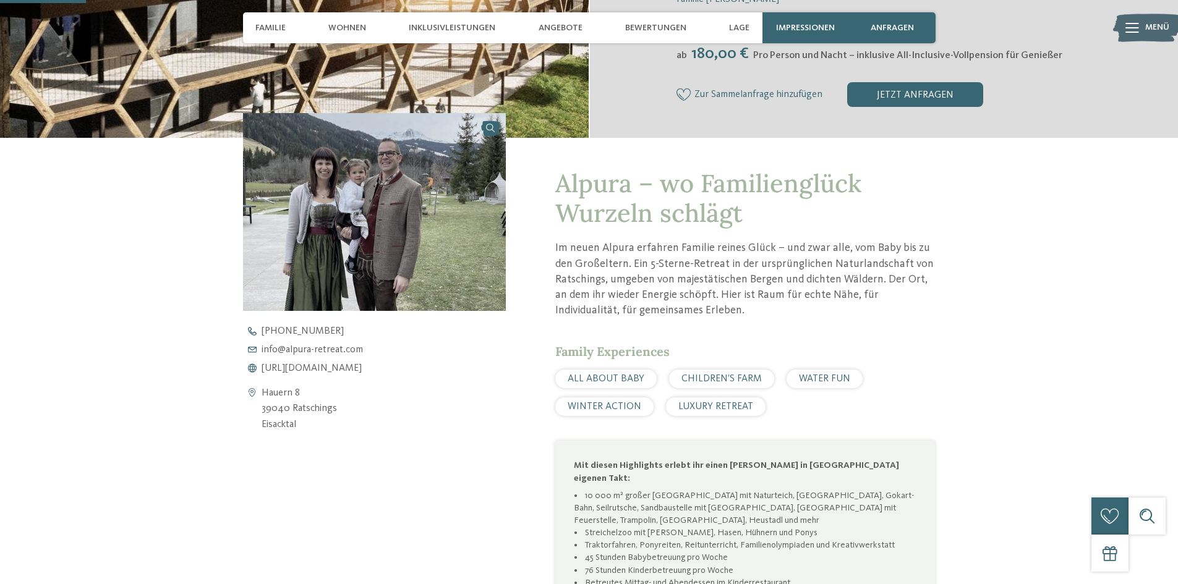
scroll to position [371, 0]
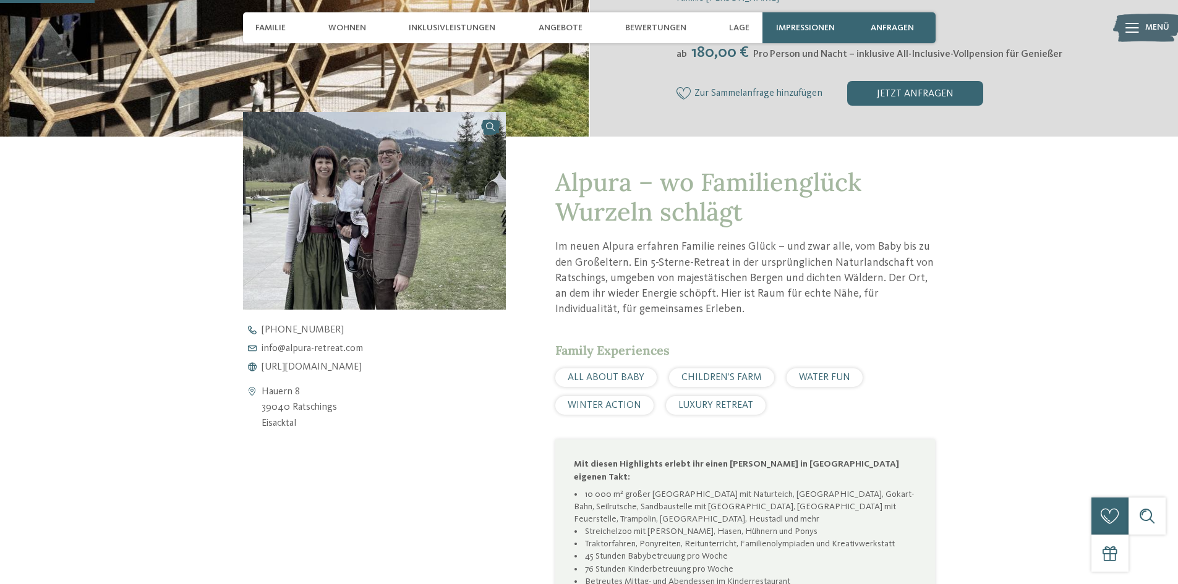
click at [593, 408] on span "WINTER ACTION" at bounding box center [605, 406] width 74 height 10
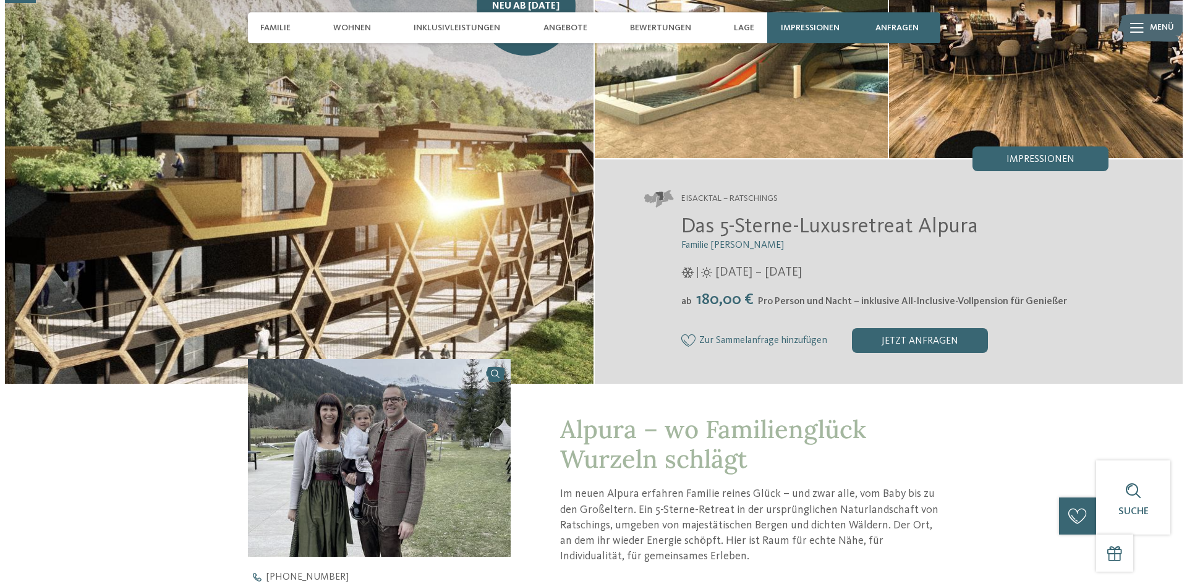
scroll to position [0, 0]
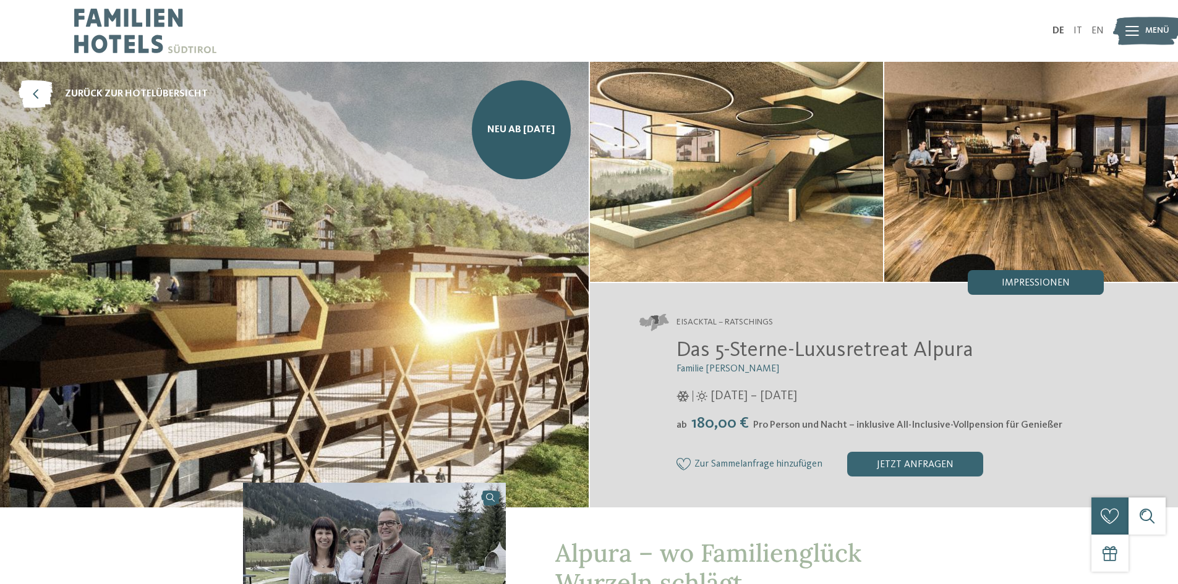
click at [1016, 286] on span "Impressionen" at bounding box center [1036, 283] width 68 height 10
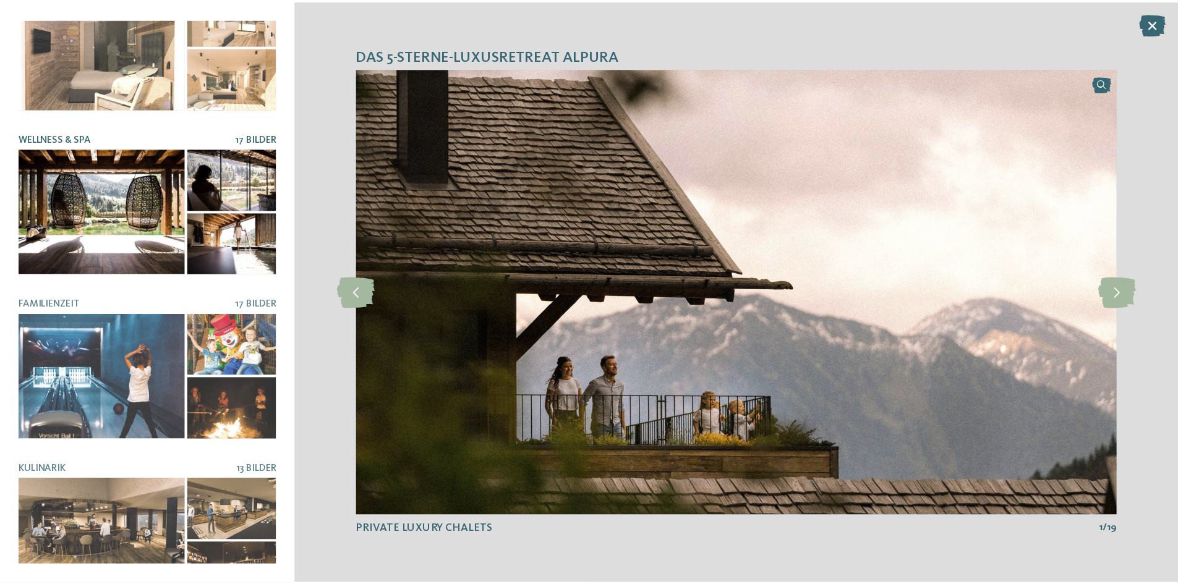
scroll to position [240, 0]
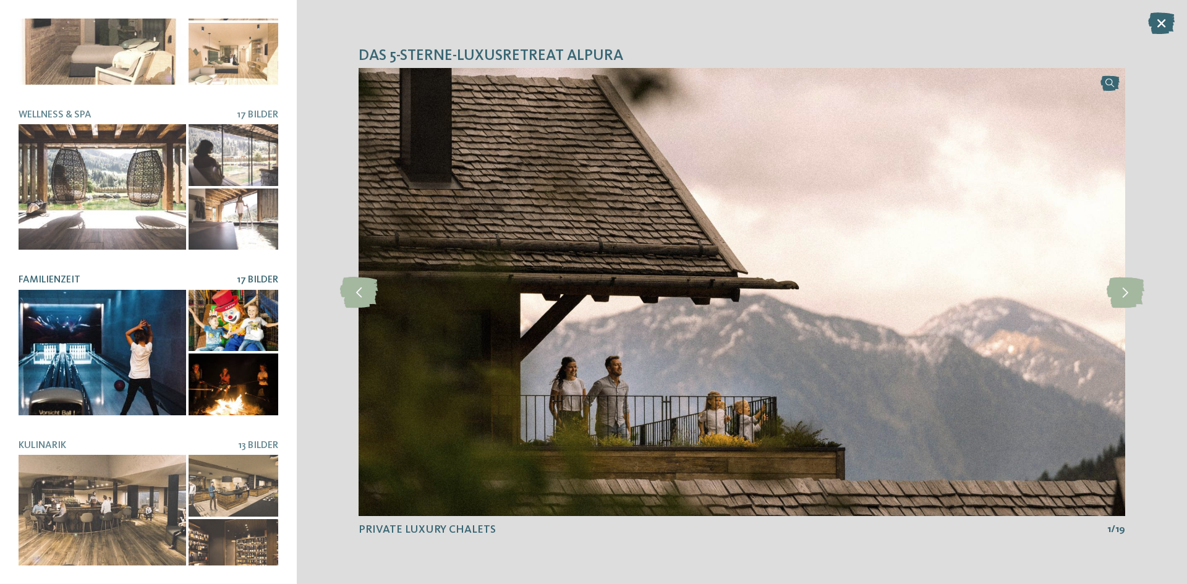
click at [112, 323] on div at bounding box center [103, 353] width 168 height 126
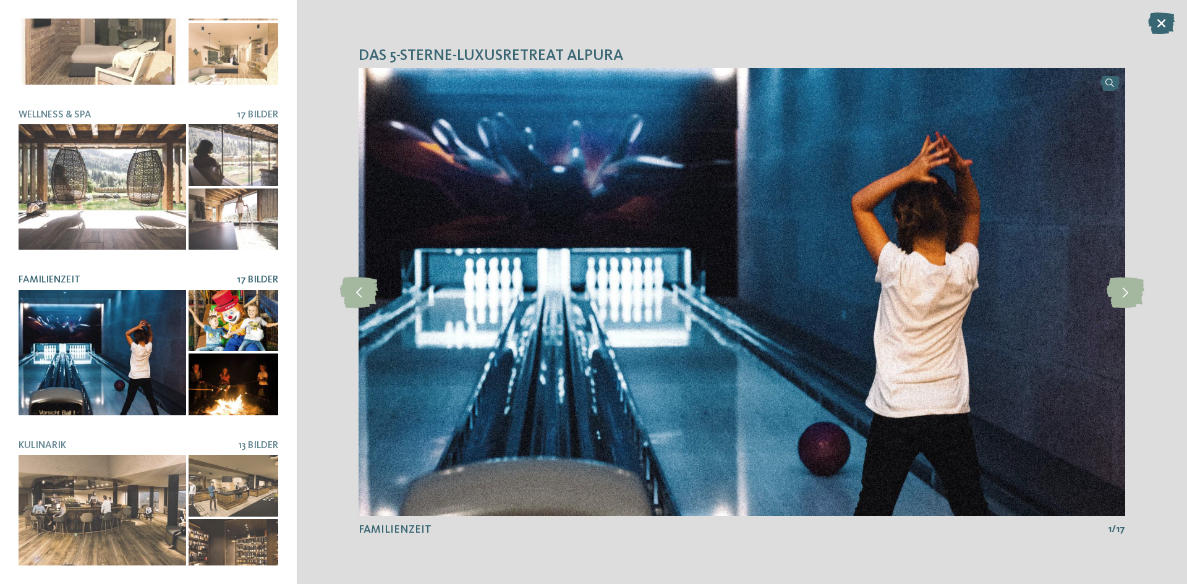
click at [215, 327] on div at bounding box center [234, 321] width 90 height 62
click at [208, 361] on div at bounding box center [234, 385] width 90 height 62
click at [1123, 286] on icon at bounding box center [1126, 292] width 38 height 31
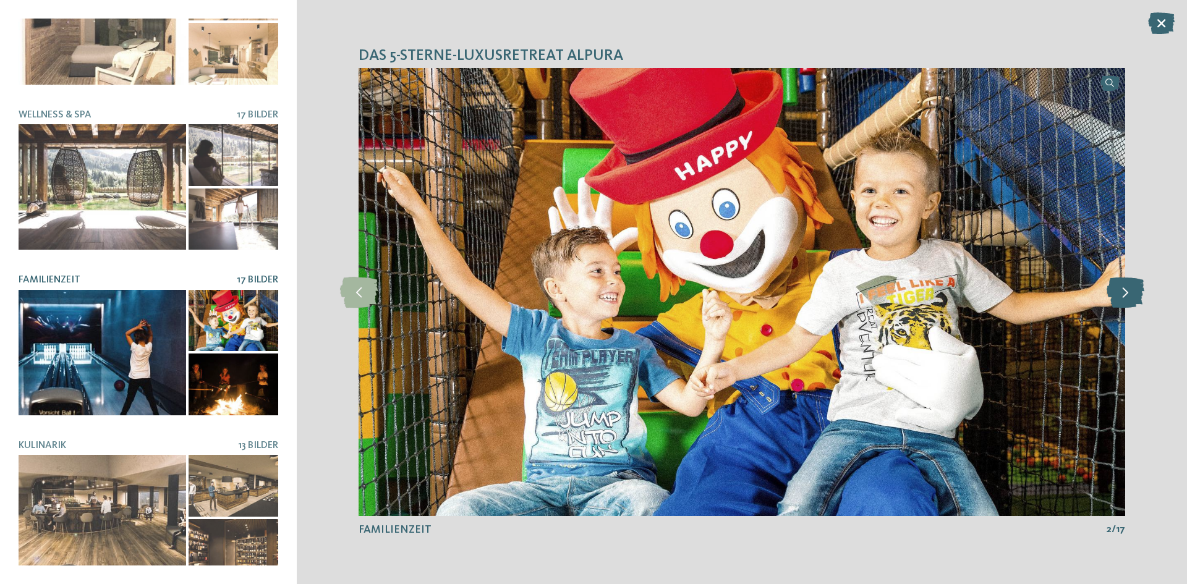
click at [1124, 286] on icon at bounding box center [1126, 292] width 38 height 31
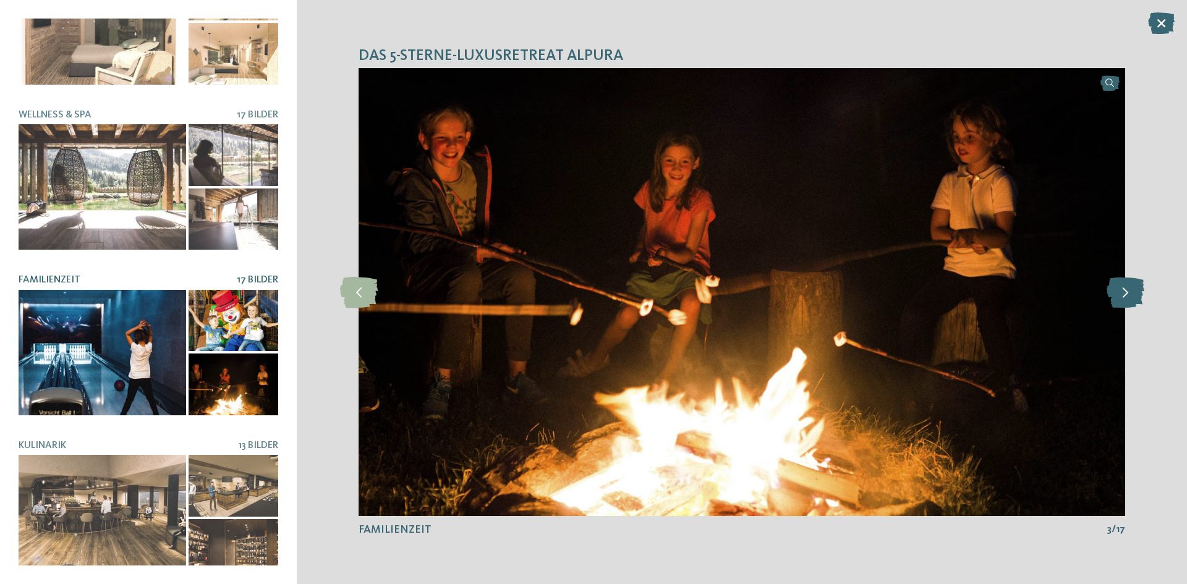
click at [1124, 286] on icon at bounding box center [1126, 292] width 38 height 31
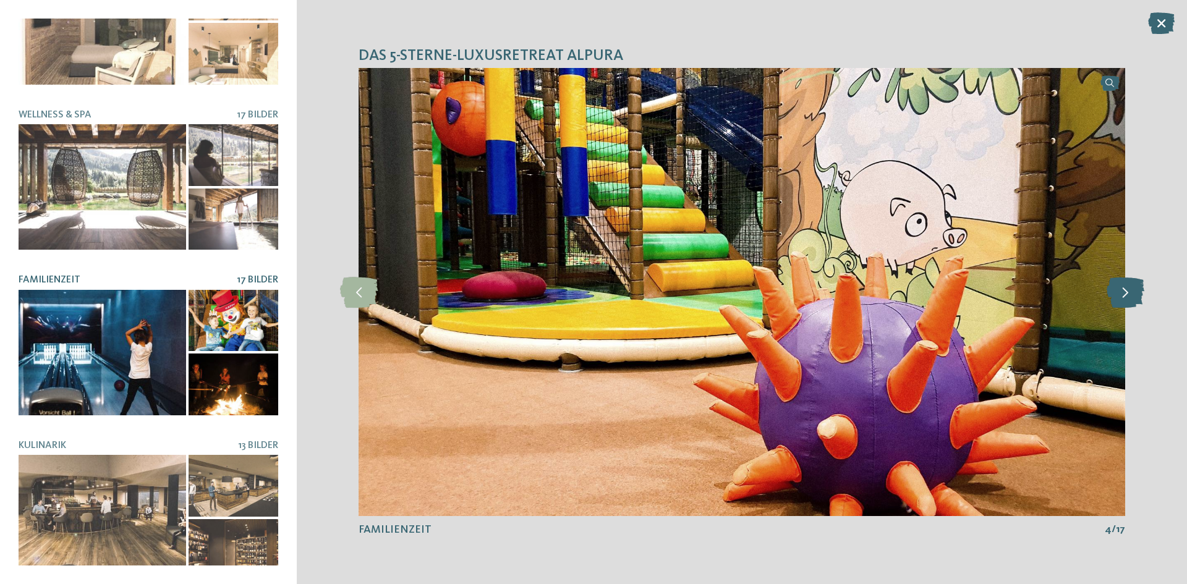
click at [1124, 286] on icon at bounding box center [1126, 292] width 38 height 31
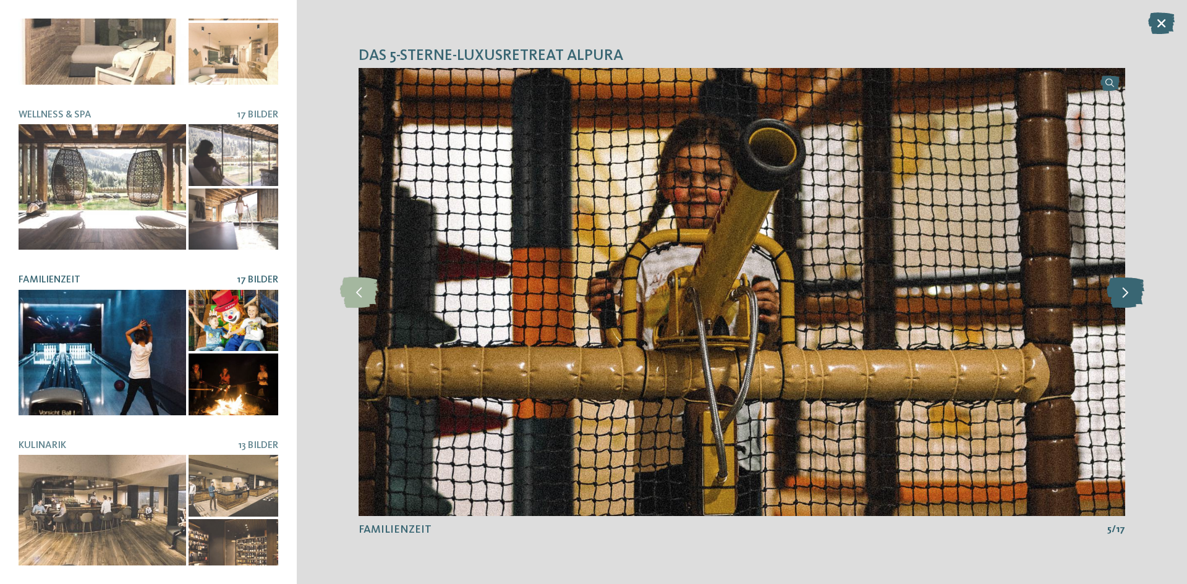
click at [1124, 286] on icon at bounding box center [1126, 292] width 38 height 31
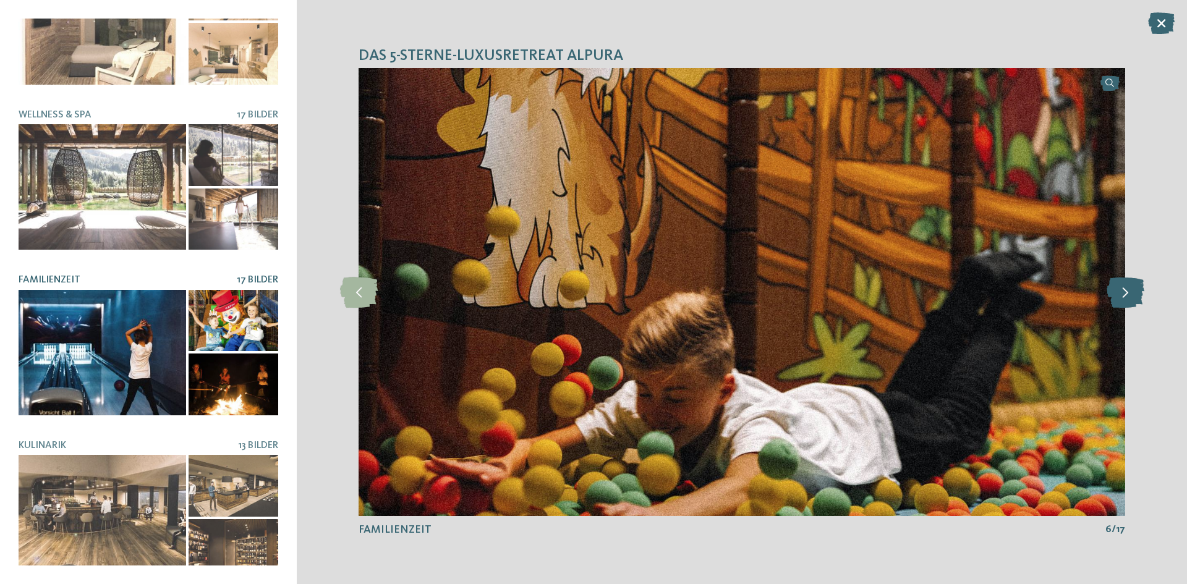
click at [1124, 286] on icon at bounding box center [1126, 292] width 38 height 31
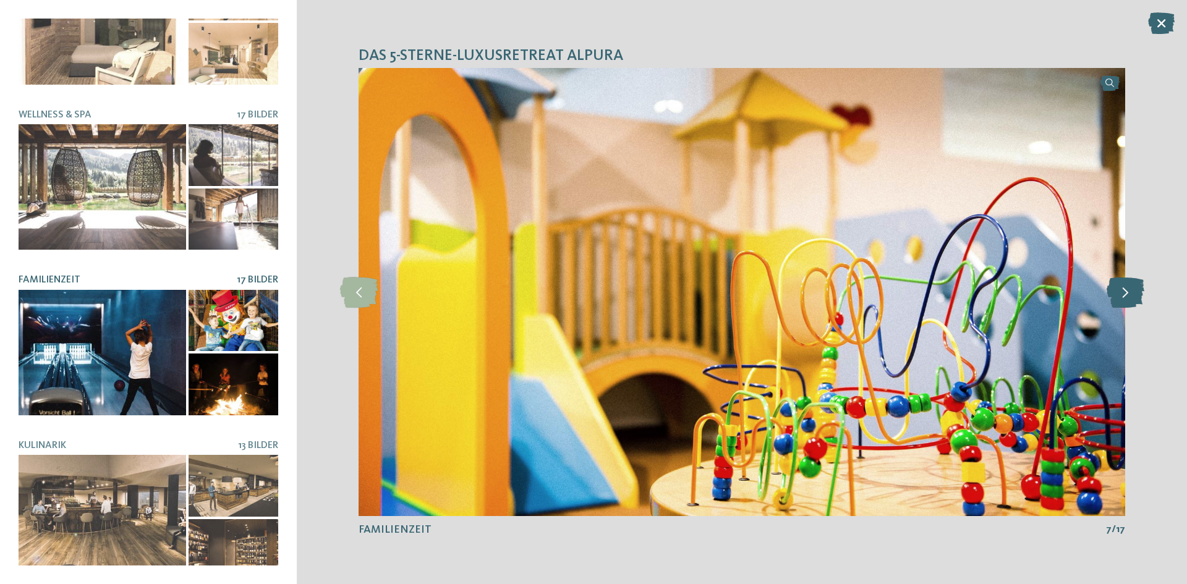
click at [1124, 286] on icon at bounding box center [1126, 292] width 38 height 31
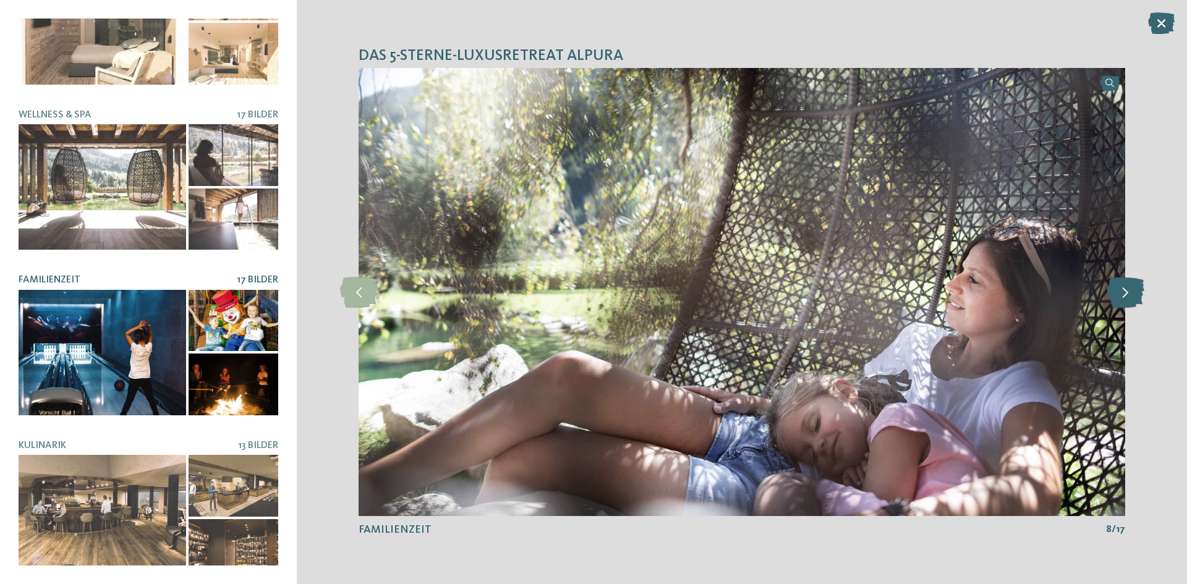
click at [1124, 286] on icon at bounding box center [1126, 292] width 38 height 31
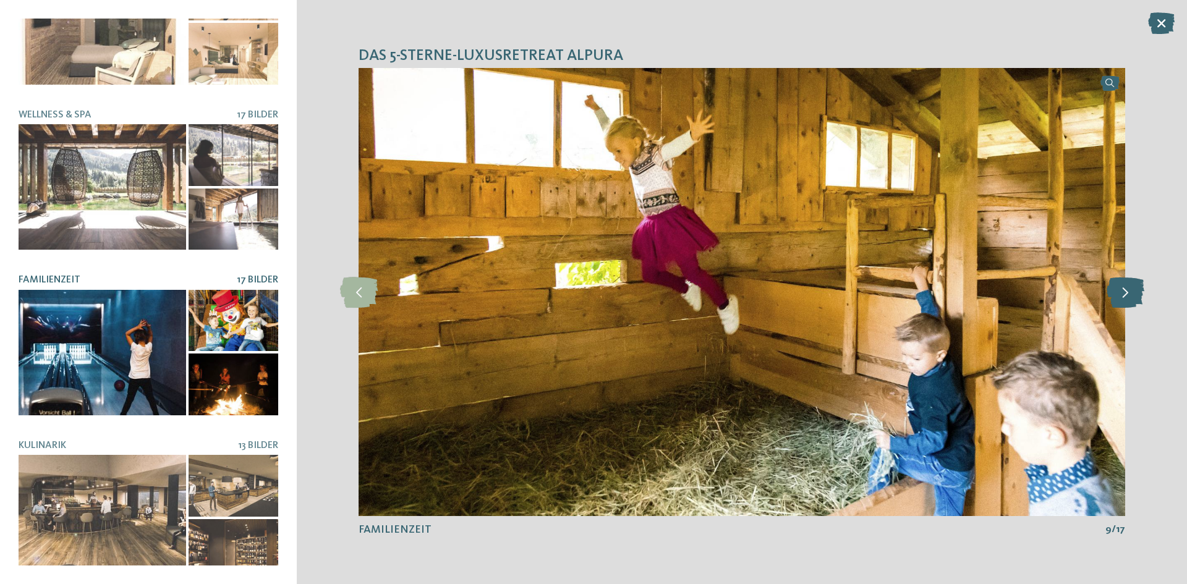
click at [1124, 286] on icon at bounding box center [1126, 292] width 38 height 31
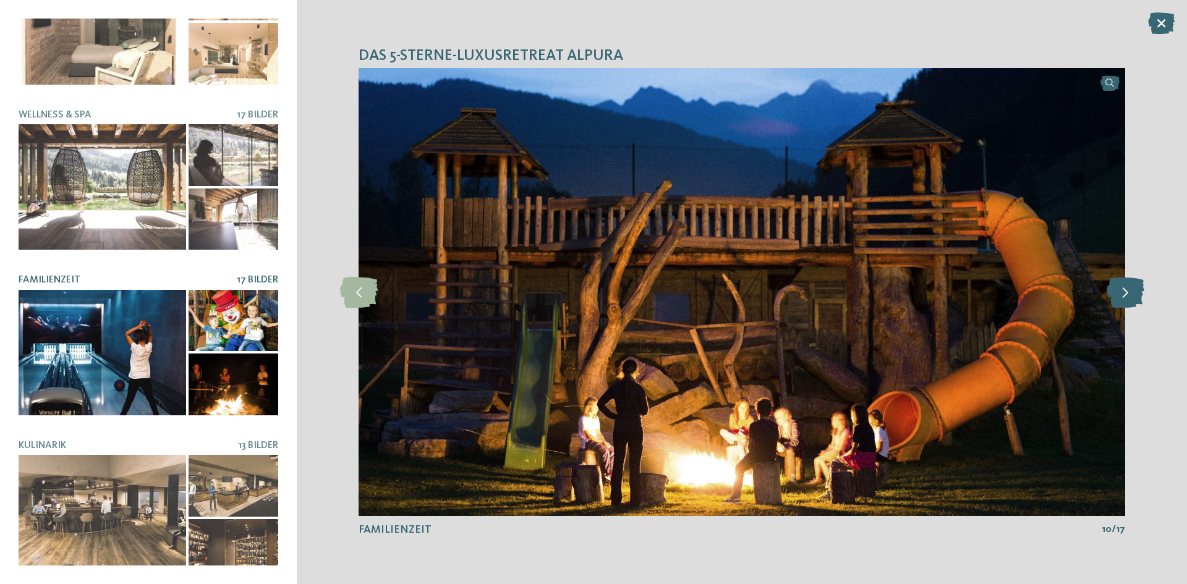
click at [1127, 287] on icon at bounding box center [1126, 292] width 38 height 31
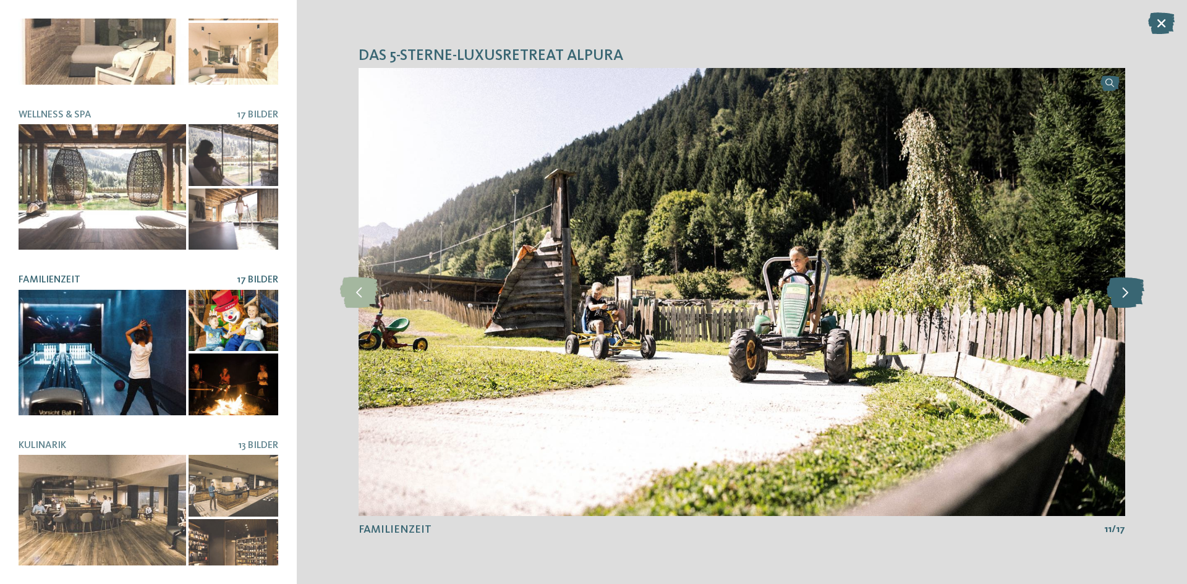
click at [1127, 287] on icon at bounding box center [1126, 292] width 38 height 31
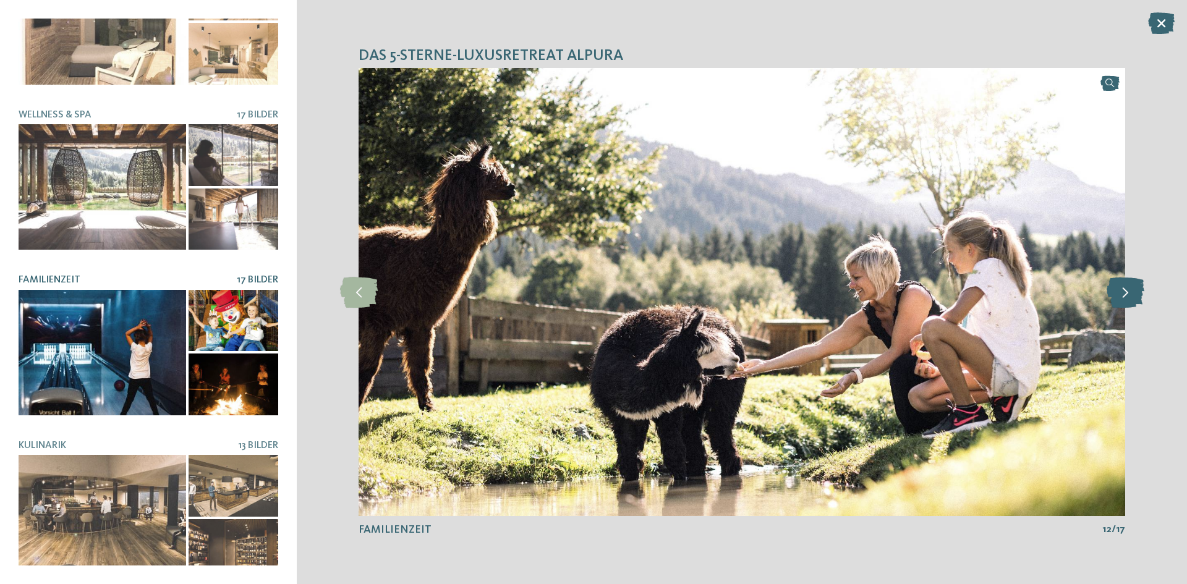
click at [1127, 287] on icon at bounding box center [1126, 292] width 38 height 31
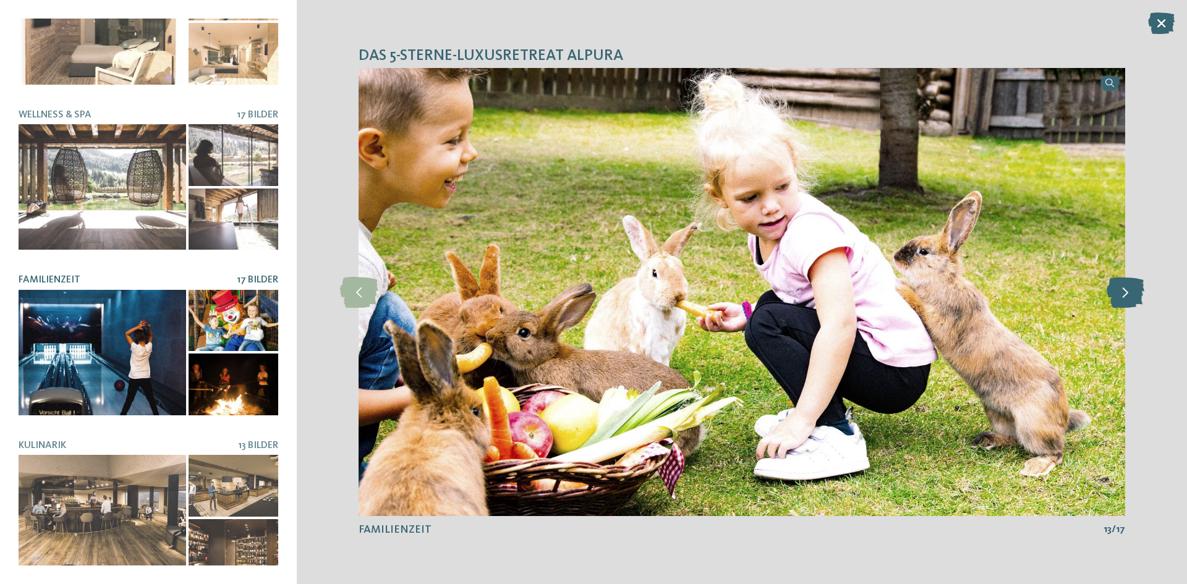
click at [1127, 287] on icon at bounding box center [1126, 292] width 38 height 31
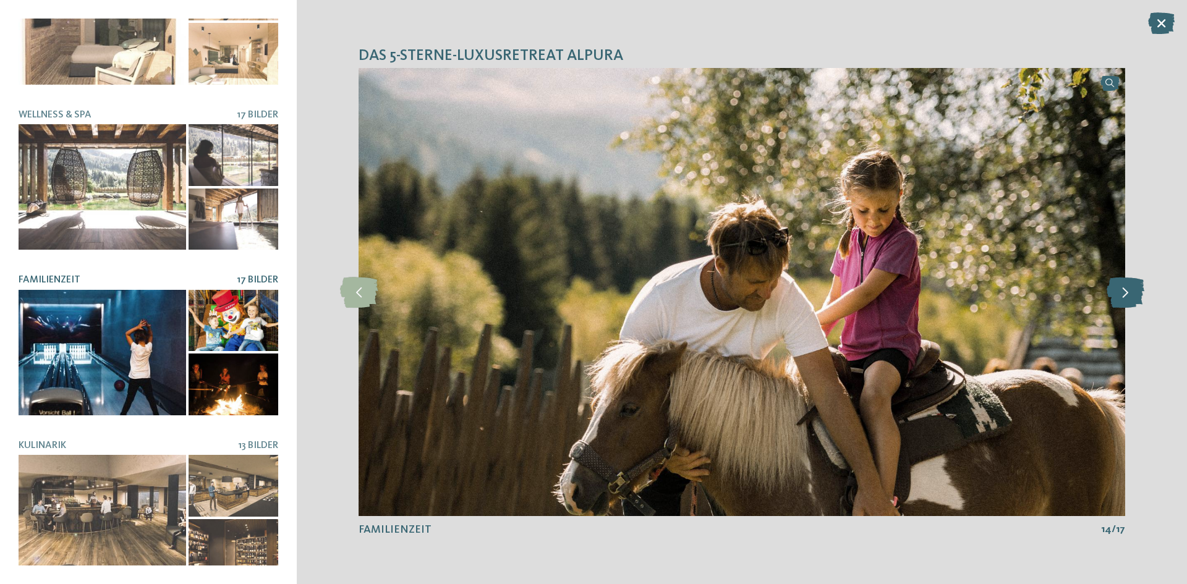
click at [1127, 287] on icon at bounding box center [1126, 292] width 38 height 31
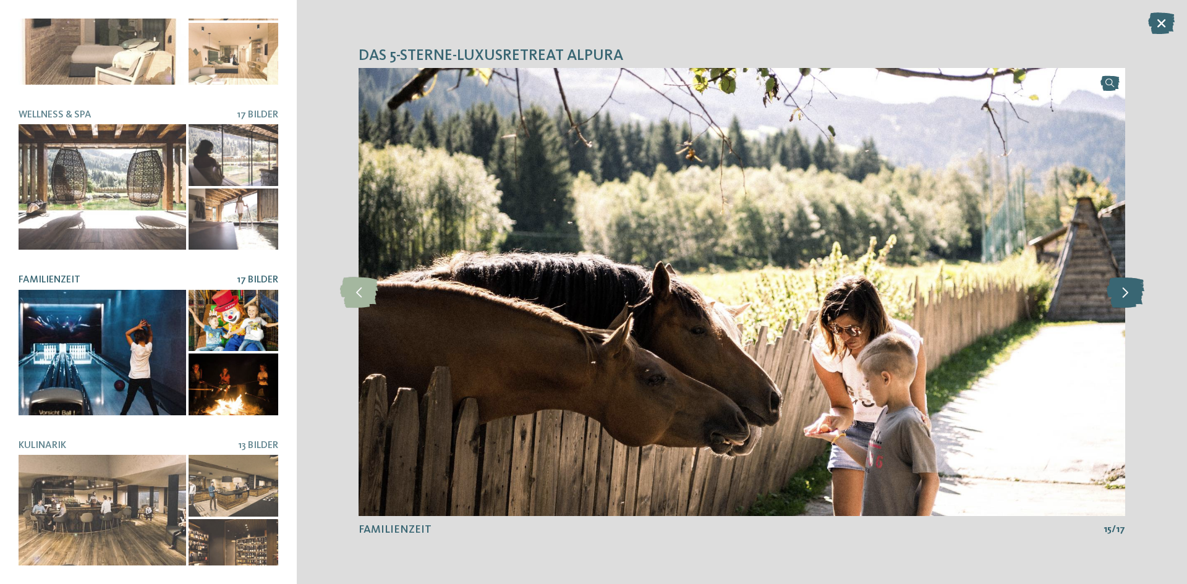
click at [1128, 287] on icon at bounding box center [1126, 292] width 38 height 31
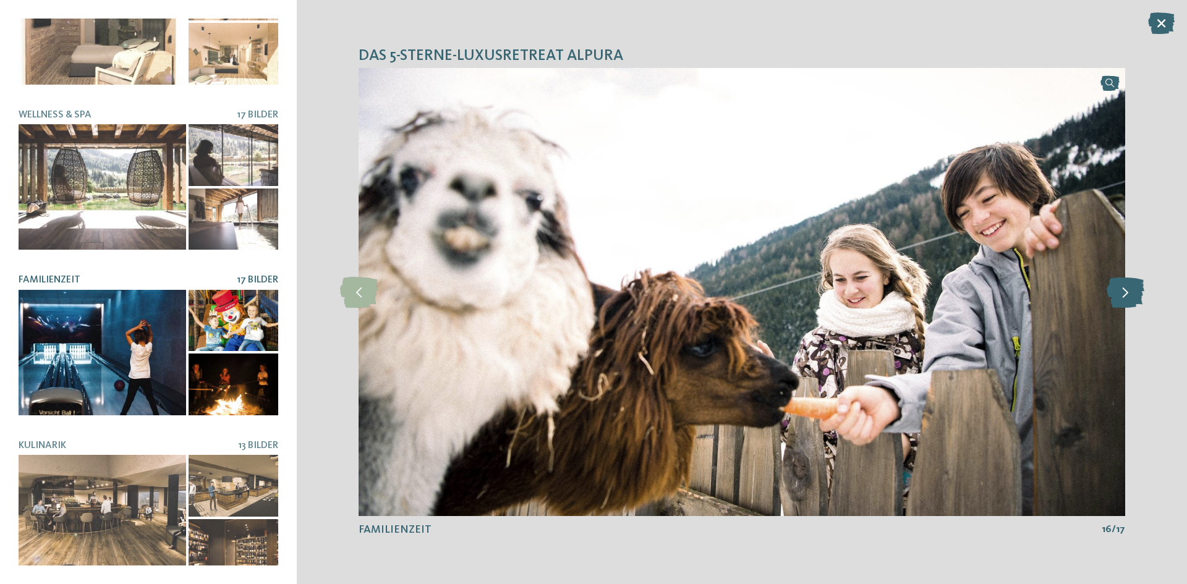
click at [1128, 287] on icon at bounding box center [1126, 292] width 38 height 31
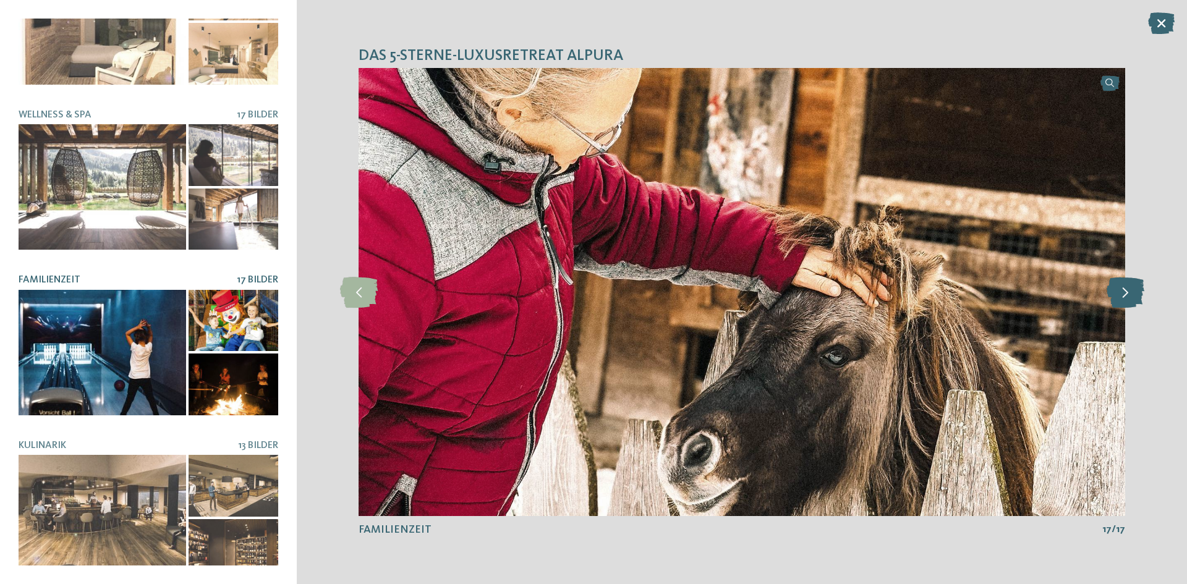
click at [1128, 287] on icon at bounding box center [1126, 292] width 38 height 31
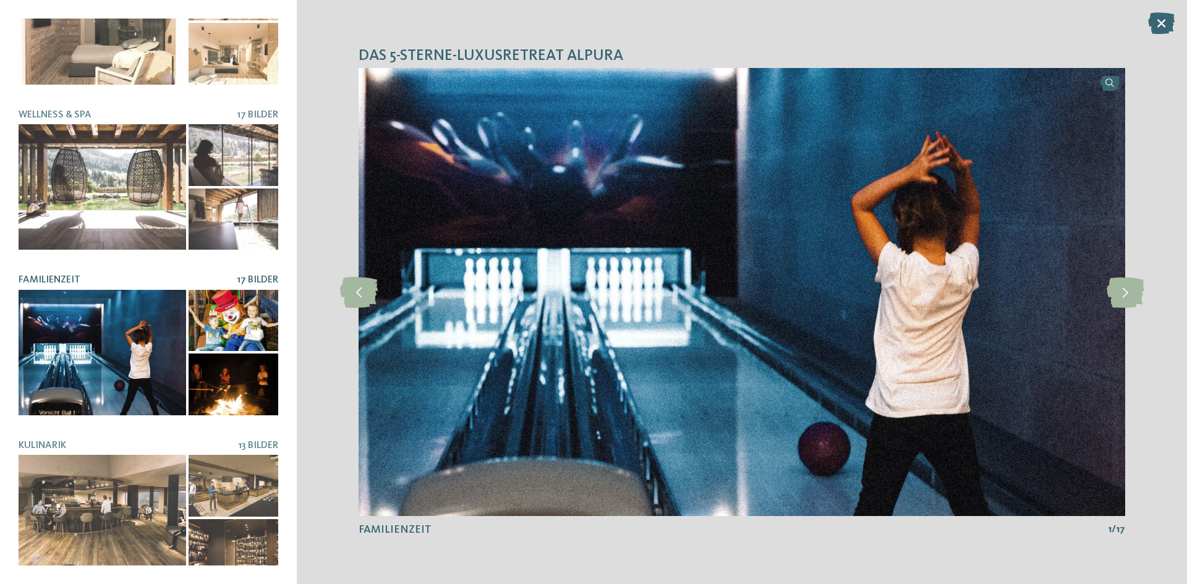
drag, startPoint x: 1128, startPoint y: 287, endPoint x: 1120, endPoint y: 200, distance: 87.6
click at [1128, 288] on icon at bounding box center [1126, 292] width 38 height 31
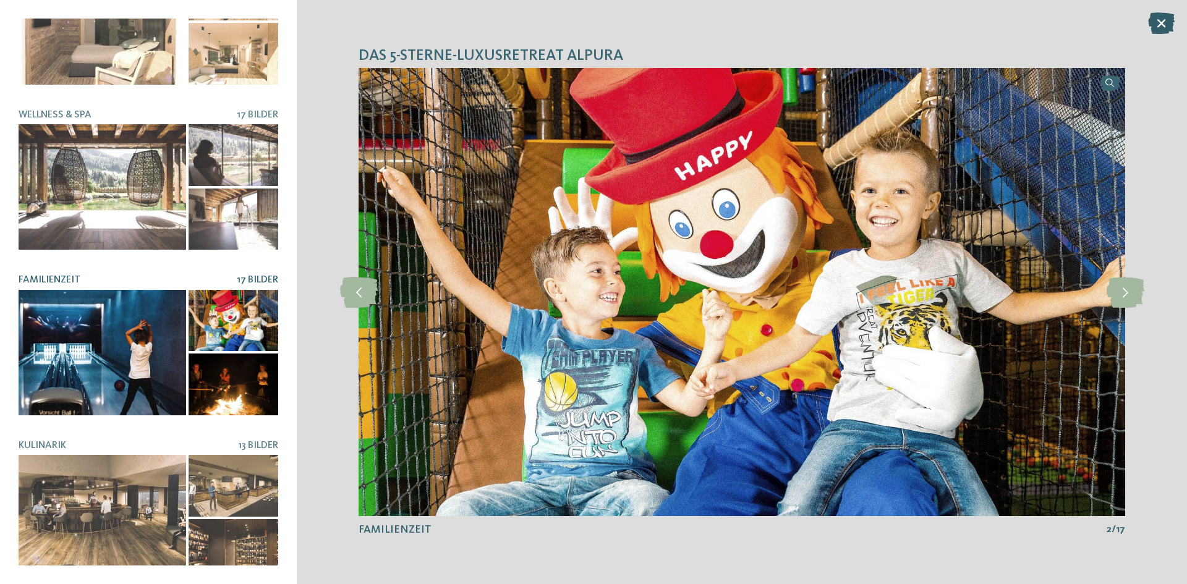
click at [1165, 20] on icon at bounding box center [1162, 23] width 27 height 22
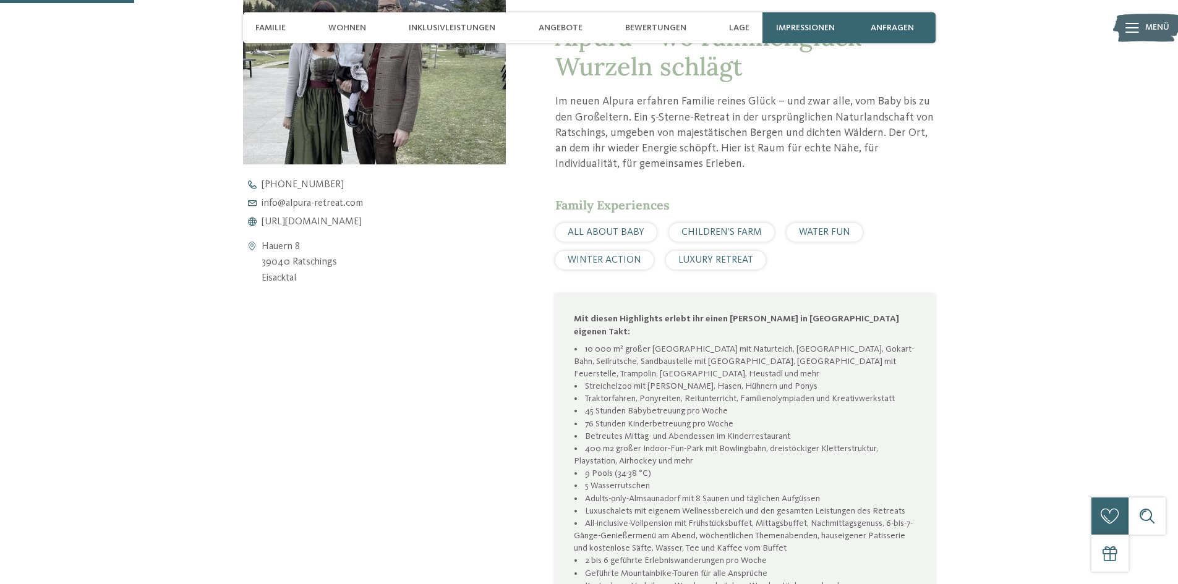
scroll to position [495, 0]
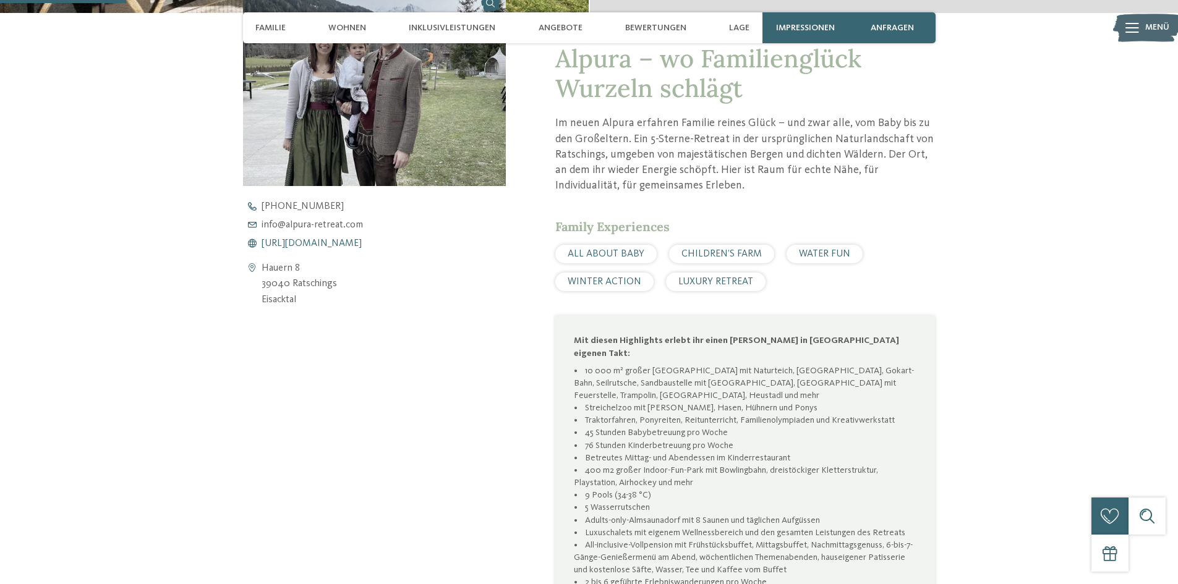
click at [319, 244] on span "https://www.alpura-retreat.com/" at bounding box center [312, 244] width 100 height 10
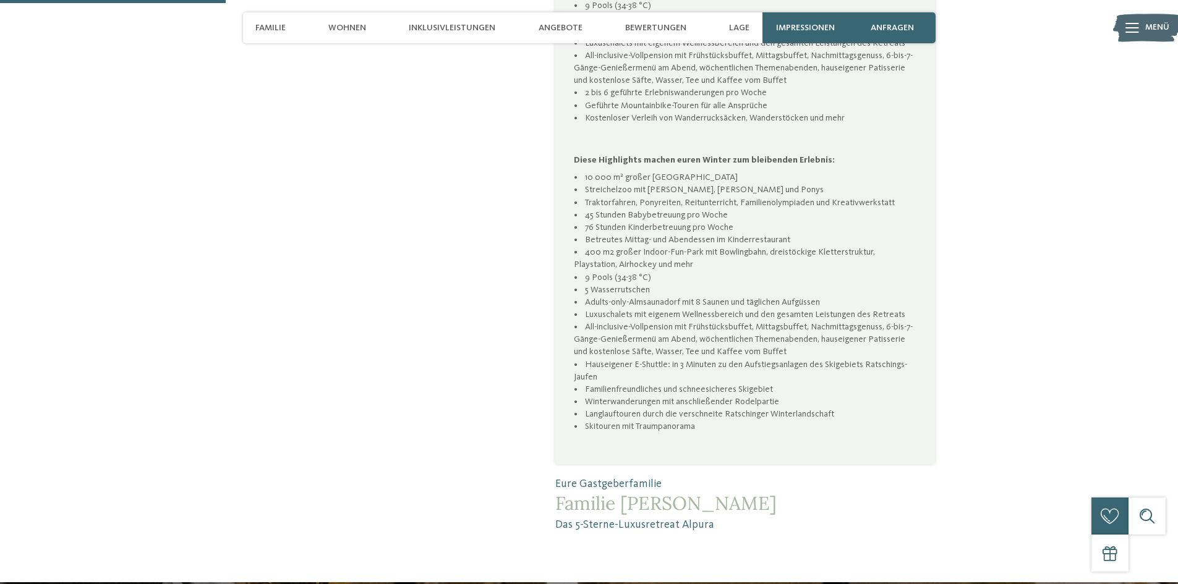
scroll to position [866, 0]
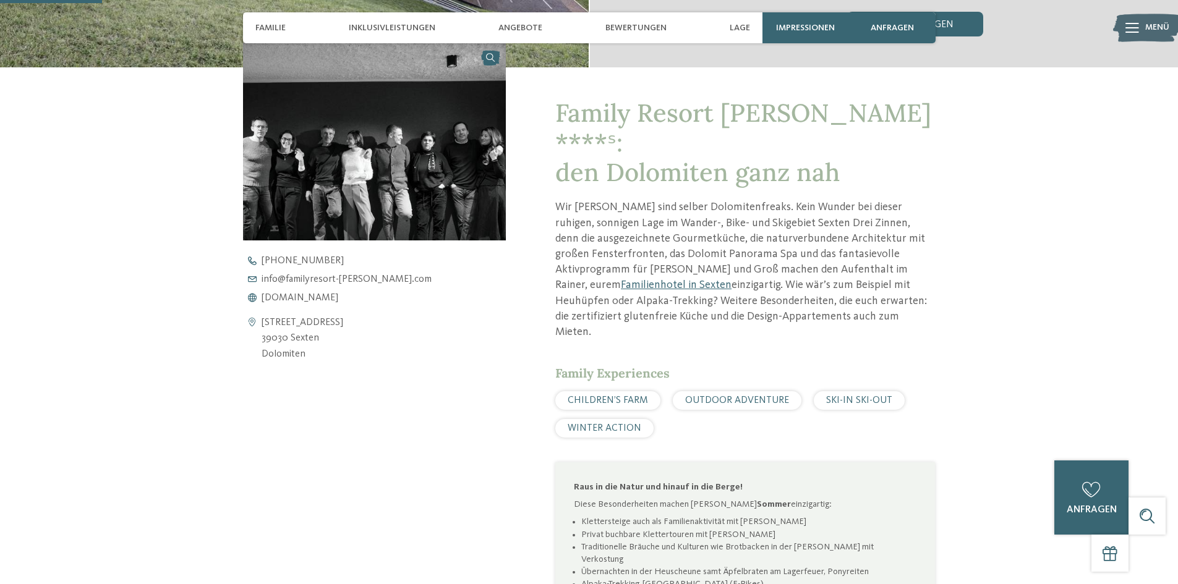
scroll to position [309, 0]
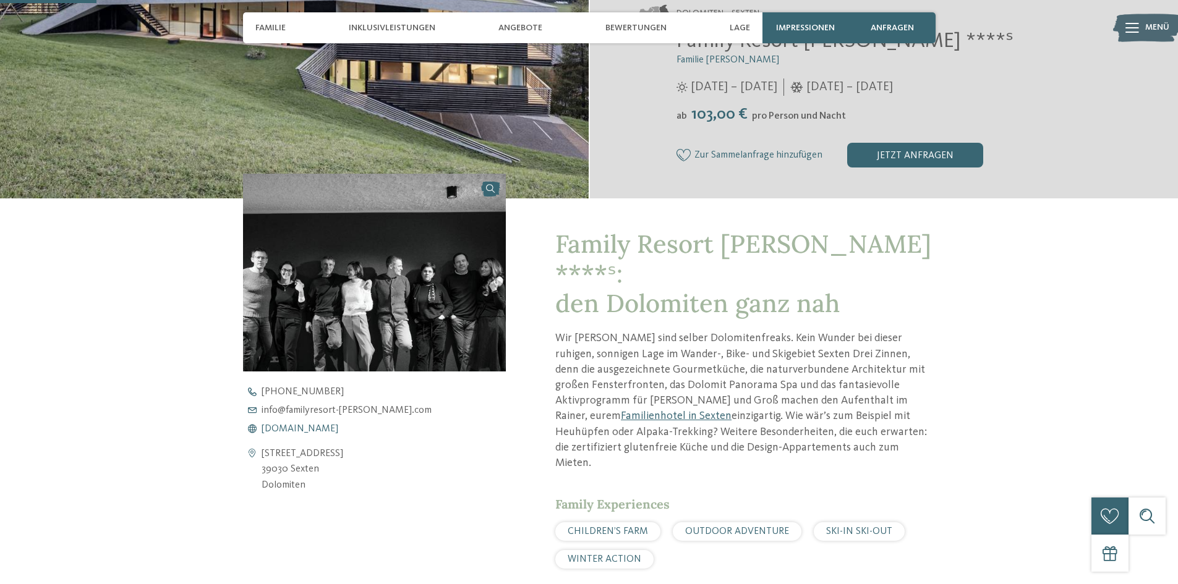
click at [297, 429] on span "[DOMAIN_NAME]" at bounding box center [300, 429] width 77 height 10
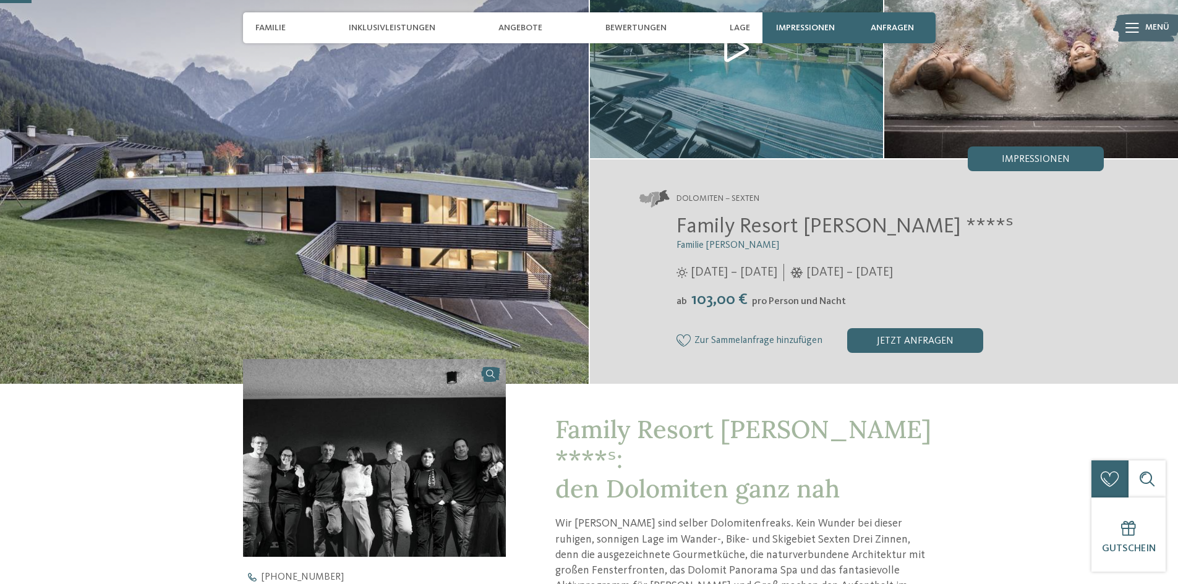
scroll to position [0, 0]
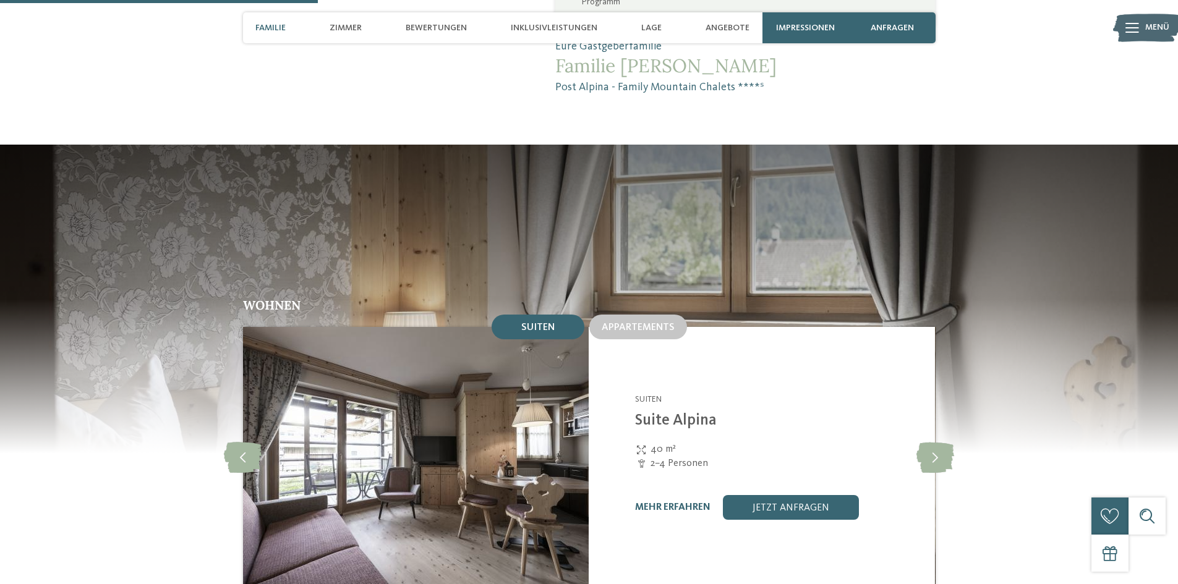
scroll to position [928, 0]
